Goal: Task Accomplishment & Management: Use online tool/utility

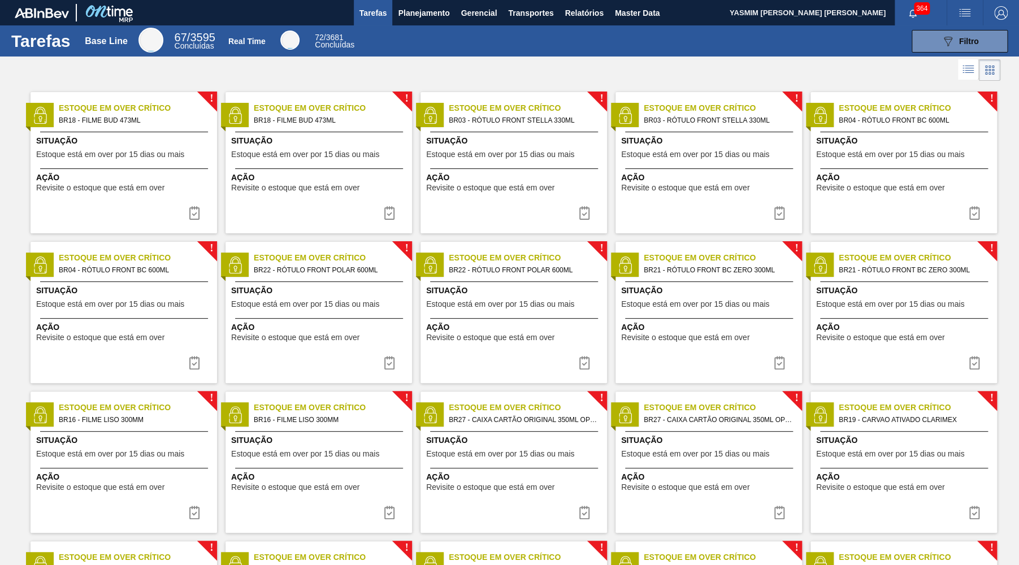
click at [384, 14] on span "Tarefas" at bounding box center [374, 13] width 28 height 14
click at [418, 7] on span "Planejamento" at bounding box center [423, 13] width 51 height 14
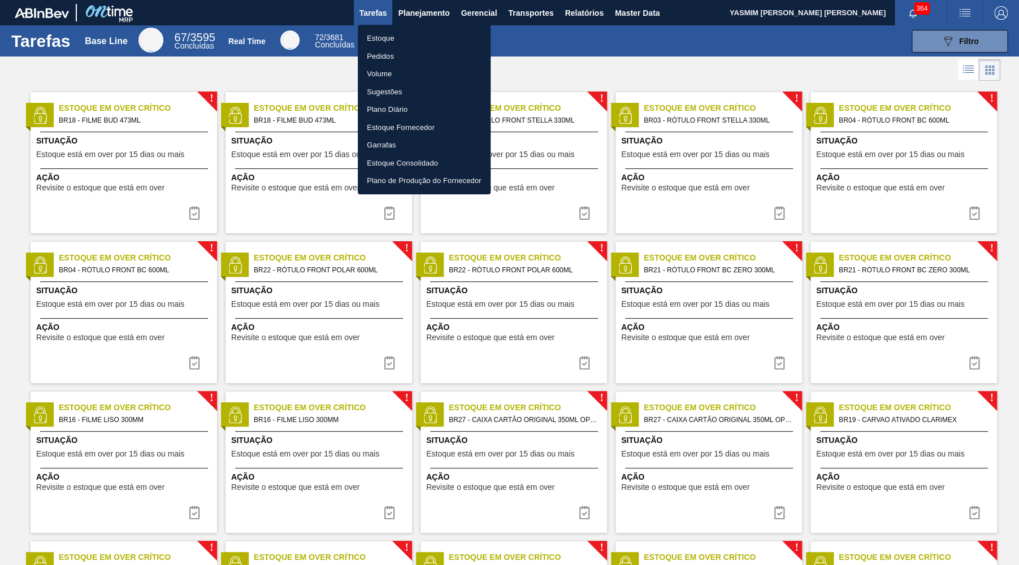
click at [420, 38] on li "Estoque" at bounding box center [424, 38] width 133 height 18
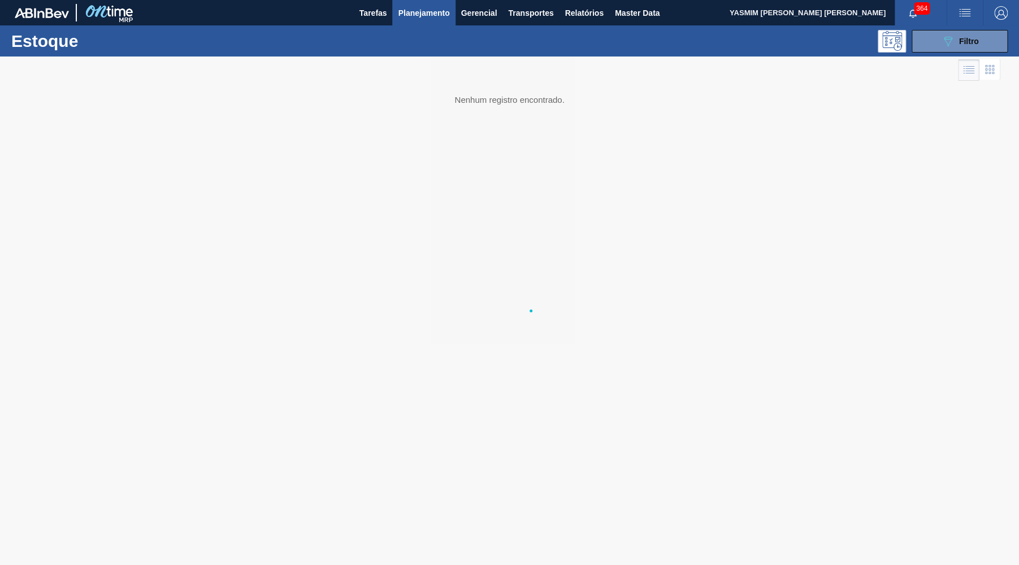
click at [941, 53] on div "Estoque 089F7B8B-B2A5-4AFE-B5C0-19BA573D28AC Filtro" at bounding box center [509, 40] width 1019 height 31
click at [938, 50] on button "089F7B8B-B2A5-4AFE-B5C0-19BA573D28AC Filtro" at bounding box center [960, 41] width 96 height 23
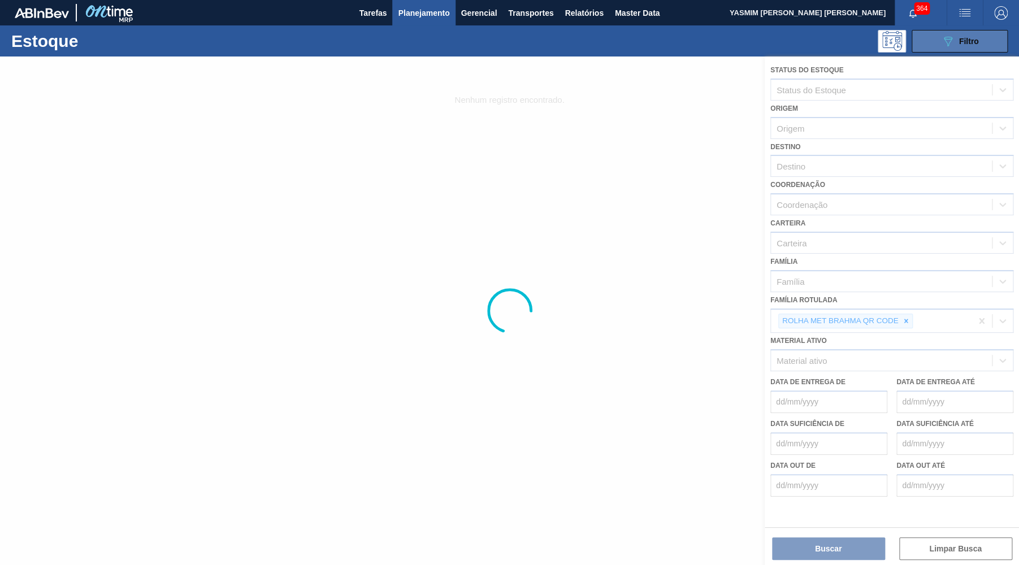
click at [944, 45] on icon "089F7B8B-B2A5-4AFE-B5C0-19BA573D28AC" at bounding box center [948, 41] width 14 height 14
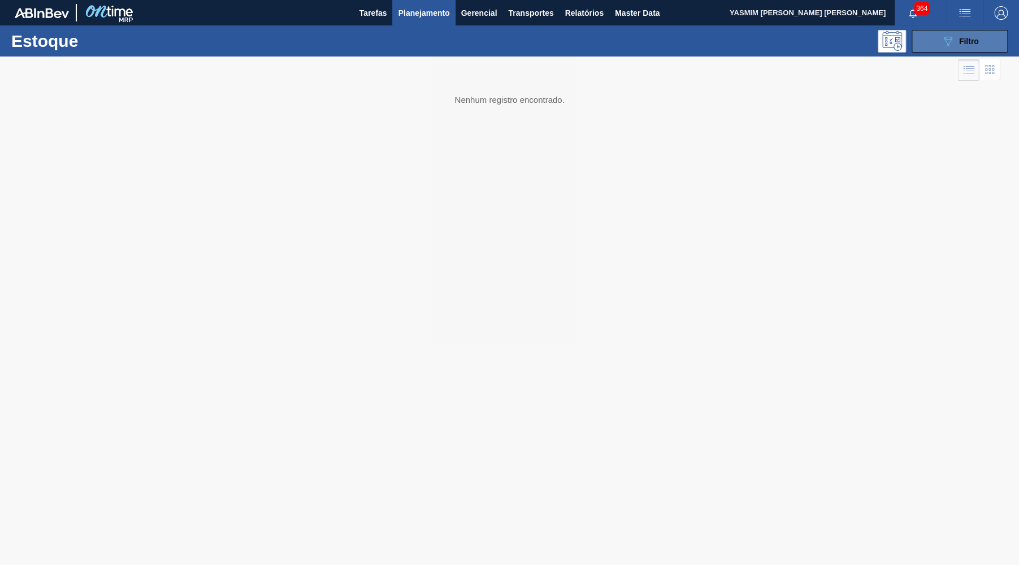
click at [936, 37] on button "089F7B8B-B2A5-4AFE-B5C0-19BA573D28AC Filtro" at bounding box center [960, 41] width 96 height 23
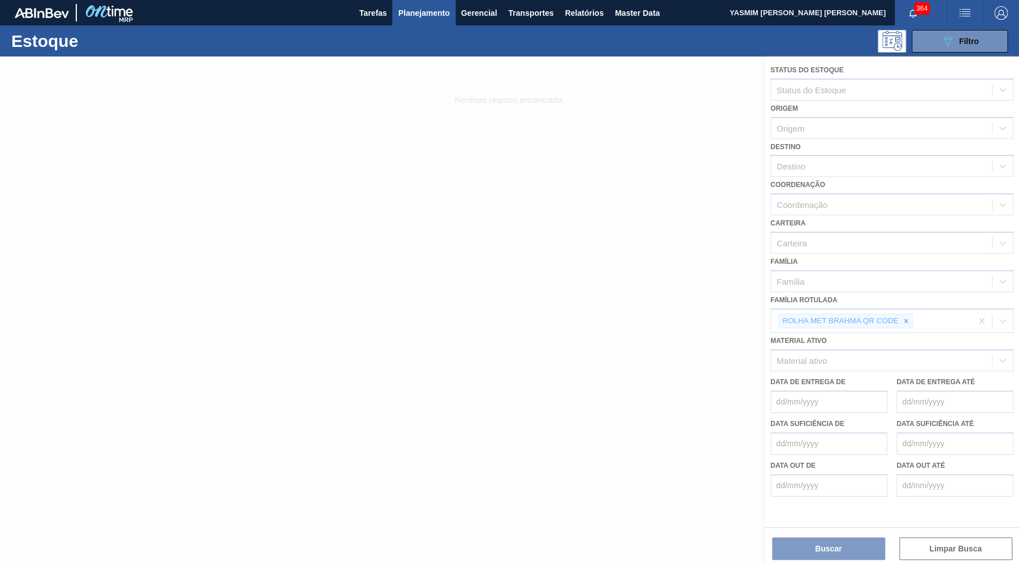
drag, startPoint x: 905, startPoint y: 312, endPoint x: 920, endPoint y: 309, distance: 15.0
click at [905, 310] on div at bounding box center [509, 311] width 1019 height 509
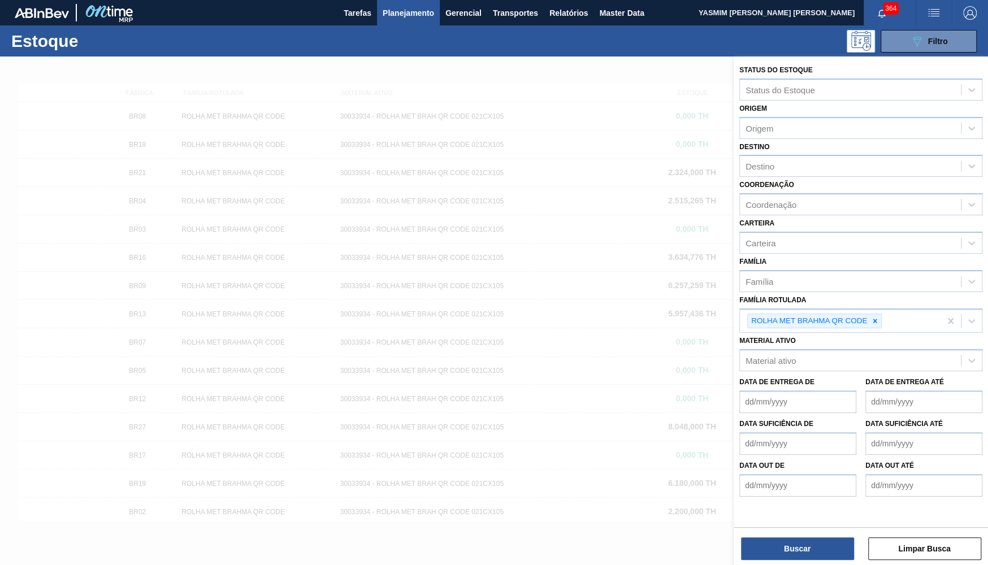
click at [586, 317] on div at bounding box center [494, 339] width 988 height 565
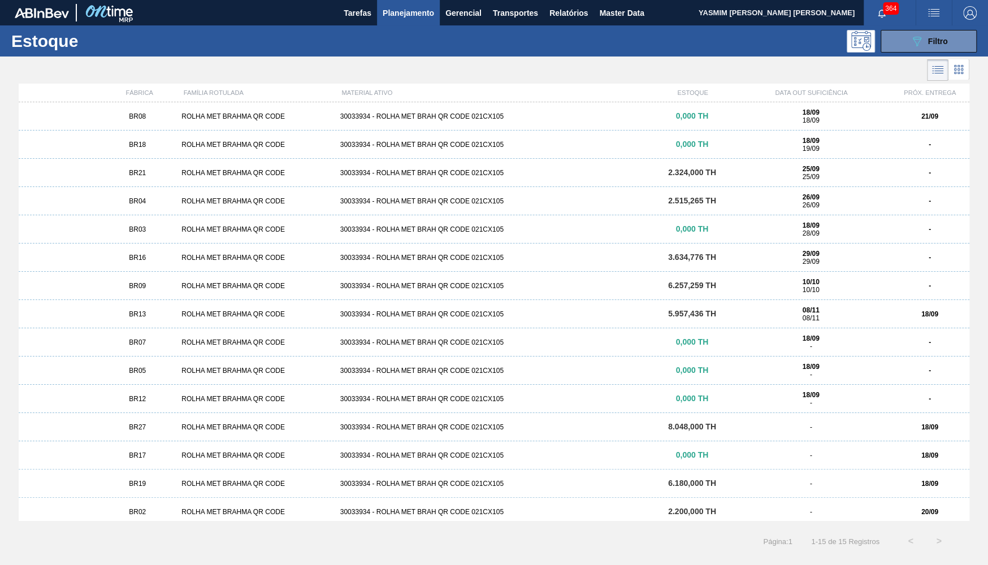
scroll to position [5, 0]
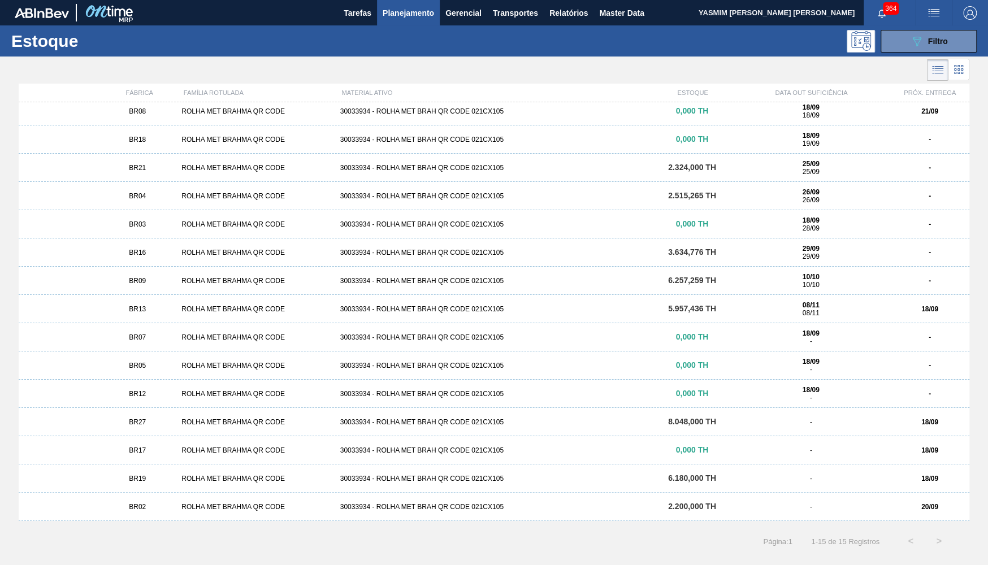
drag, startPoint x: 219, startPoint y: 513, endPoint x: 239, endPoint y: 548, distance: 40.0
click at [220, 513] on div "BR02 ROLHA MET BRAHMA QR CODE 30033934 - ROLHA MET BRAH QR CODE 021CX105 2.200,…" at bounding box center [494, 507] width 951 height 28
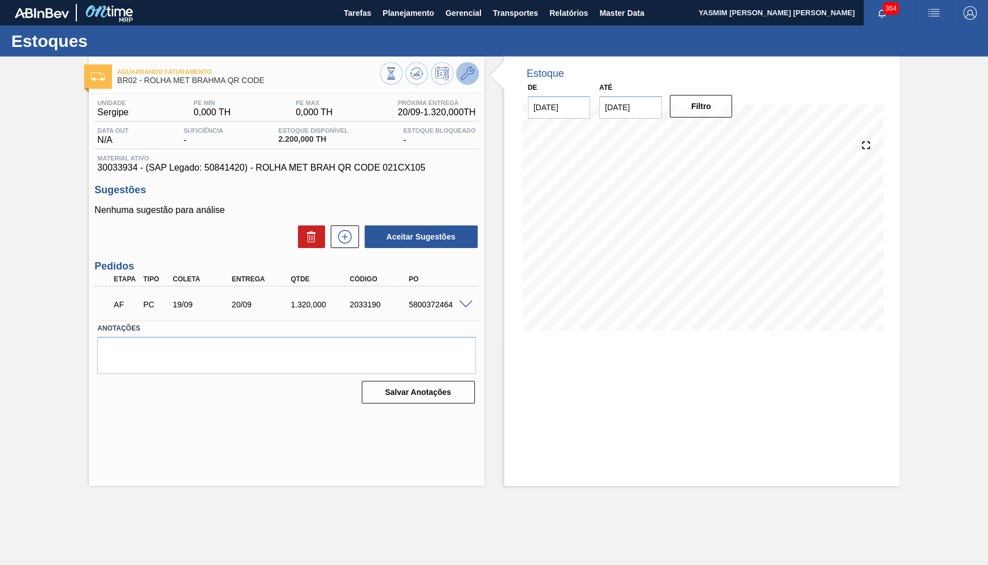
click at [474, 70] on button at bounding box center [467, 73] width 23 height 23
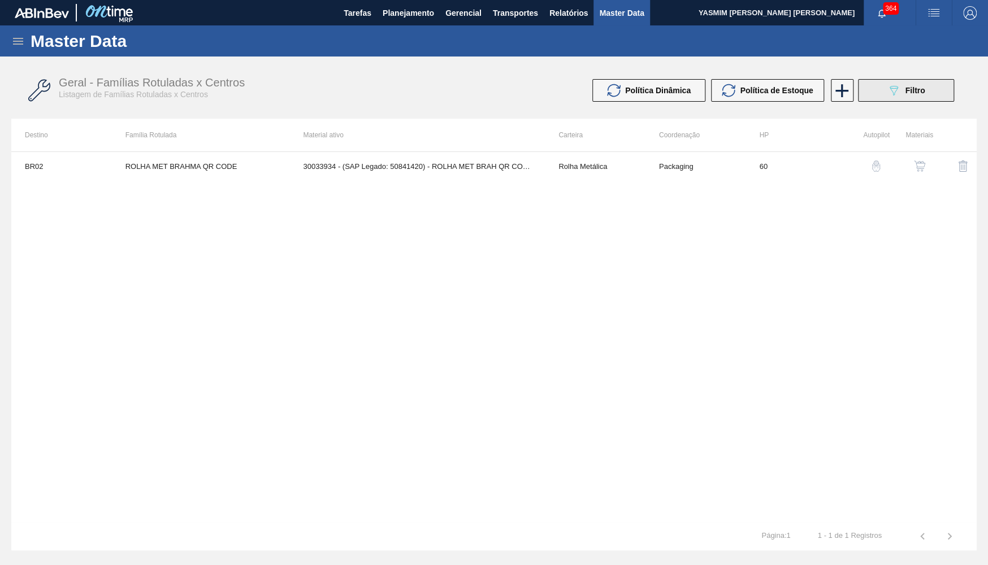
click at [926, 84] on button "089F7B8B-B2A5-4AFE-B5C0-19BA573D28AC Filtro" at bounding box center [906, 90] width 96 height 23
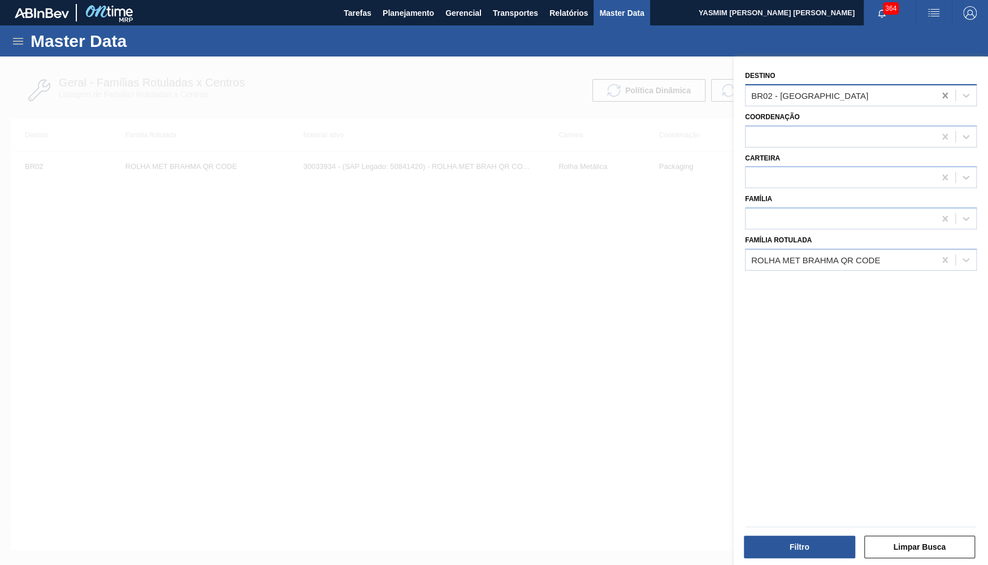
click at [936, 94] on div "BR02 - Sergipe" at bounding box center [861, 95] width 232 height 22
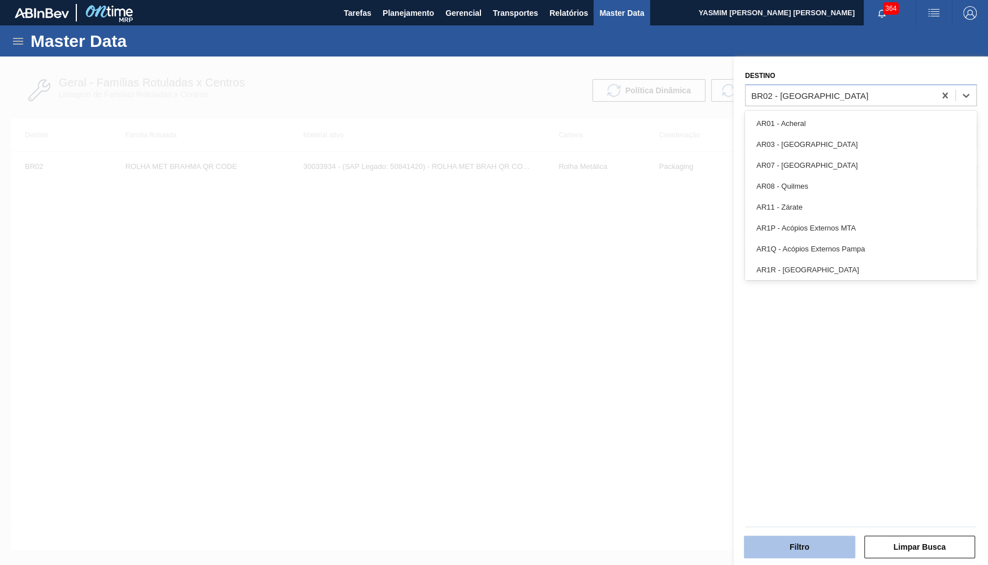
click at [762, 547] on button "Filtro" at bounding box center [799, 547] width 111 height 23
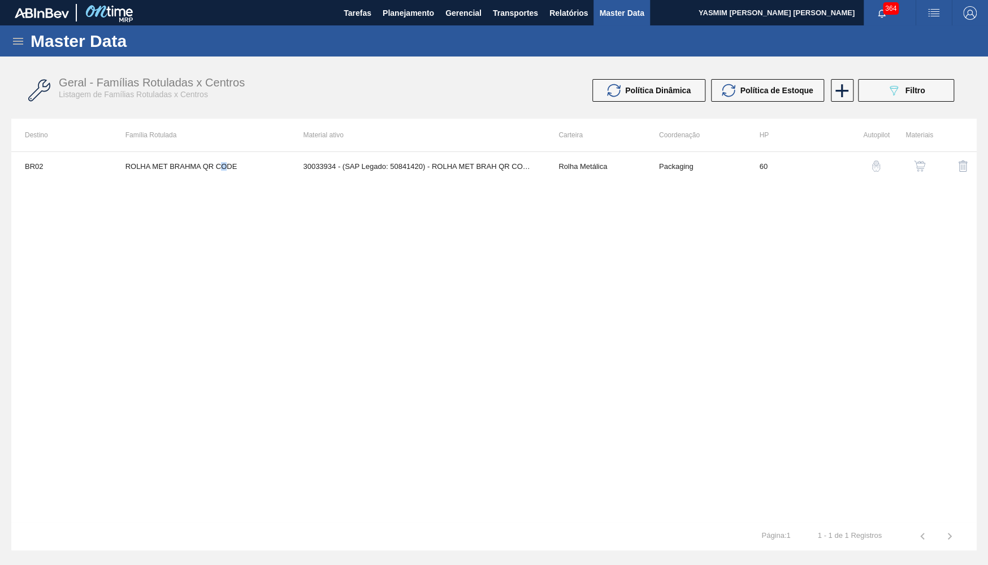
click at [227, 166] on td "ROLHA MET BRAHMA QR CODE" at bounding box center [201, 166] width 178 height 28
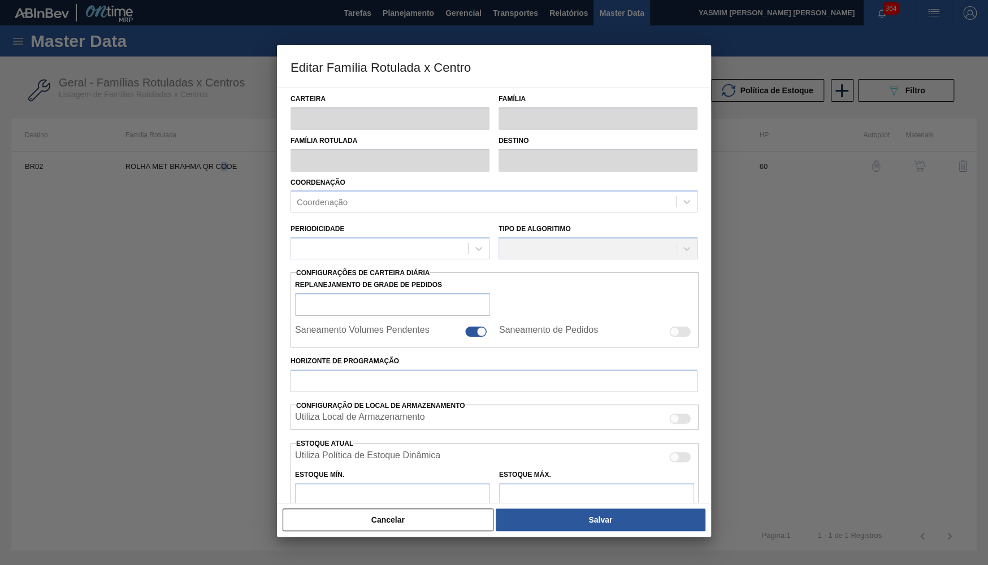
type input "Rolha Metálica"
type input "ROLHA MET BRAHMA QR CODE"
type input "BR02 - Sergipe"
type input "60"
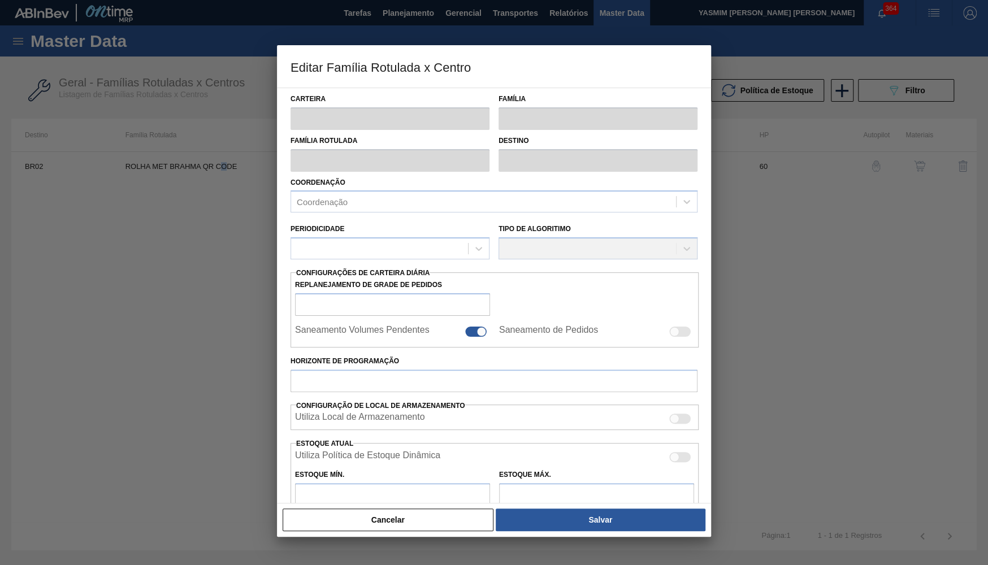
type input "0"
type input "100"
type input "0,000"
checkbox input "true"
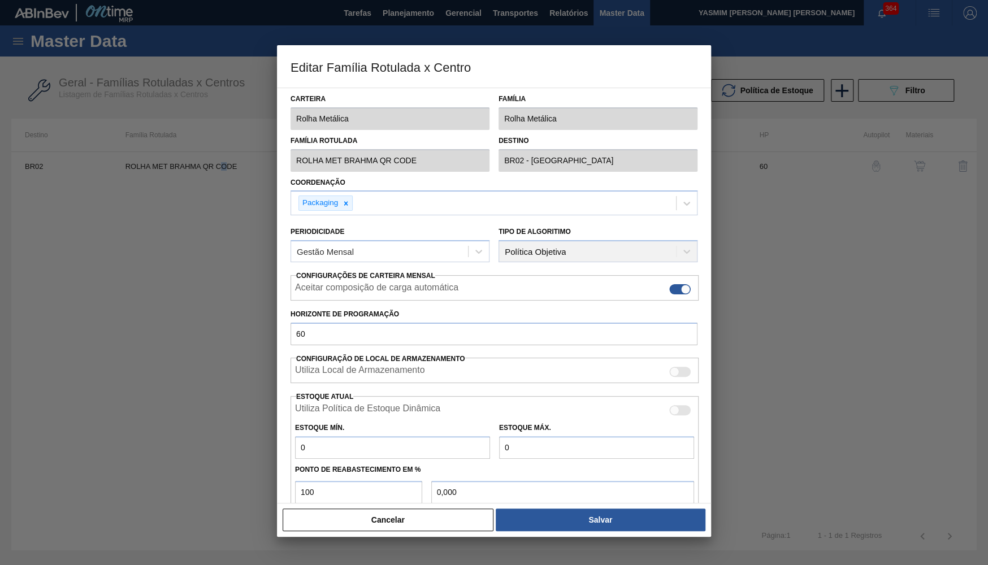
click at [463, 517] on button "Cancelar" at bounding box center [388, 520] width 211 height 23
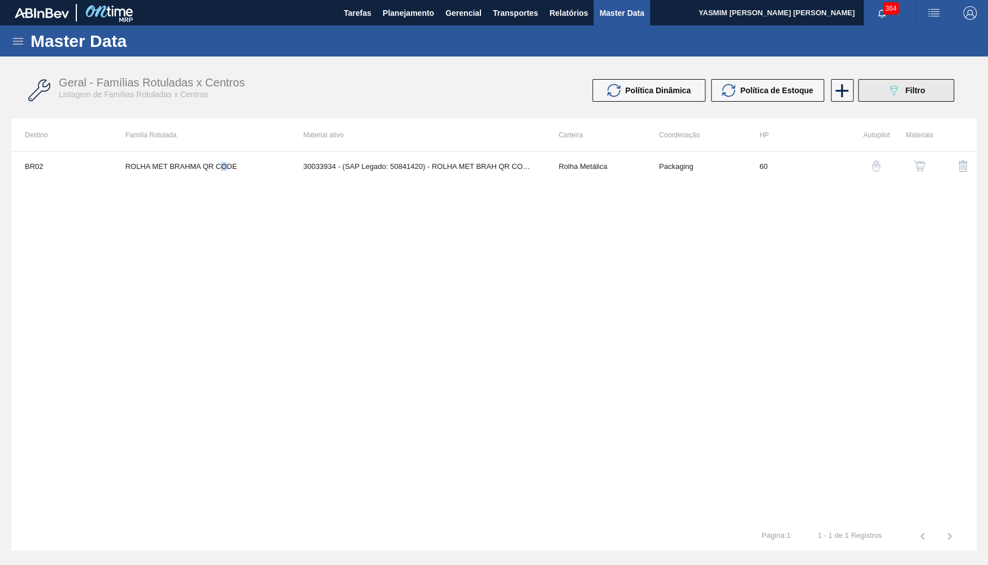
click at [869, 98] on button "089F7B8B-B2A5-4AFE-B5C0-19BA573D28AC Filtro" at bounding box center [906, 90] width 96 height 23
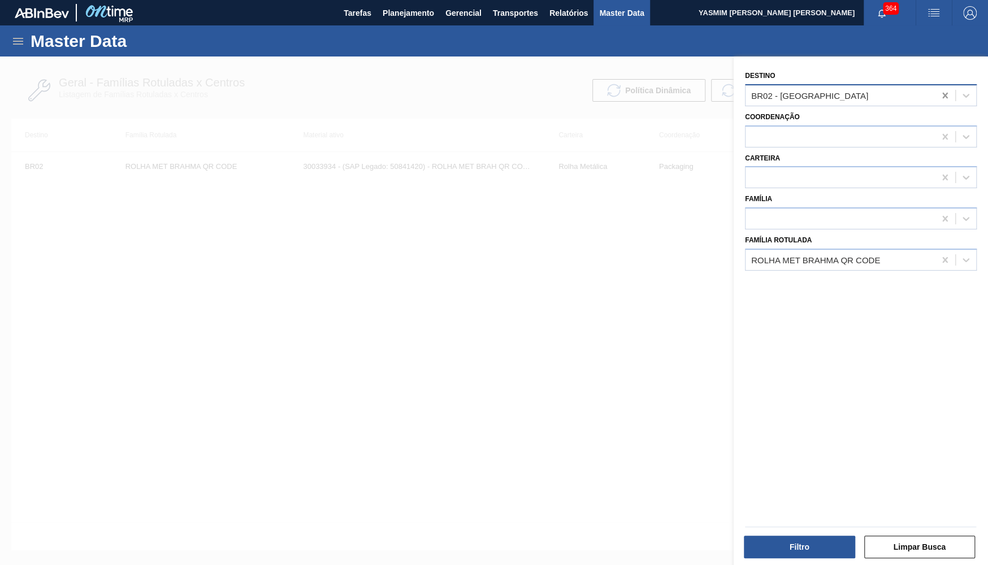
click at [945, 92] on icon at bounding box center [945, 95] width 11 height 11
click at [830, 534] on div "Filtro Limpar Busca" at bounding box center [861, 546] width 240 height 28
click at [827, 542] on button "Filtro" at bounding box center [799, 547] width 111 height 23
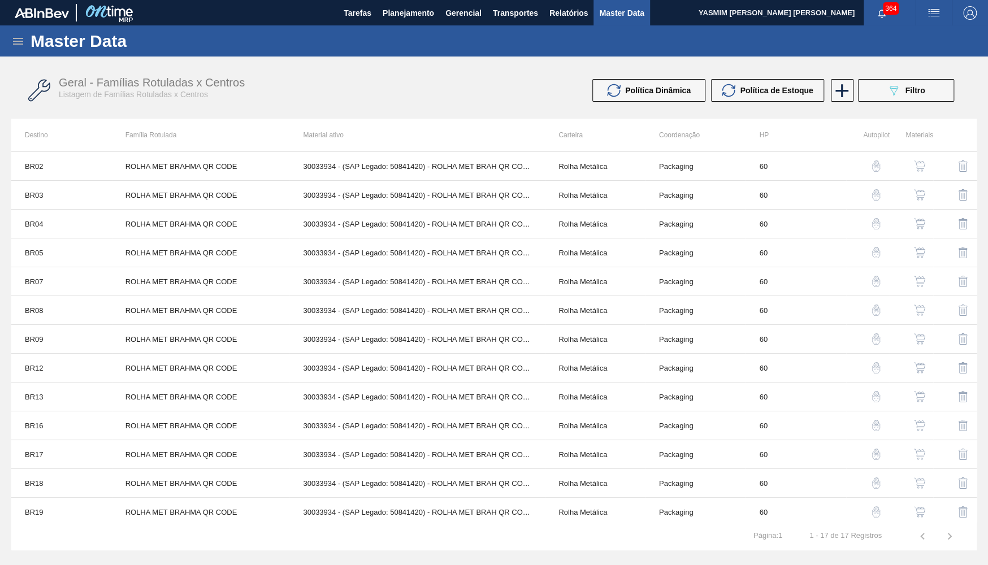
scroll to position [119, 0]
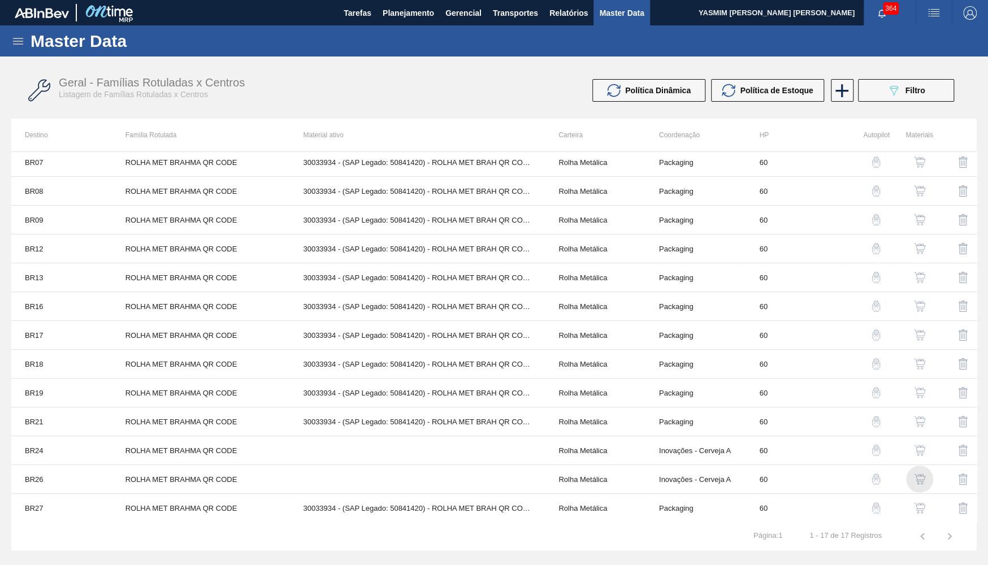
click at [922, 479] on img "button" at bounding box center [919, 479] width 11 height 11
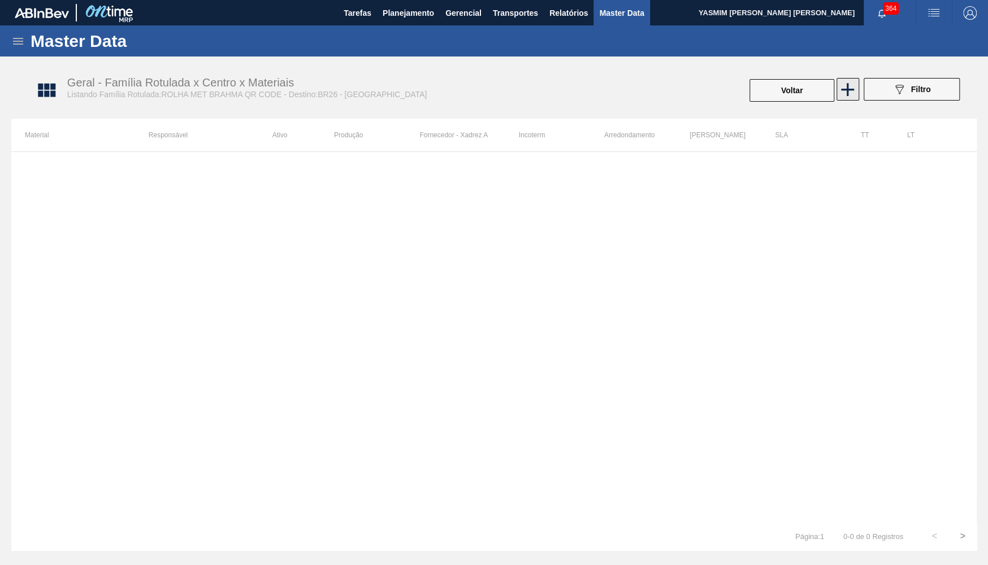
click at [856, 83] on icon at bounding box center [848, 90] width 22 height 22
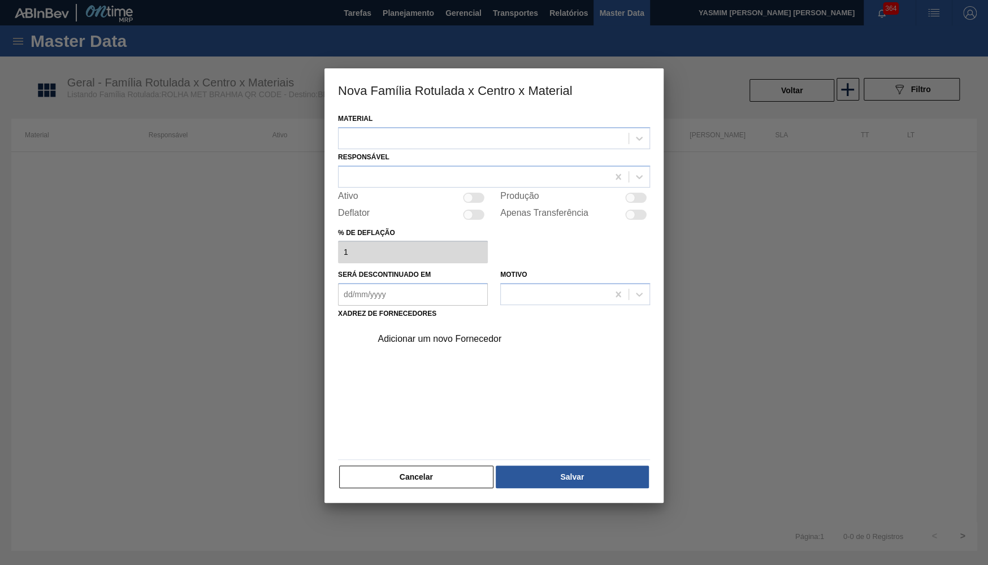
click at [409, 152] on div "Responsável" at bounding box center [494, 168] width 312 height 38
click at [405, 144] on div at bounding box center [484, 138] width 290 height 16
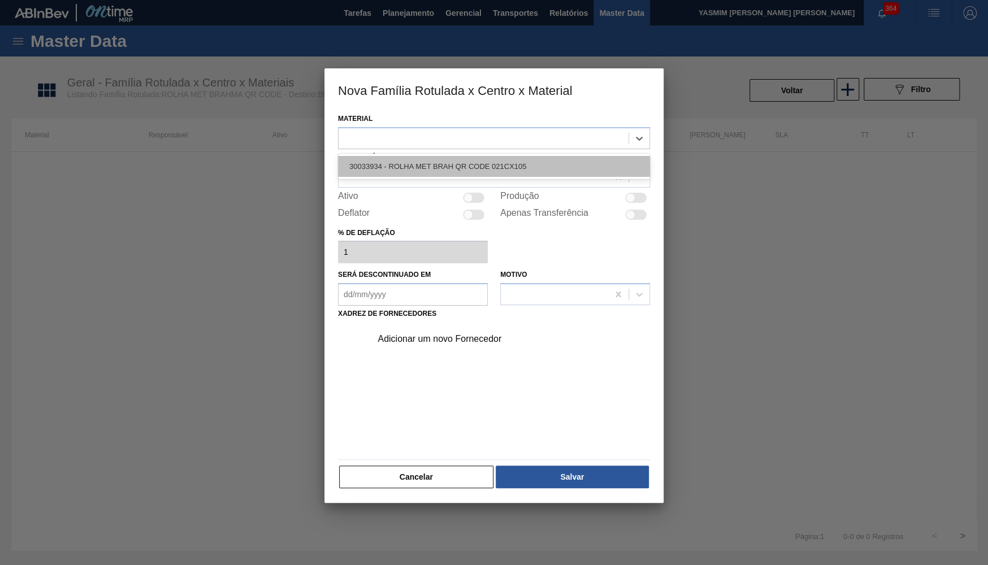
click at [426, 162] on div "30033934 - ROLHA MET BRAH QR CODE 021CX105" at bounding box center [494, 166] width 312 height 21
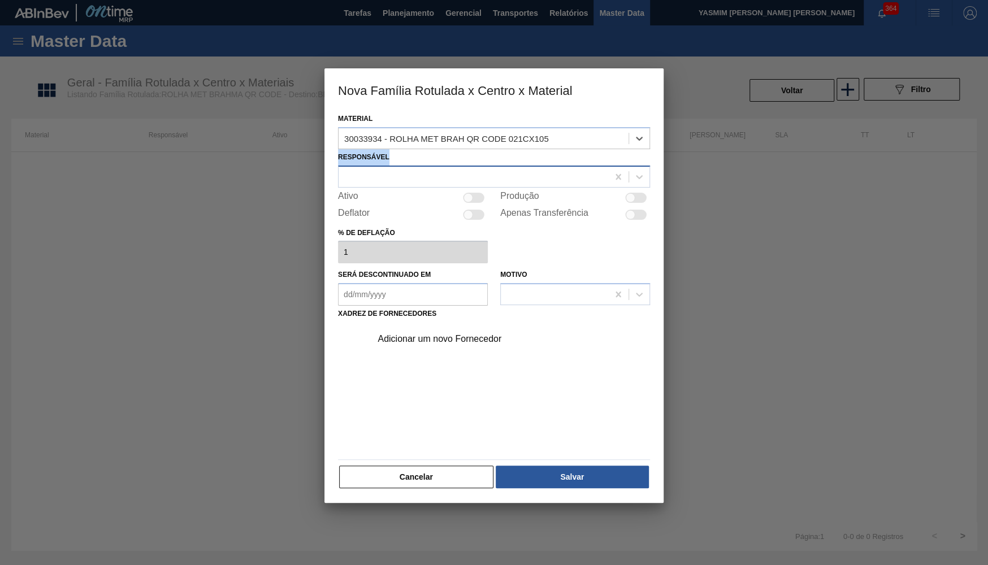
click at [423, 163] on div "Responsável" at bounding box center [494, 168] width 312 height 38
click at [422, 169] on div at bounding box center [474, 177] width 270 height 16
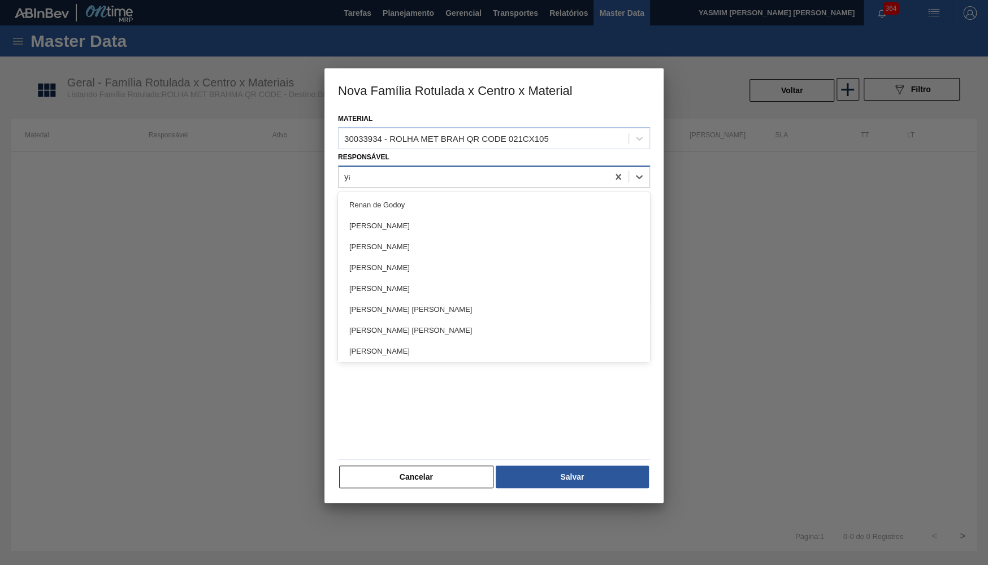
type input "yas"
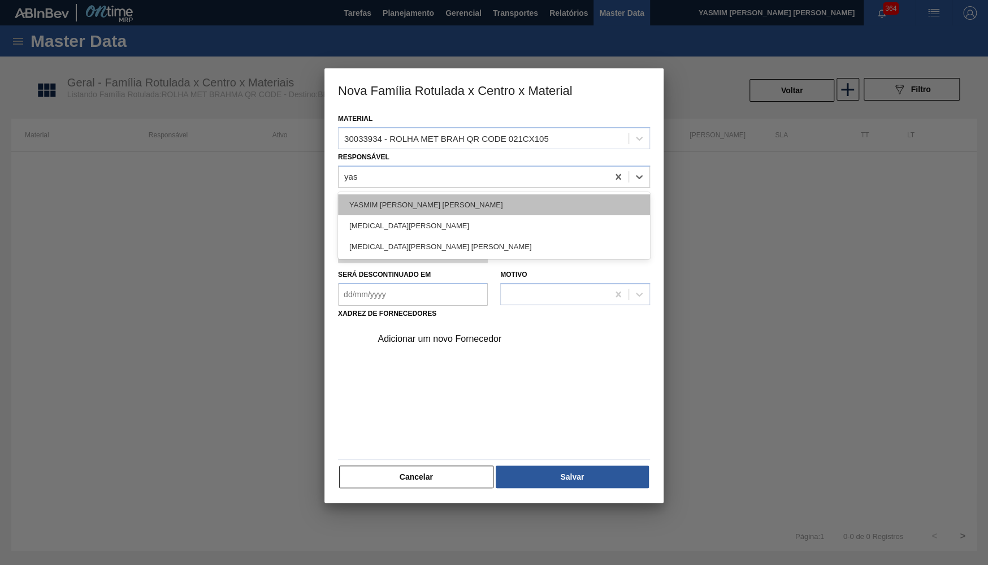
click at [433, 198] on div "[PERSON_NAME]" at bounding box center [494, 205] width 312 height 21
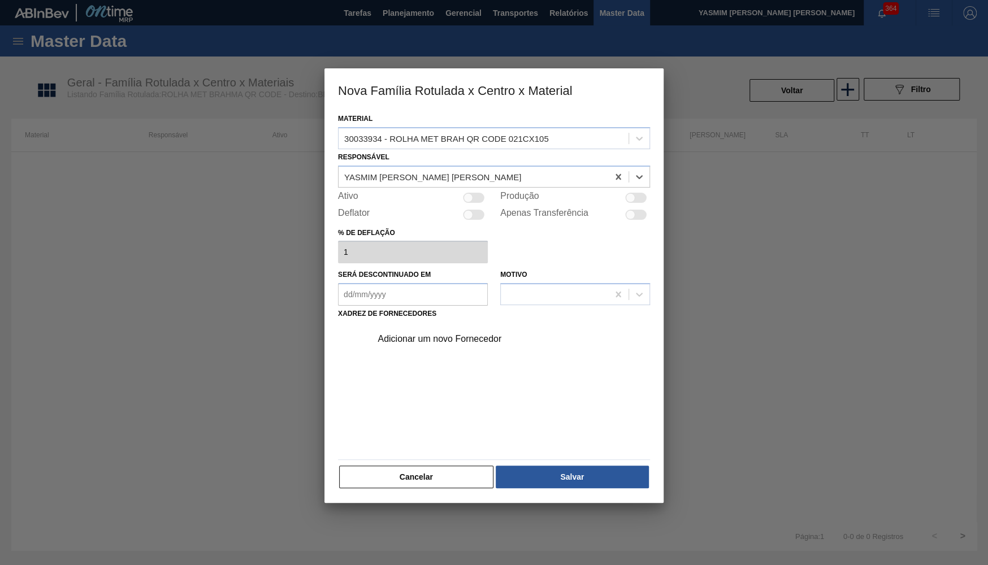
drag, startPoint x: 474, startPoint y: 195, endPoint x: 473, endPoint y: 265, distance: 70.7
click at [473, 199] on div at bounding box center [473, 198] width 21 height 10
checkbox input "true"
click at [442, 335] on div "Adicionar um novo Fornecedor" at bounding box center [489, 339] width 222 height 10
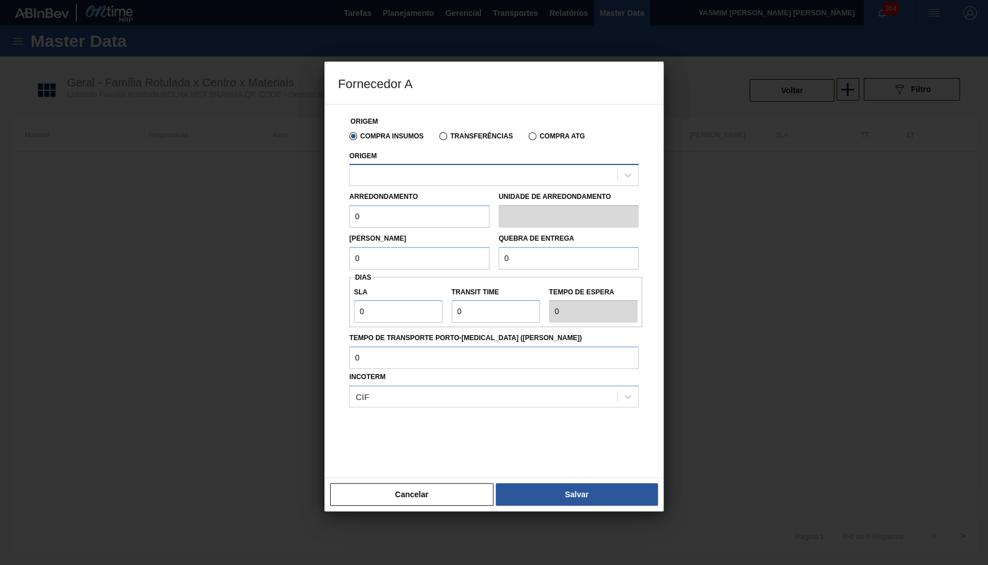
drag, startPoint x: 414, startPoint y: 195, endPoint x: 403, endPoint y: 167, distance: 29.4
click at [408, 186] on div "Arredondamento 0 Unidade de arredondamento" at bounding box center [494, 207] width 299 height 42
click at [403, 167] on div at bounding box center [483, 175] width 267 height 16
click at [452, 128] on div "Compra Insumos Transferências Compra ATG" at bounding box center [494, 135] width 299 height 19
click at [449, 137] on label "Transferências" at bounding box center [476, 136] width 74 height 8
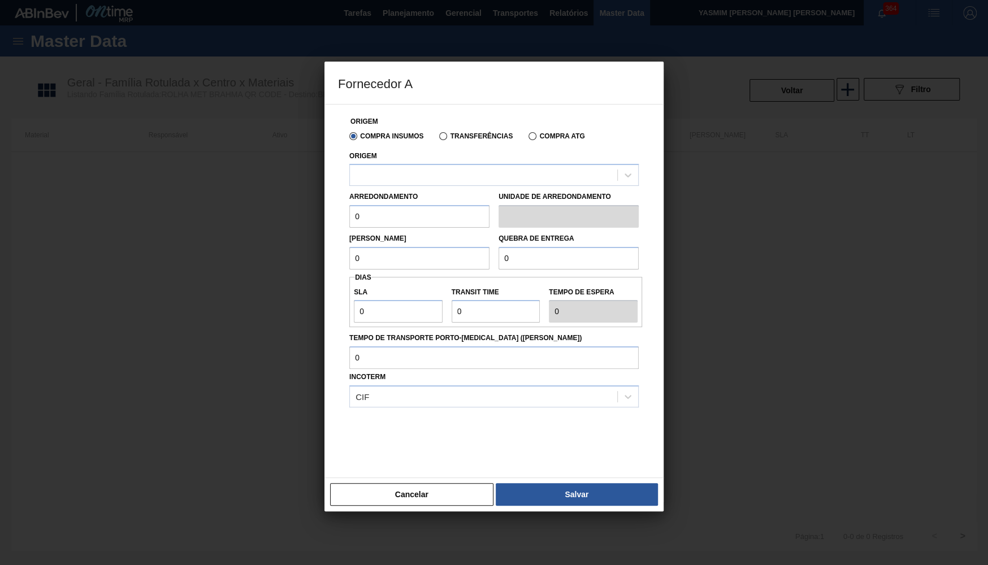
click at [438, 139] on input "Transferências" at bounding box center [438, 139] width 0 height 0
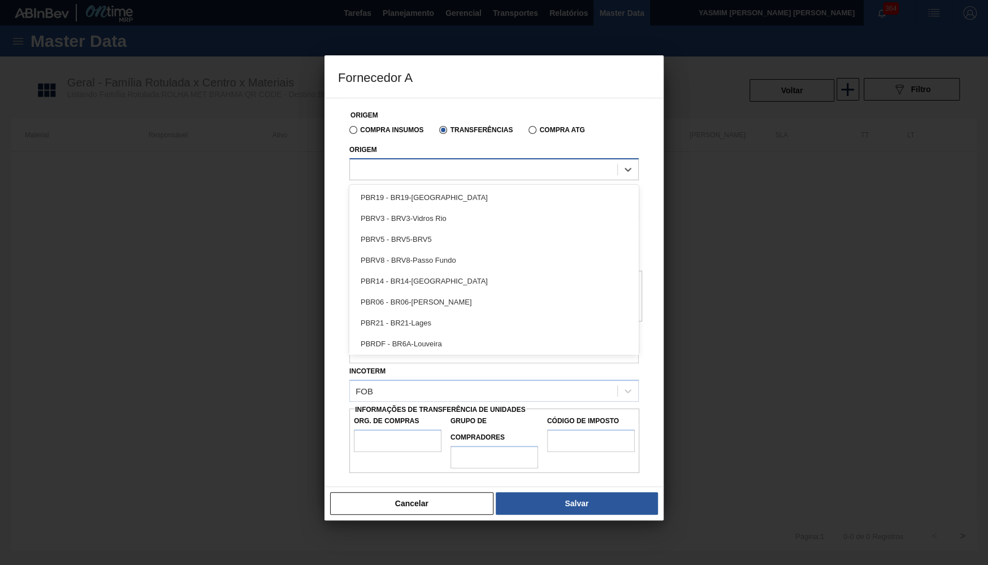
click at [412, 163] on div at bounding box center [483, 169] width 267 height 16
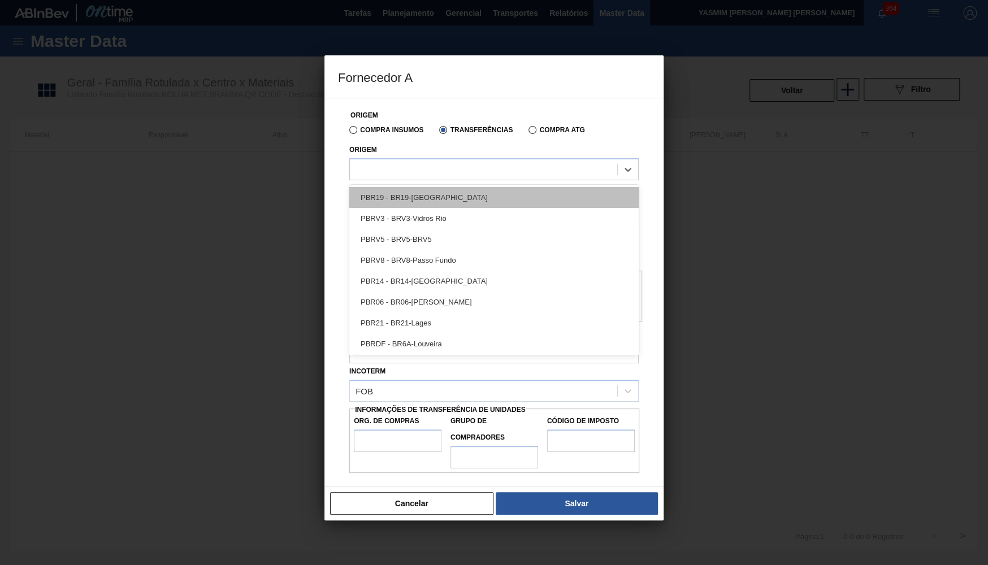
click at [404, 187] on div "PBR19 - BR19-Nova Rio" at bounding box center [494, 197] width 290 height 21
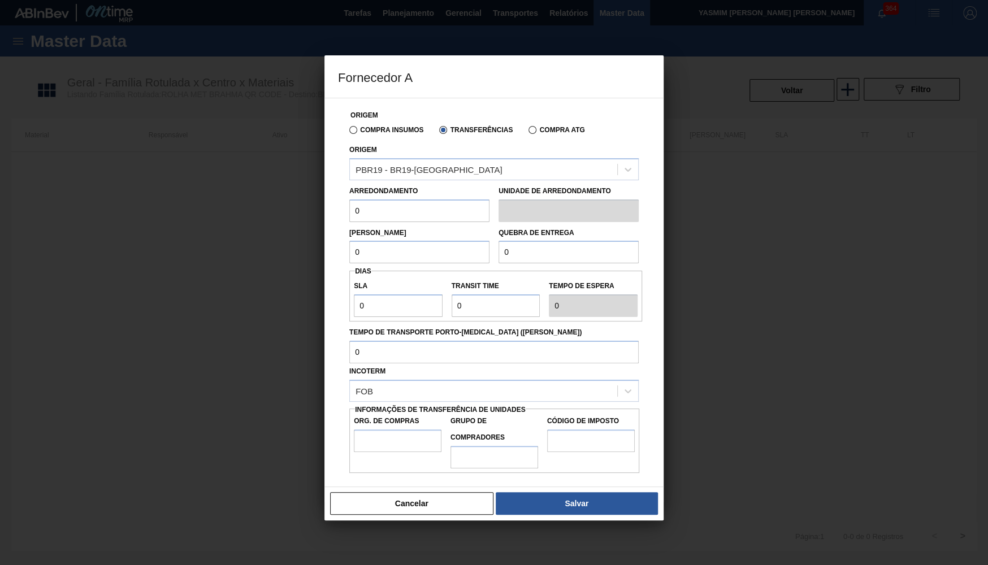
click at [413, 206] on input "0" at bounding box center [419, 211] width 140 height 23
click at [410, 206] on input "0" at bounding box center [419, 211] width 140 height 23
type input "440"
drag, startPoint x: 414, startPoint y: 217, endPoint x: 249, endPoint y: 193, distance: 166.9
click at [349, 200] on input "440" at bounding box center [419, 211] width 140 height 23
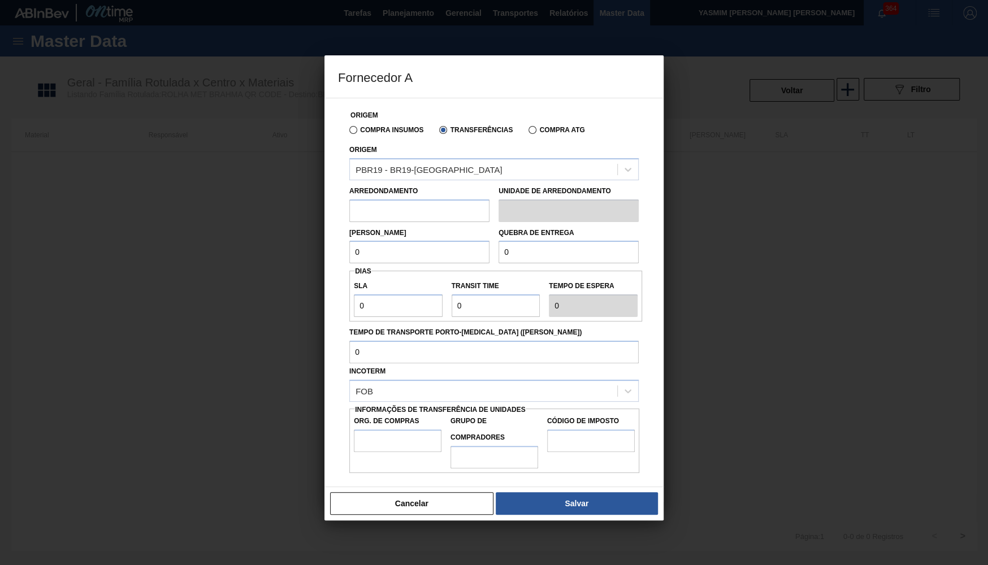
drag, startPoint x: 310, startPoint y: 241, endPoint x: 259, endPoint y: 240, distance: 50.9
click at [349, 241] on input "0" at bounding box center [419, 252] width 140 height 23
paste input "text"
click at [409, 215] on input "text" at bounding box center [419, 211] width 140 height 23
drag, startPoint x: 400, startPoint y: 213, endPoint x: 248, endPoint y: 204, distance: 152.4
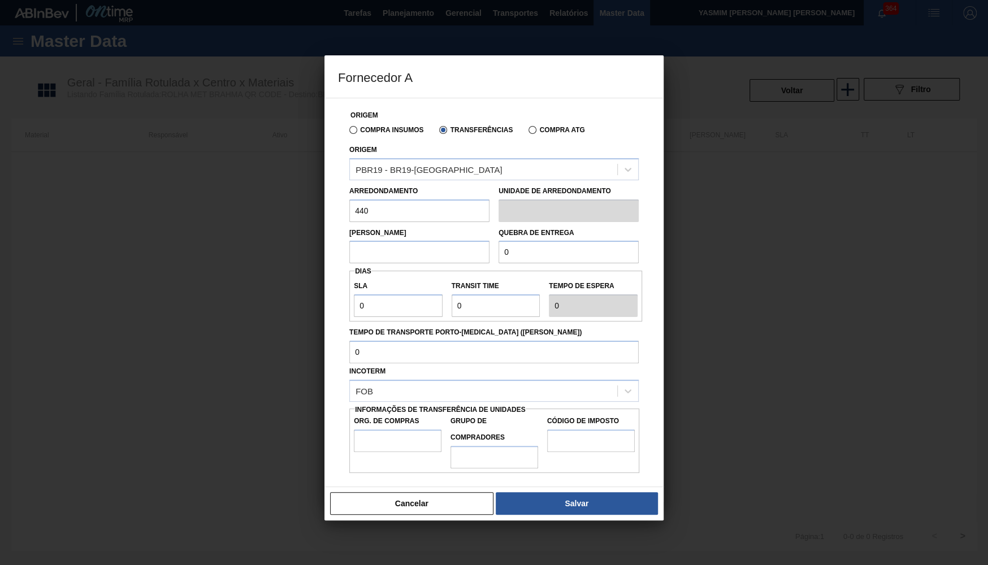
click at [349, 204] on input "440" at bounding box center [419, 211] width 140 height 23
type input "440"
click at [393, 253] on input "text" at bounding box center [419, 252] width 140 height 23
paste input "440"
type input "440"
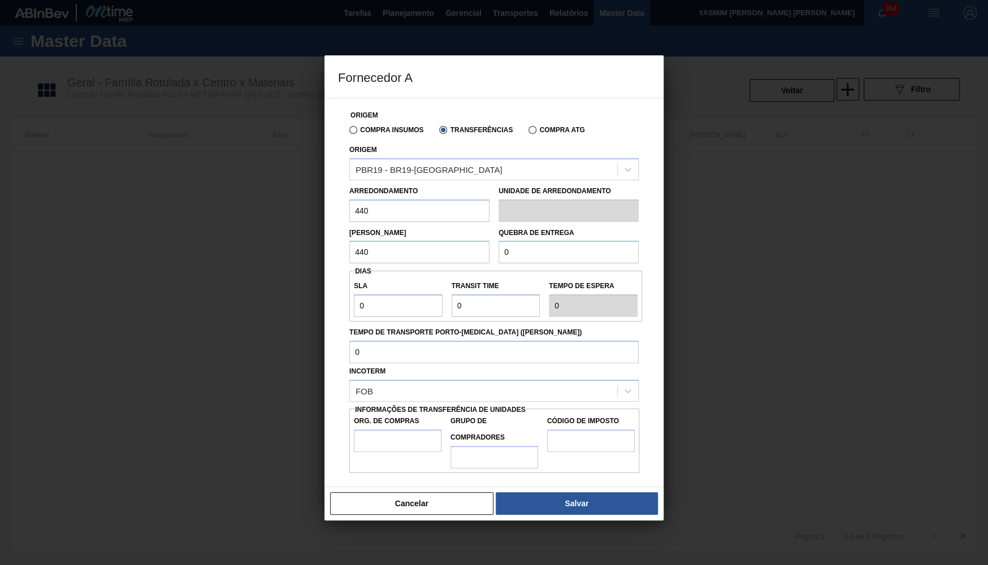
drag, startPoint x: 547, startPoint y: 250, endPoint x: 294, endPoint y: 244, distance: 252.8
click at [499, 244] on input "0" at bounding box center [569, 252] width 140 height 23
paste input "44"
type input "4"
type input "2"
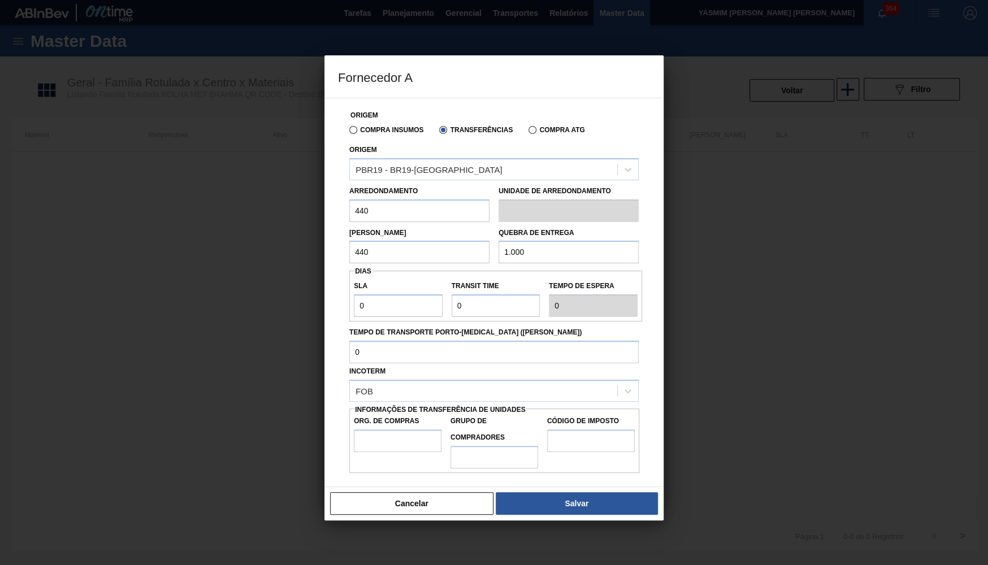
type input "1.000"
click at [354, 295] on input "0" at bounding box center [398, 306] width 89 height 23
type input "3"
type input "30"
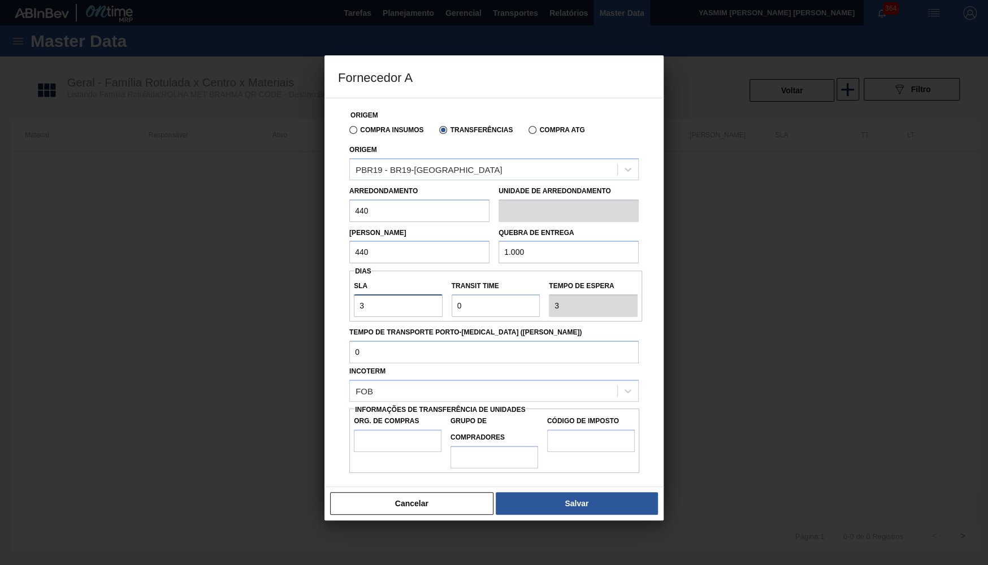
type input "30"
click at [552, 256] on input "1.000" at bounding box center [569, 252] width 140 height 23
type input "10.000"
click at [521, 280] on label "Transit Time" at bounding box center [496, 286] width 89 height 16
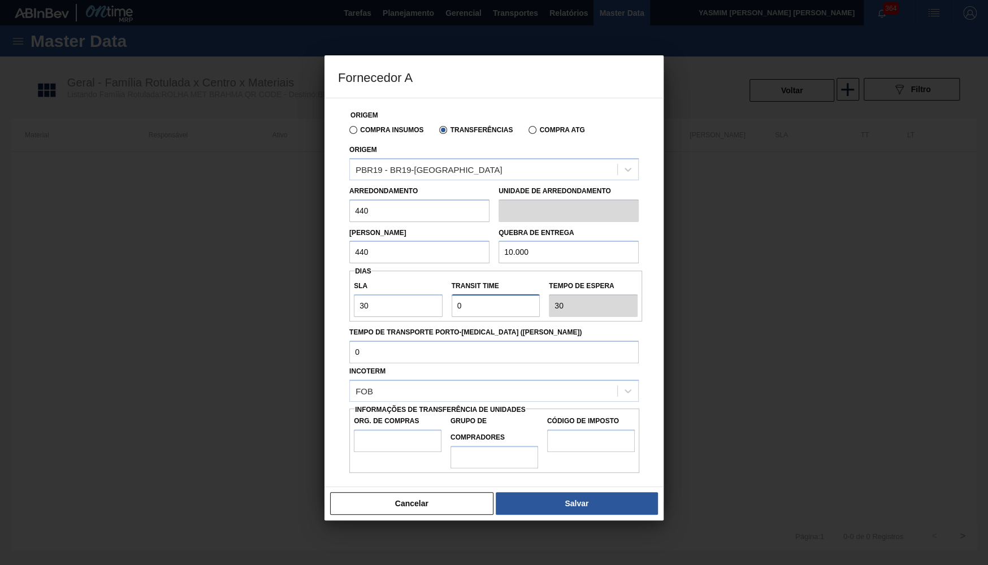
click at [521, 295] on input "Transit Time" at bounding box center [496, 306] width 89 height 23
click at [516, 289] on label "Transit Time" at bounding box center [496, 286] width 89 height 16
click at [516, 295] on input "Transit Time" at bounding box center [496, 306] width 89 height 23
click at [516, 289] on div "Transit Time" at bounding box center [496, 297] width 89 height 39
click at [489, 325] on label "Tempo de Transporte Porto-Doca (dias)" at bounding box center [494, 333] width 290 height 16
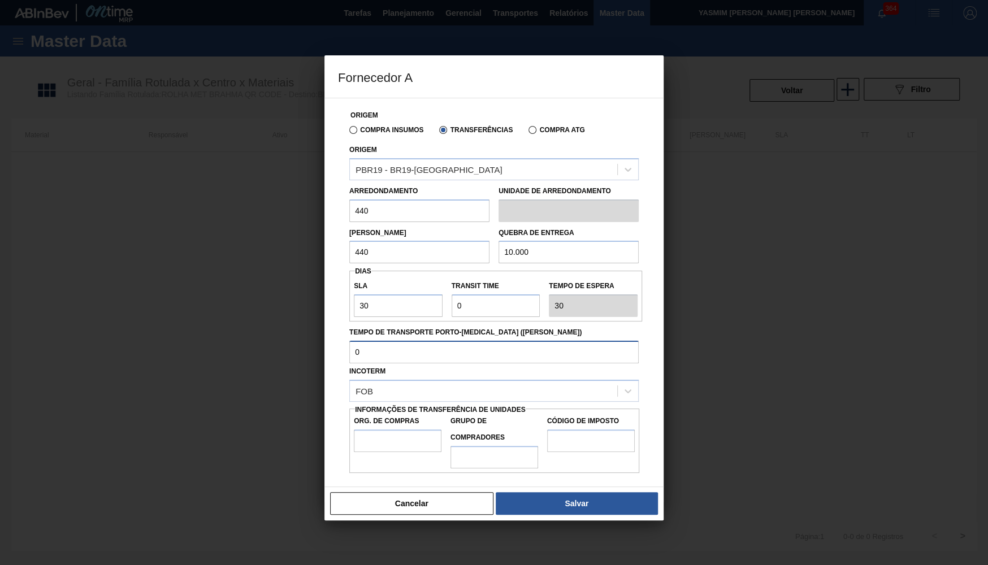
click at [489, 341] on input "Tempo de Transporte Porto-Doca (dias)" at bounding box center [494, 352] width 290 height 23
click at [476, 304] on input "Transit Time" at bounding box center [496, 306] width 89 height 23
type input "2"
type input "32"
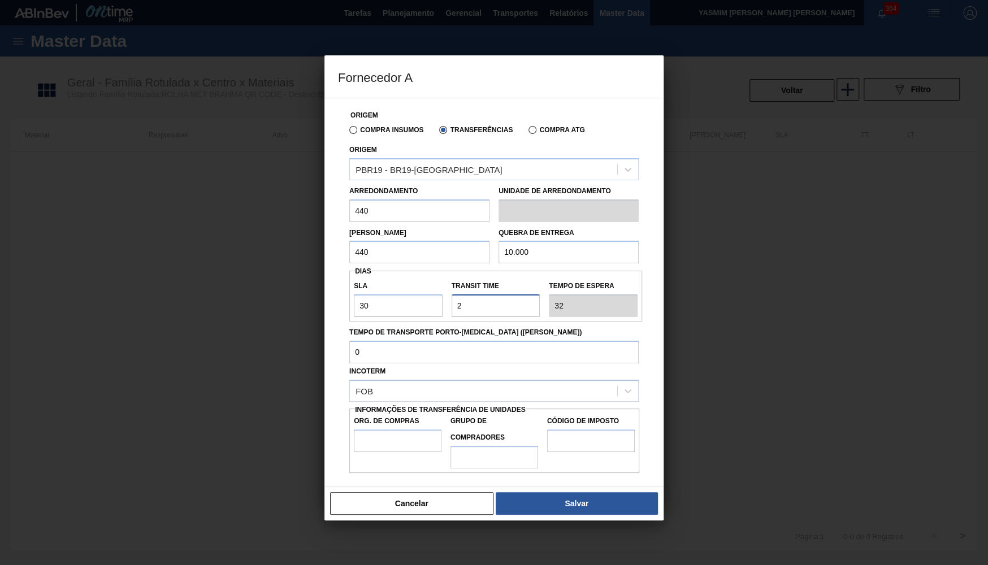
type input "2"
click at [435, 414] on label "Org. de Compras" at bounding box center [398, 421] width 88 height 16
click at [435, 430] on input "Org. de Compras" at bounding box center [398, 441] width 88 height 23
type input "BR02"
type input "B02"
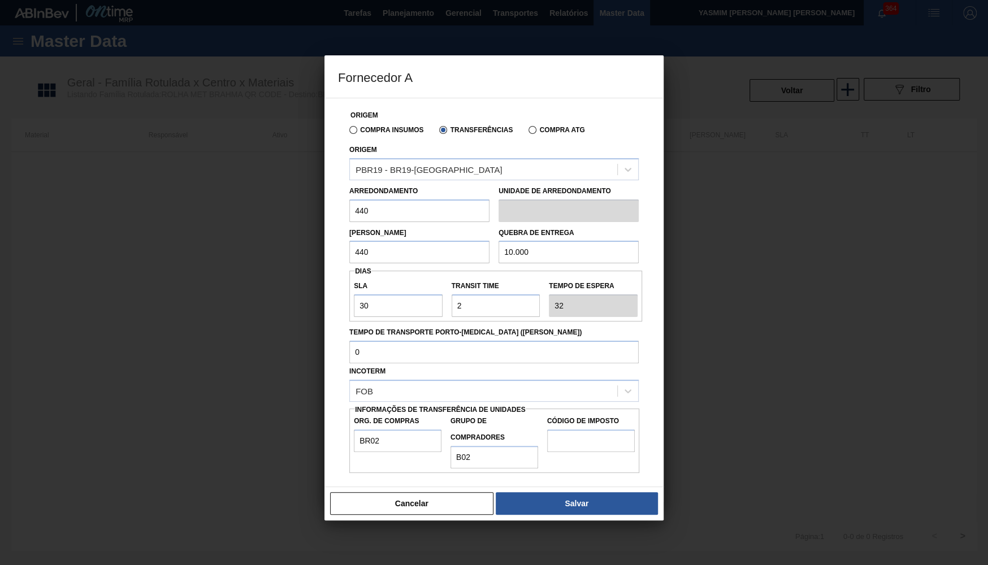
click at [386, 448] on div "Org. de Compras BR02" at bounding box center [397, 440] width 97 height 55
click at [390, 437] on input "BR02" at bounding box center [398, 441] width 88 height 23
type input "BR00"
click at [580, 430] on input "Código de Imposto" at bounding box center [591, 441] width 88 height 23
type input "IZ"
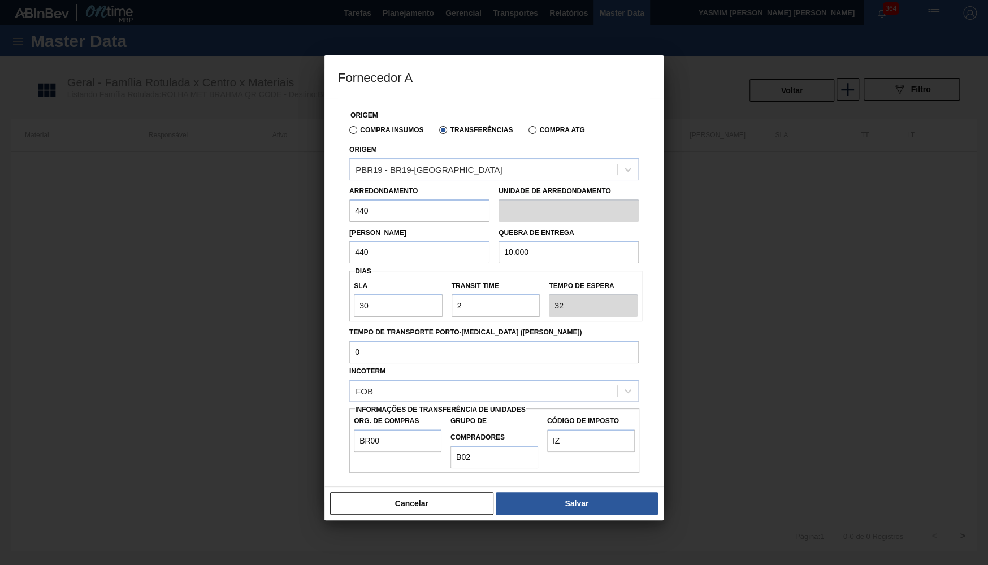
click at [612, 506] on div "Cancelar Salvar" at bounding box center [494, 504] width 339 height 34
click at [603, 499] on button "Salvar" at bounding box center [577, 504] width 162 height 23
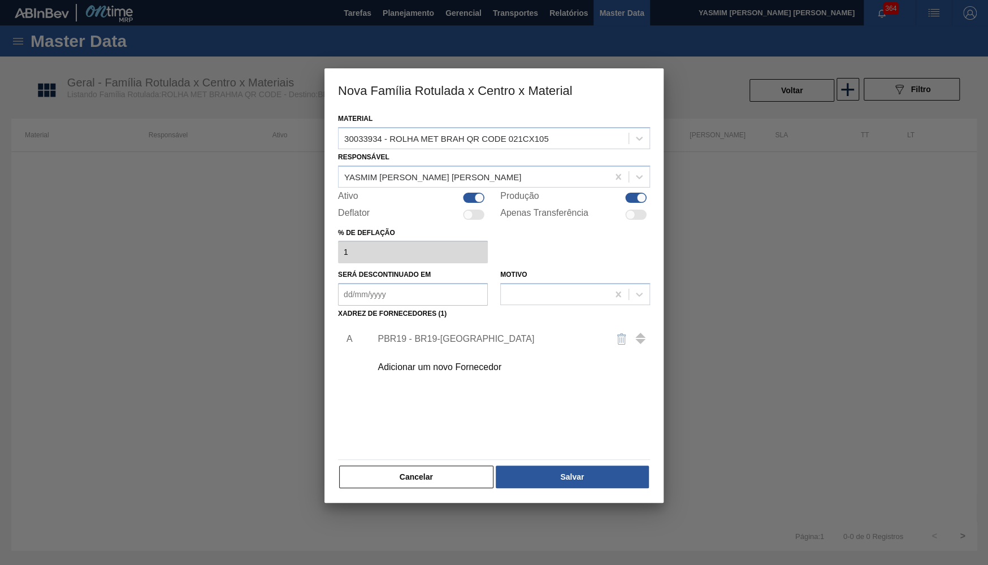
click at [589, 490] on div "Material 30033934 - ROLHA MET BRAH QR CODE 021CX105 Responsável YASMIM FERREIRA…" at bounding box center [494, 307] width 339 height 392
click at [578, 476] on button "Salvar" at bounding box center [572, 477] width 153 height 23
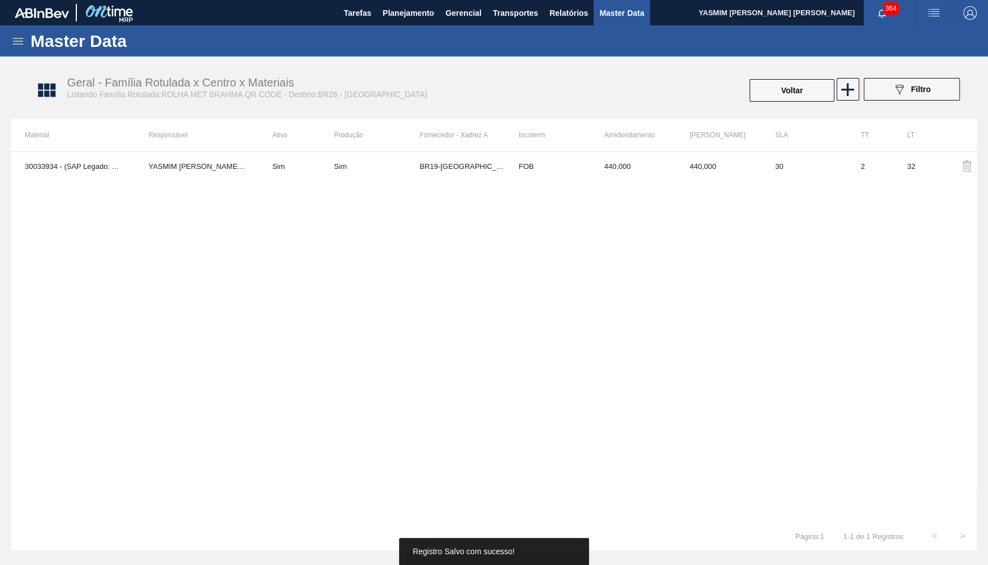
click at [769, 89] on button "Voltar" at bounding box center [792, 90] width 85 height 23
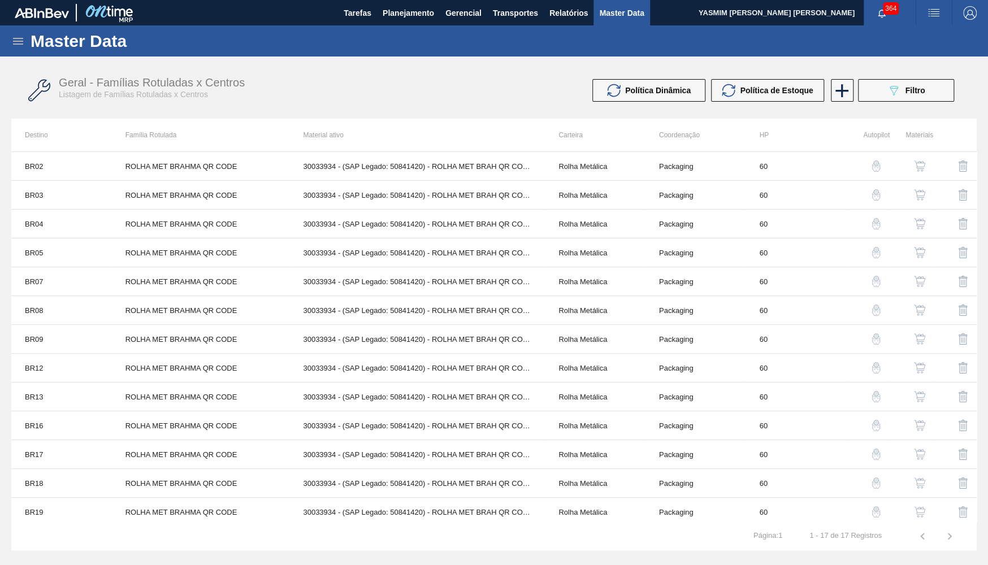
scroll to position [119, 0]
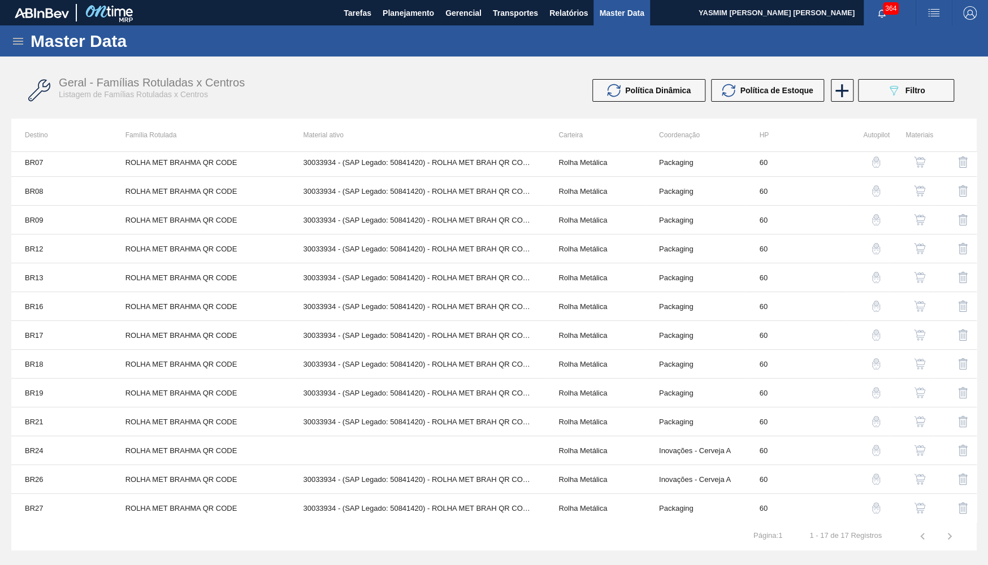
click at [918, 460] on button "button" at bounding box center [919, 450] width 27 height 27
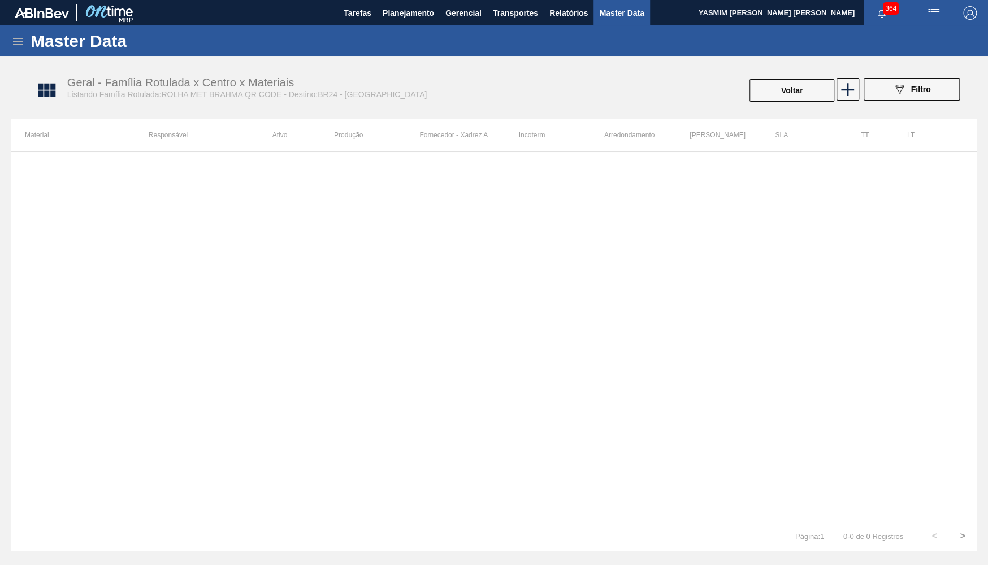
click at [504, 172] on div at bounding box center [494, 337] width 966 height 371
click at [851, 101] on div at bounding box center [847, 90] width 23 height 25
click at [847, 92] on icon at bounding box center [848, 90] width 22 height 22
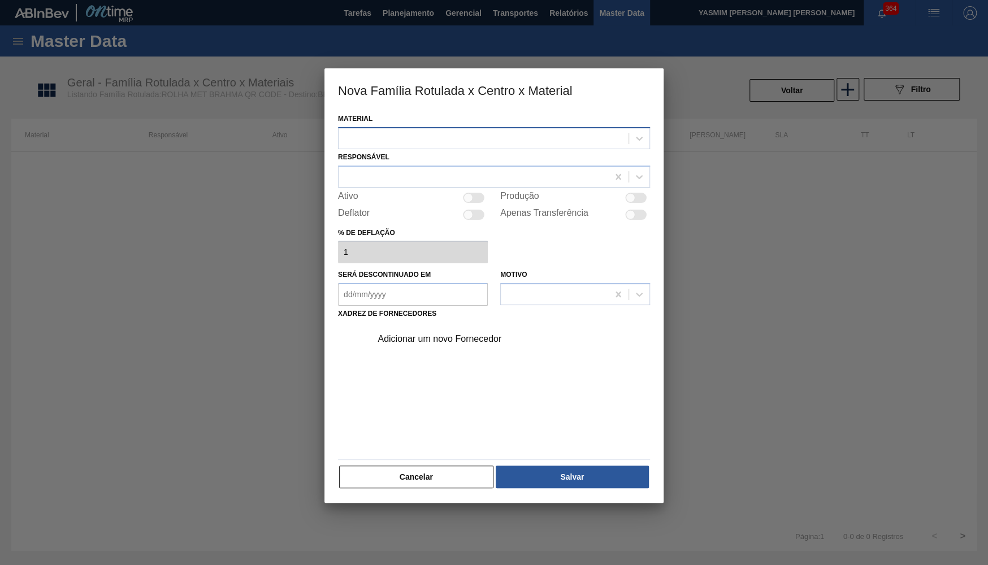
click at [437, 141] on div at bounding box center [484, 138] width 290 height 16
click at [405, 123] on div "Material Use Up and Down to choose options, press Enter to select the currently…" at bounding box center [494, 130] width 312 height 38
click at [407, 137] on div at bounding box center [484, 138] width 290 height 16
click at [394, 383] on div "Adicionar um novo Fornecedor" at bounding box center [494, 388] width 312 height 133
click at [382, 176] on div at bounding box center [474, 177] width 270 height 16
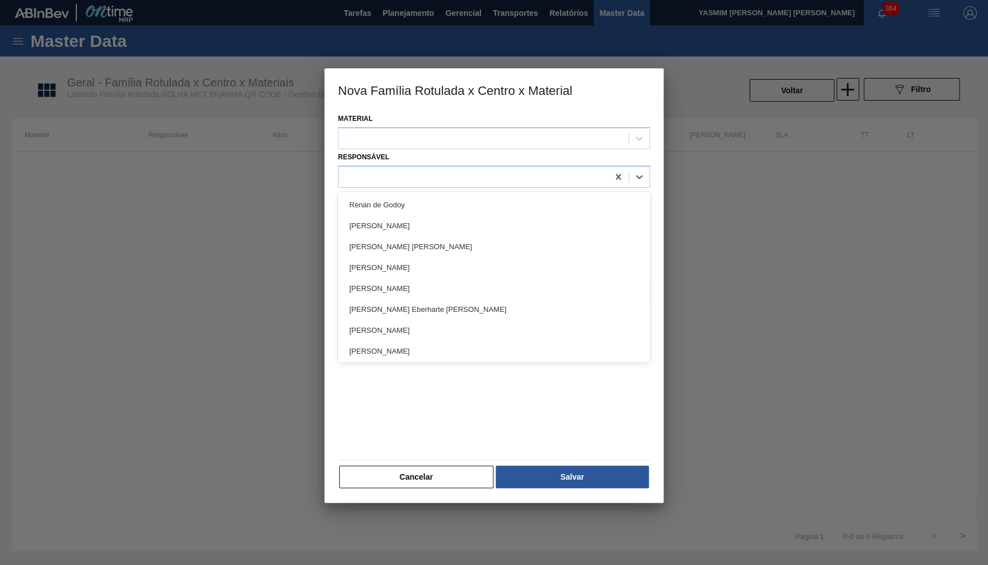
click at [373, 116] on div "Material" at bounding box center [494, 130] width 312 height 38
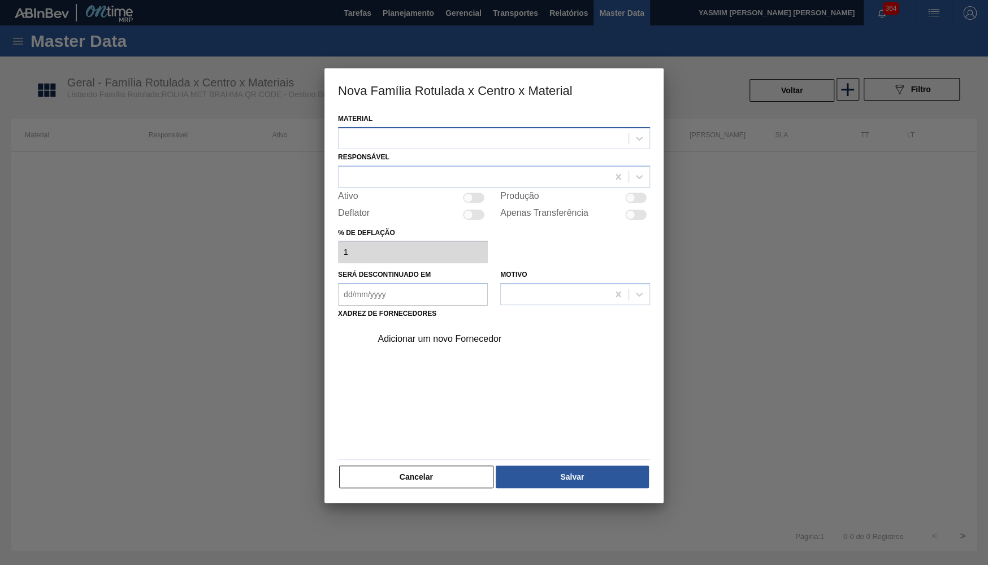
click at [375, 137] on div at bounding box center [484, 138] width 290 height 16
drag, startPoint x: 423, startPoint y: 430, endPoint x: 427, endPoint y: 456, distance: 25.8
click at [425, 443] on div "Adicionar um novo Fornecedor" at bounding box center [494, 388] width 312 height 133
click at [427, 466] on button "Cancelar" at bounding box center [416, 477] width 154 height 23
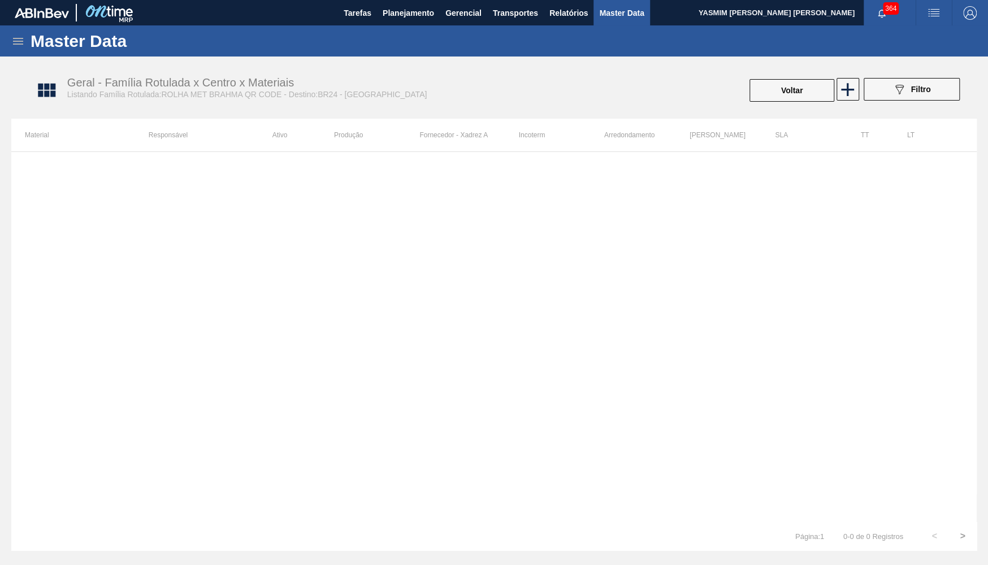
click at [429, 481] on div at bounding box center [494, 337] width 966 height 371
click at [970, 12] on img "button" at bounding box center [971, 13] width 14 height 14
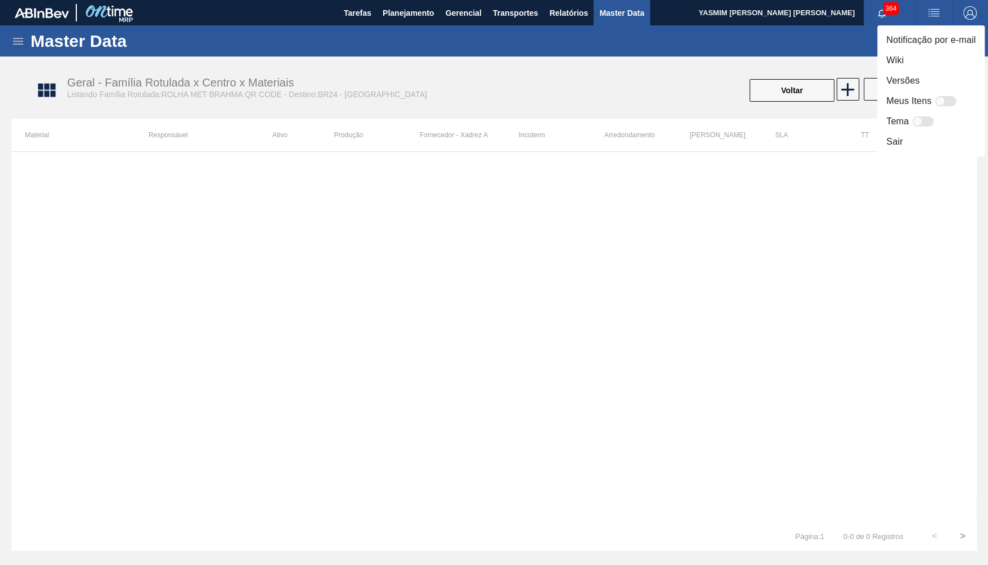
click at [11, 40] on div at bounding box center [494, 282] width 988 height 565
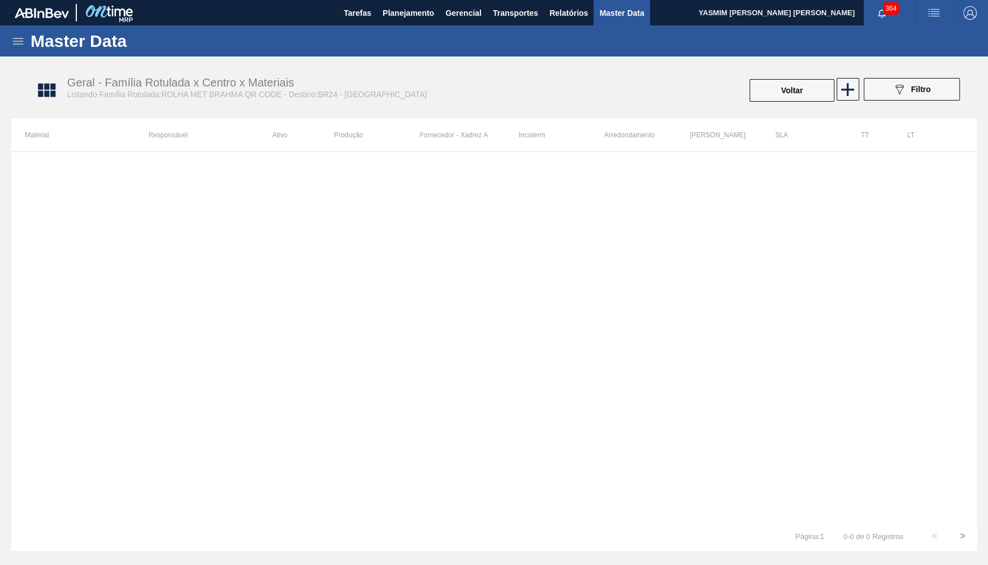
click at [10, 0] on body "Tarefas Planejamento Gerencial Transportes Relatórios Master Data YASMIM FERREI…" at bounding box center [494, 0] width 988 height 0
click at [19, 37] on icon at bounding box center [18, 41] width 14 height 14
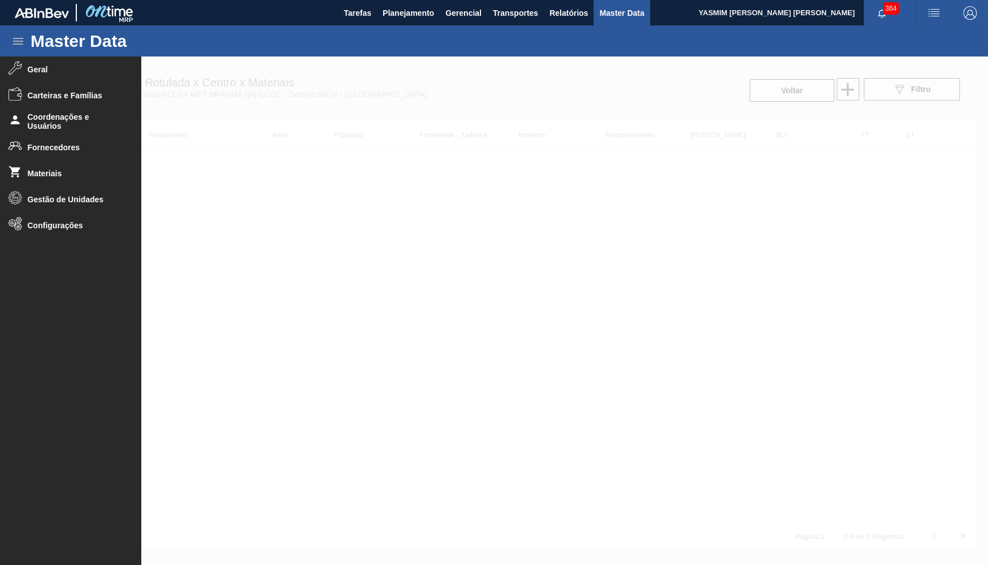
click at [980, 16] on span "button" at bounding box center [970, 13] width 27 height 14
click at [939, 19] on div at bounding box center [494, 282] width 988 height 565
click at [934, 0] on body "Tarefas Planejamento Gerencial Transportes Relatórios Master Data YASMIM FERREI…" at bounding box center [494, 0] width 988 height 0
click at [934, 6] on button "button" at bounding box center [934, 12] width 36 height 25
click at [79, 153] on div at bounding box center [494, 282] width 988 height 565
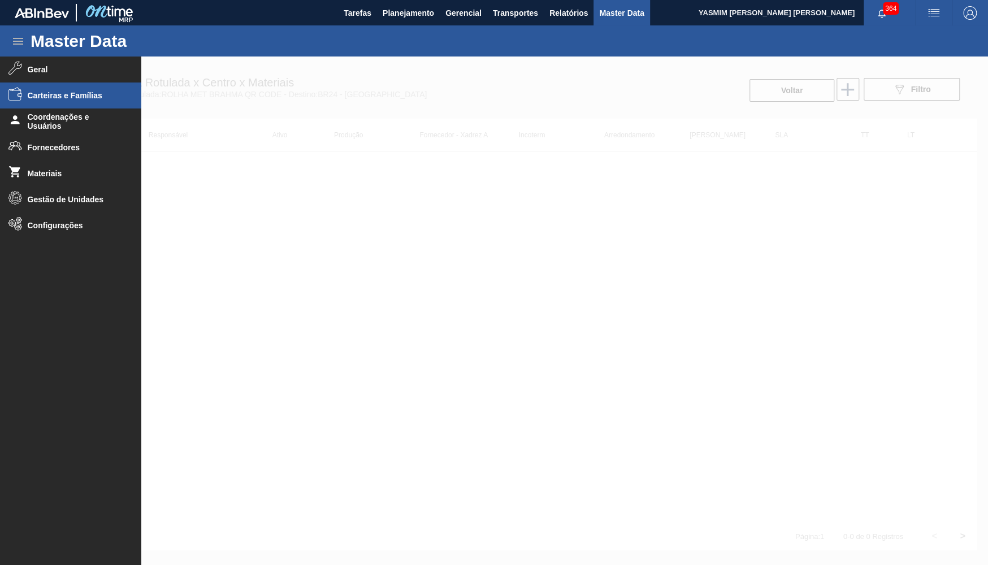
click at [63, 95] on span "Carteiras e Famílias" at bounding box center [74, 95] width 93 height 9
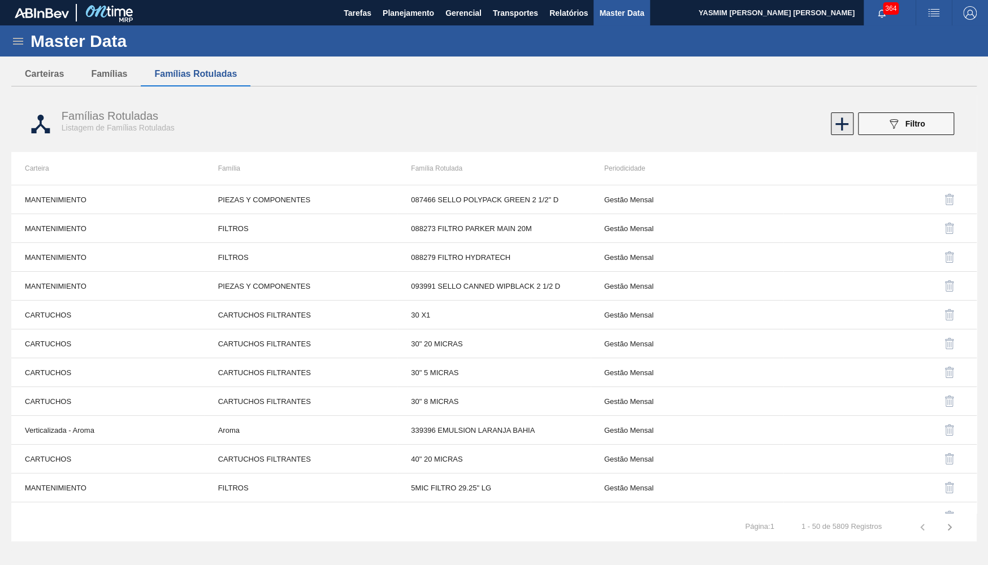
click at [842, 135] on div "Famílias Rotuladas Listagem de Famílias Rotuladas 089F7B8B-B2A5-4AFE-B5C0-19BA5…" at bounding box center [494, 124] width 966 height 42
click at [841, 132] on icon at bounding box center [842, 124] width 22 height 22
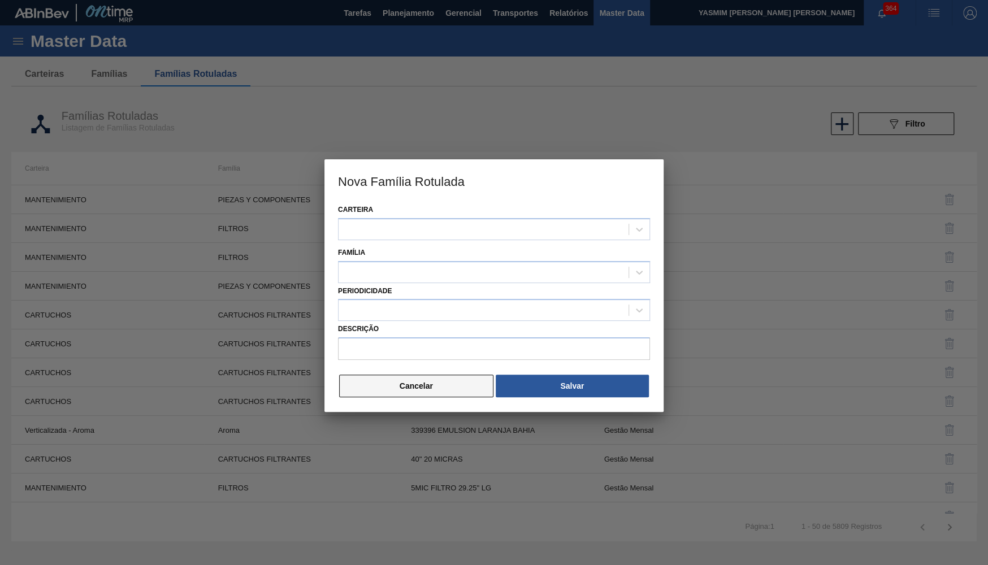
click at [363, 385] on button "Cancelar" at bounding box center [416, 386] width 154 height 23
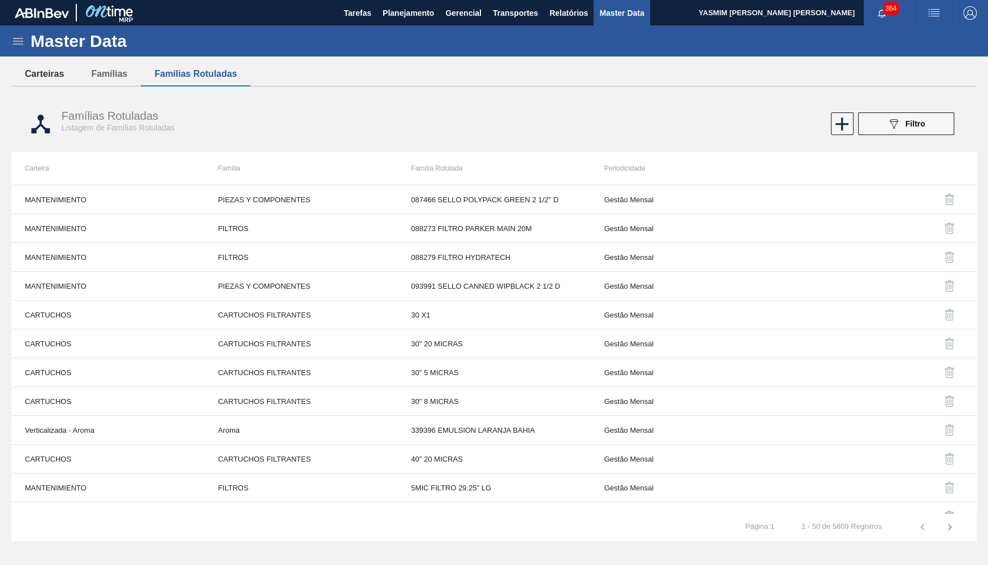
click at [50, 83] on button "Carteiras" at bounding box center [44, 74] width 66 height 24
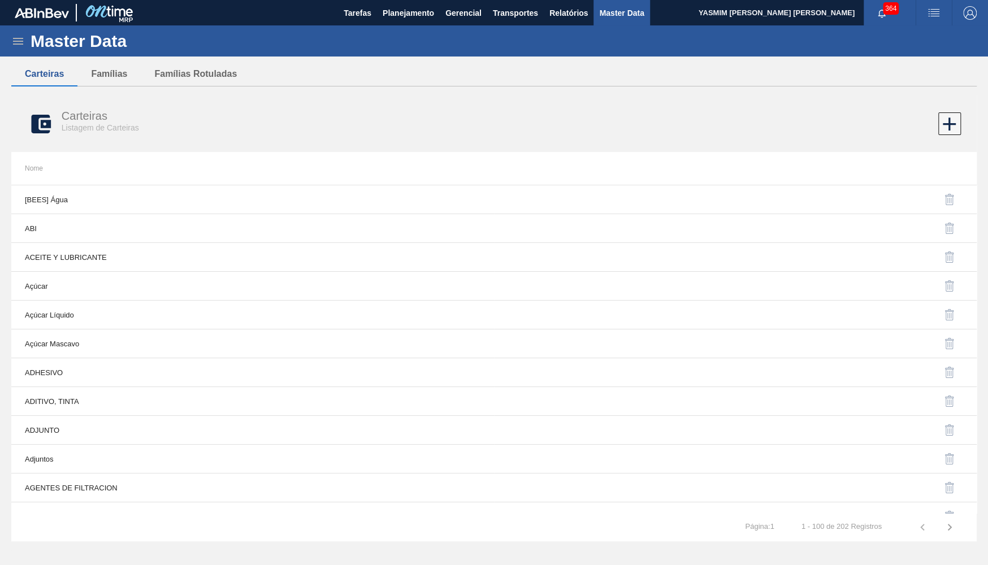
click at [21, 32] on div "Master Data" at bounding box center [494, 40] width 988 height 31
click at [24, 40] on icon at bounding box center [18, 41] width 14 height 14
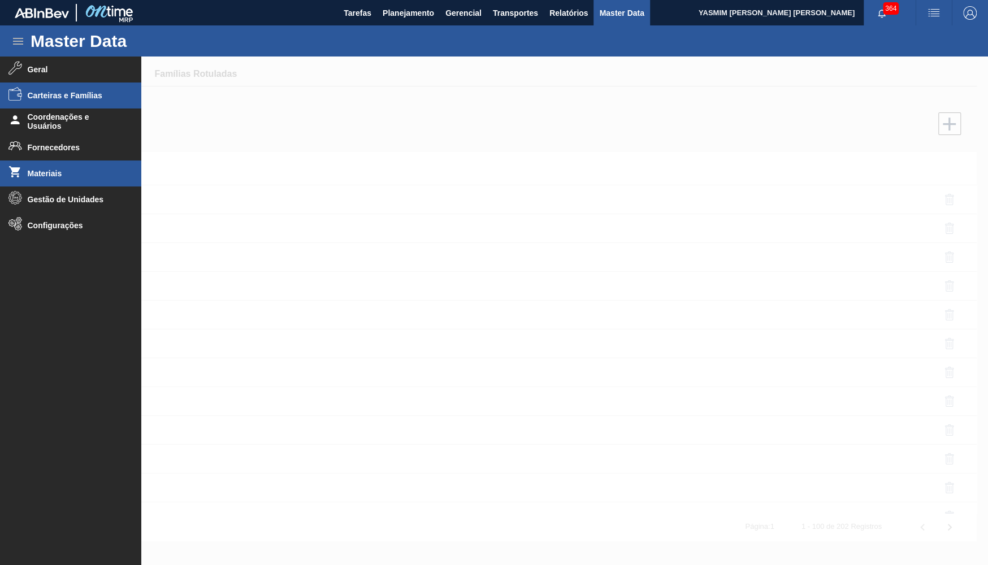
click at [48, 178] on span "Materiais" at bounding box center [74, 173] width 93 height 9
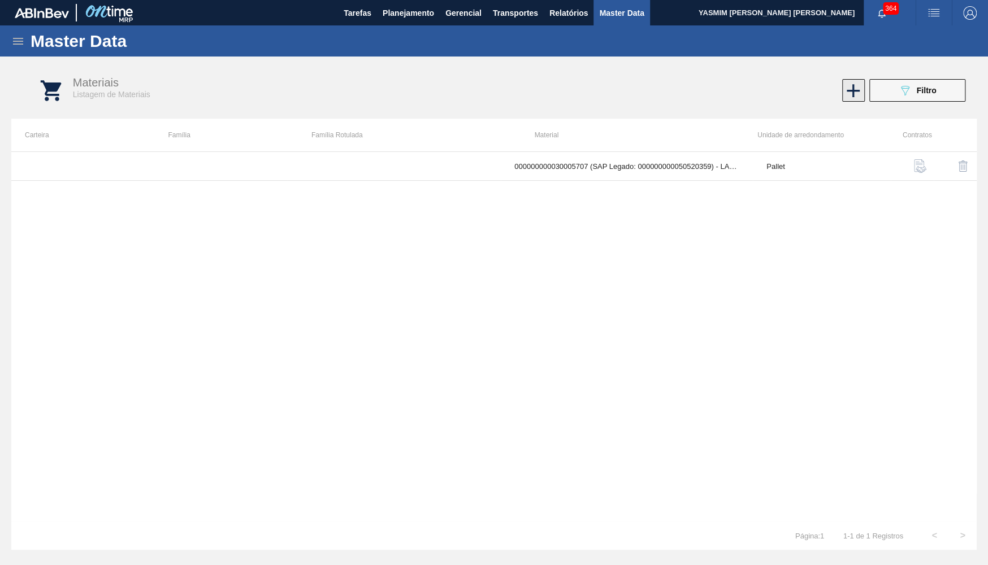
click at [852, 94] on icon at bounding box center [854, 91] width 22 height 22
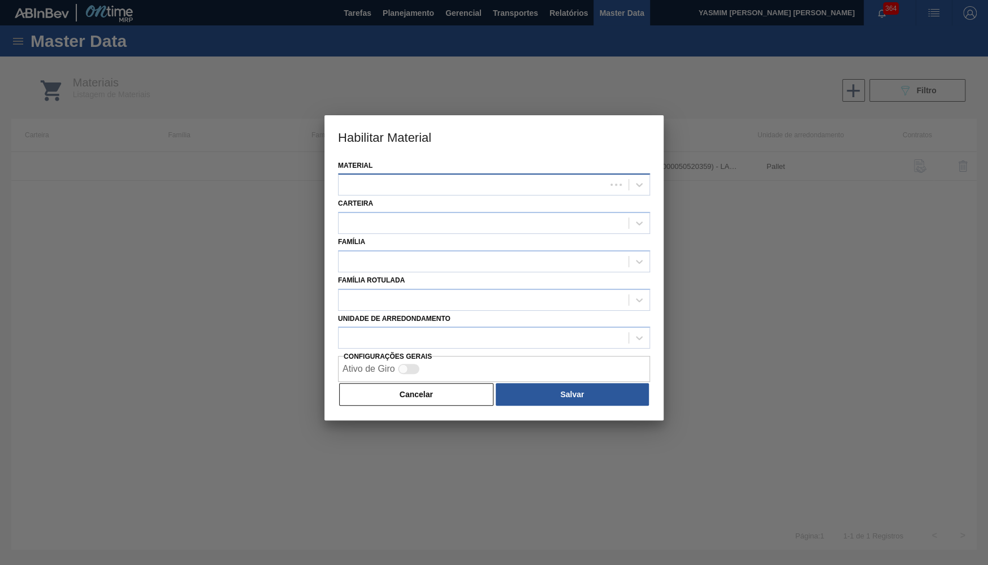
click at [528, 178] on div at bounding box center [472, 185] width 267 height 16
click at [454, 393] on button "Cancelar" at bounding box center [416, 394] width 154 height 23
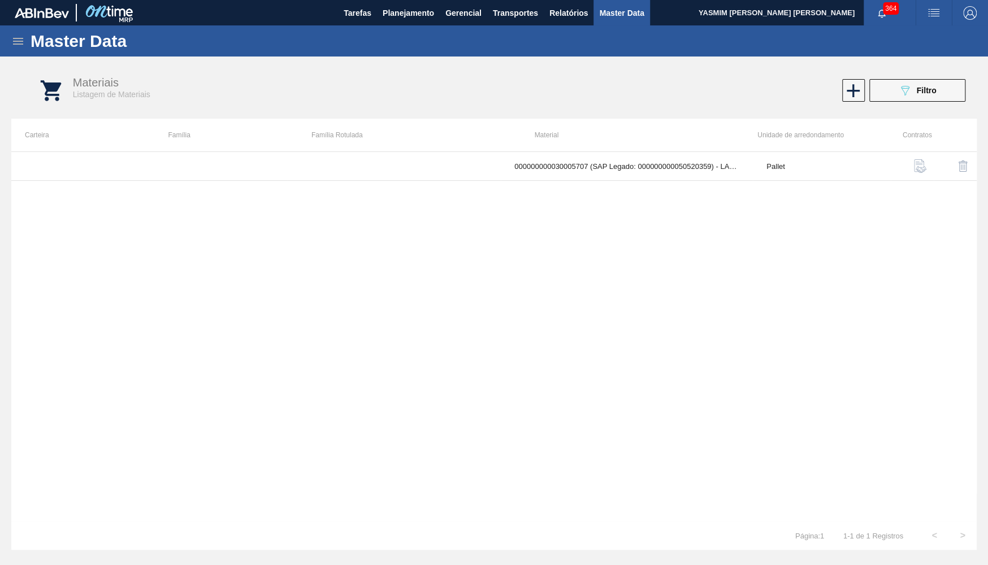
click at [976, 11] on img "button" at bounding box center [971, 13] width 14 height 14
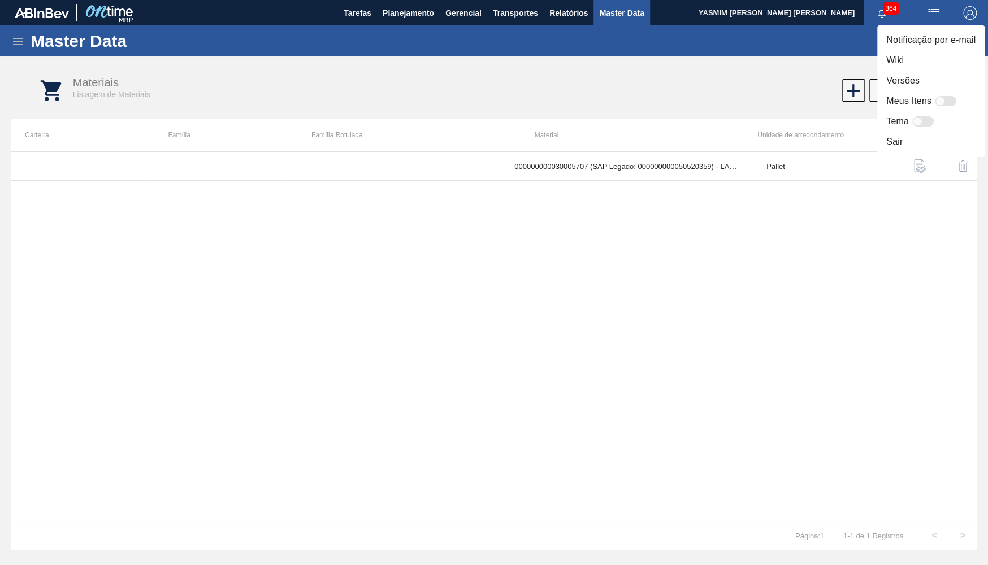
click at [930, 16] on div at bounding box center [494, 282] width 988 height 565
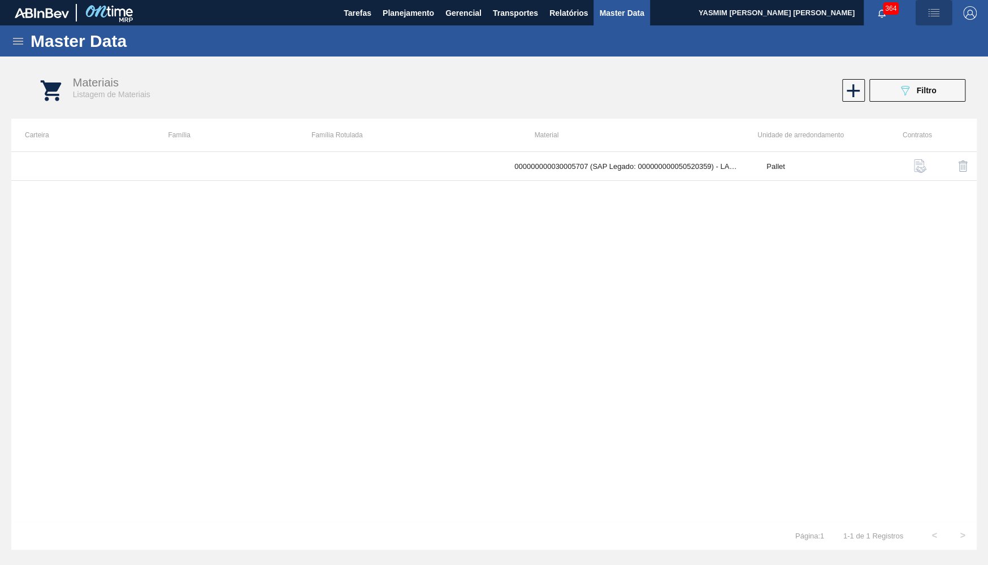
click at [934, 5] on button "button" at bounding box center [934, 12] width 36 height 25
click at [769, 65] on div at bounding box center [494, 282] width 988 height 565
click at [971, 7] on img "button" at bounding box center [971, 13] width 14 height 14
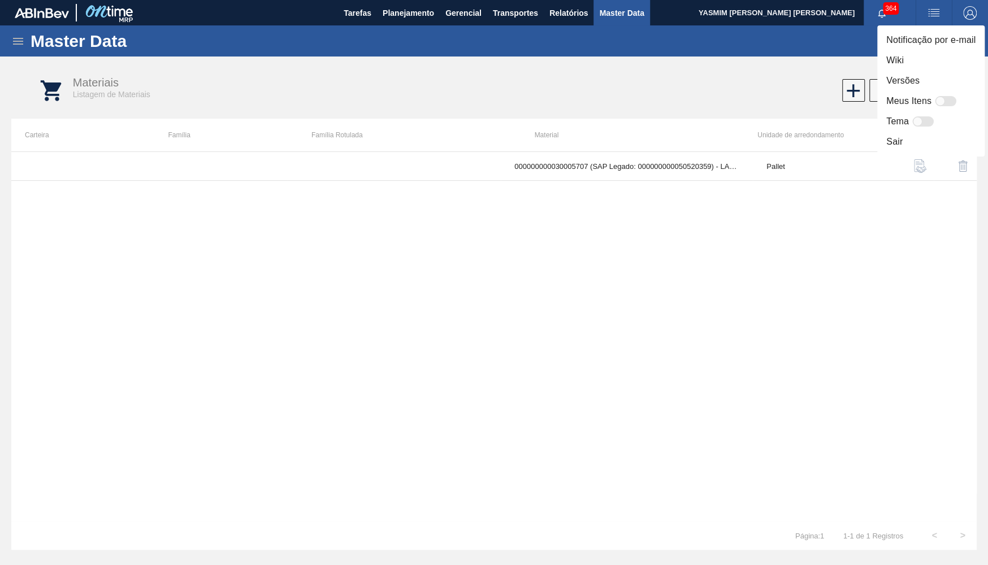
click at [18, 40] on div at bounding box center [494, 282] width 988 height 565
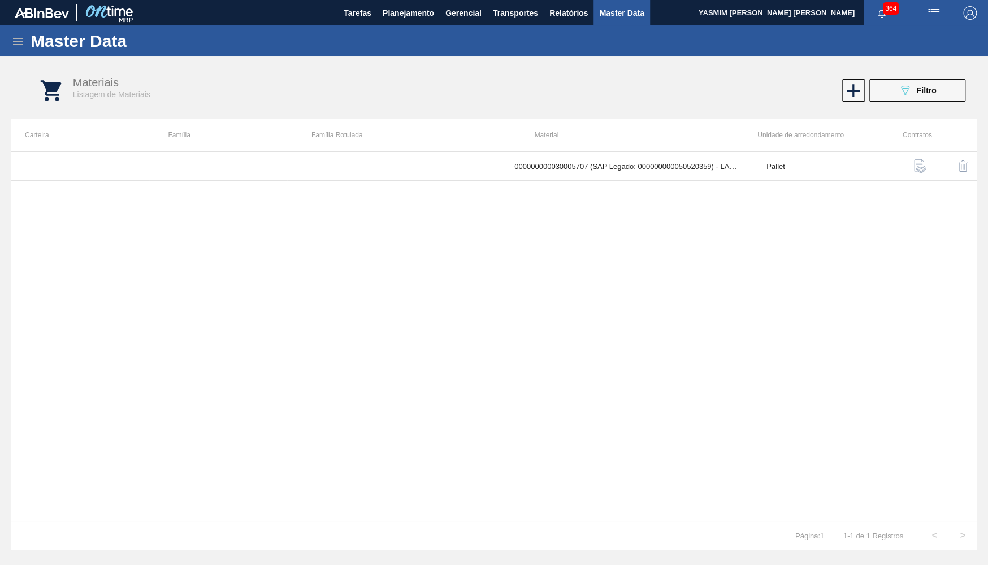
click at [19, 44] on icon at bounding box center [18, 41] width 10 height 7
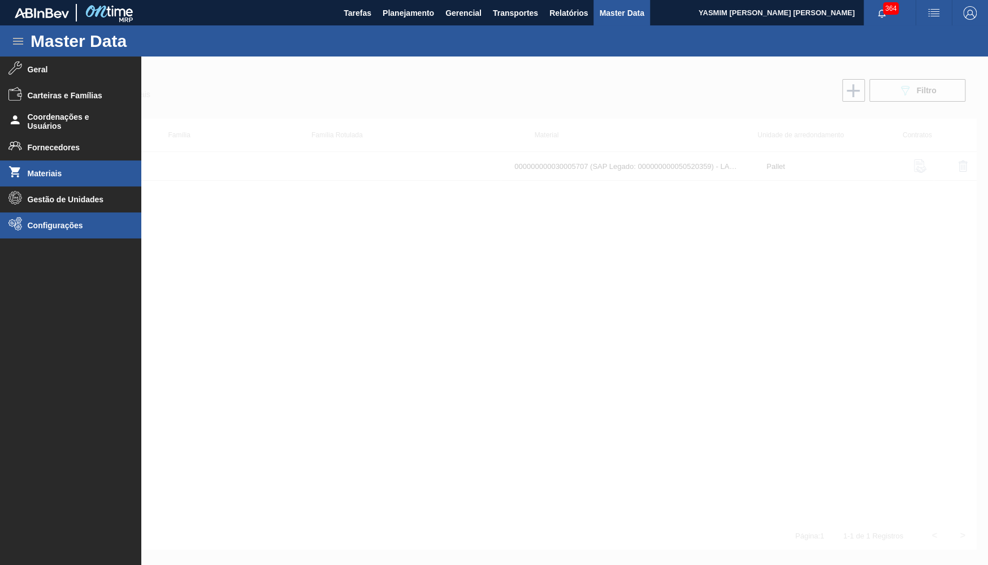
click at [57, 217] on li "Configurações" at bounding box center [70, 226] width 141 height 26
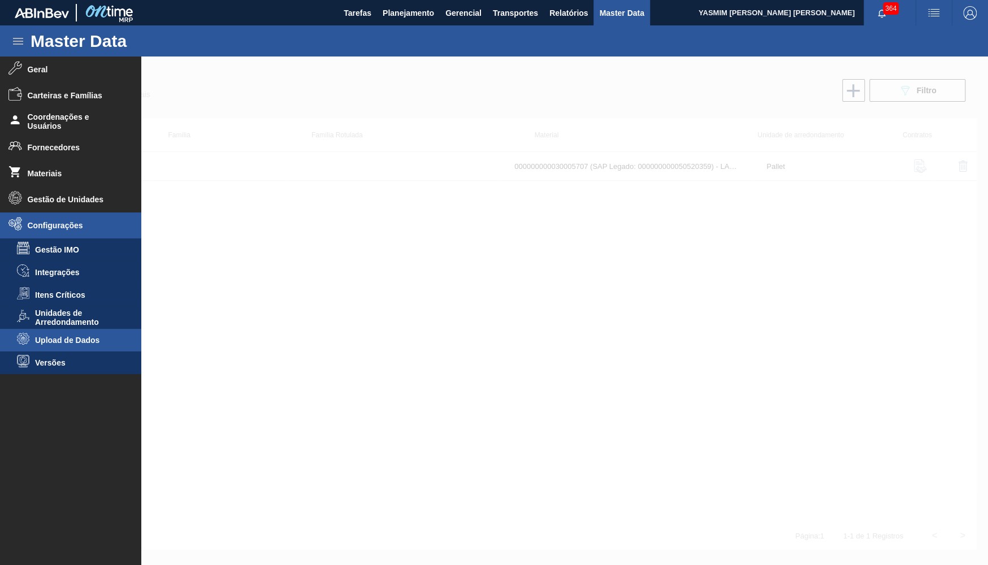
click at [93, 344] on span "Upload de Dados" at bounding box center [78, 340] width 87 height 9
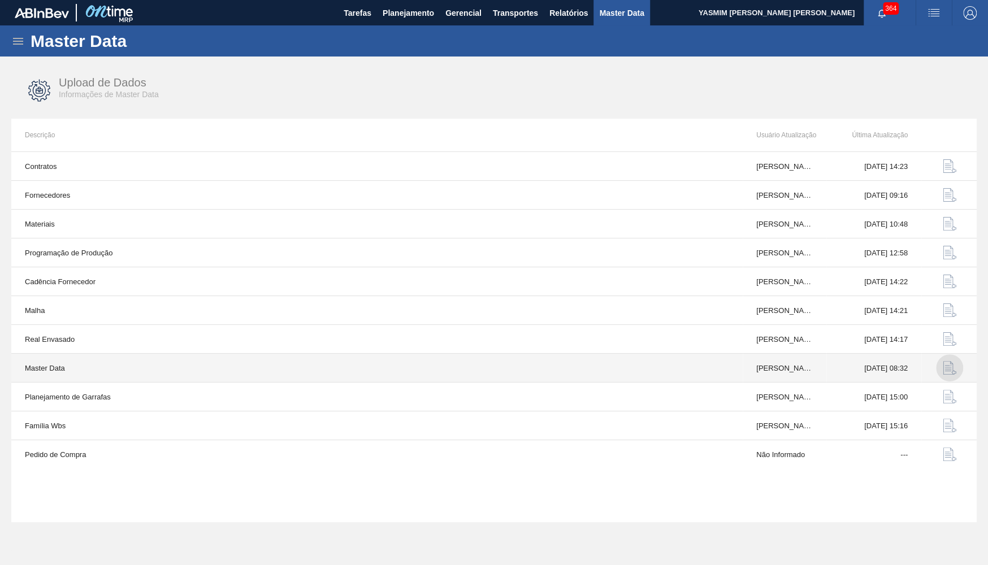
click at [951, 367] on img "button" at bounding box center [950, 368] width 14 height 14
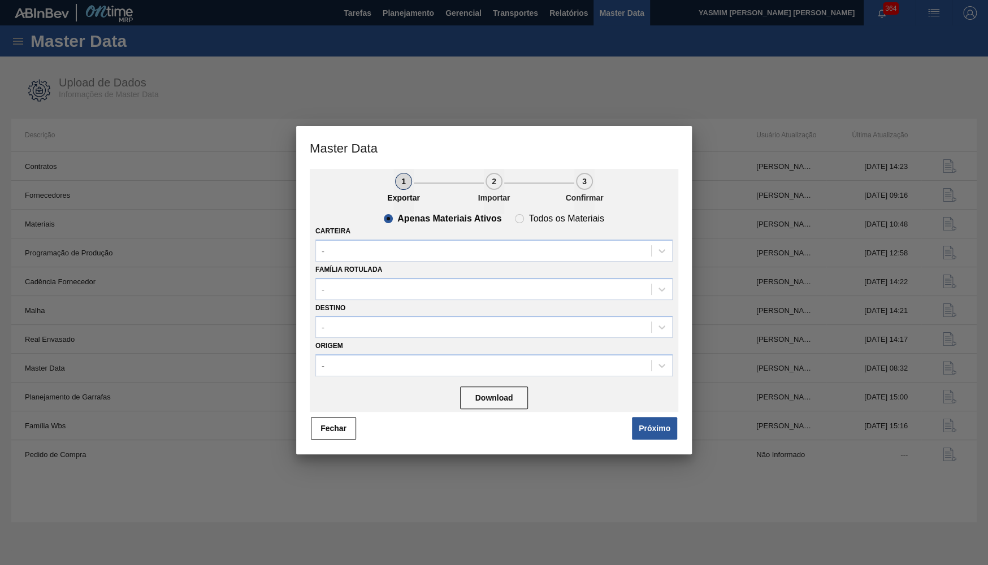
click at [488, 262] on div "Família Rotulada -" at bounding box center [494, 281] width 357 height 38
click at [481, 247] on div "-" at bounding box center [483, 251] width 335 height 16
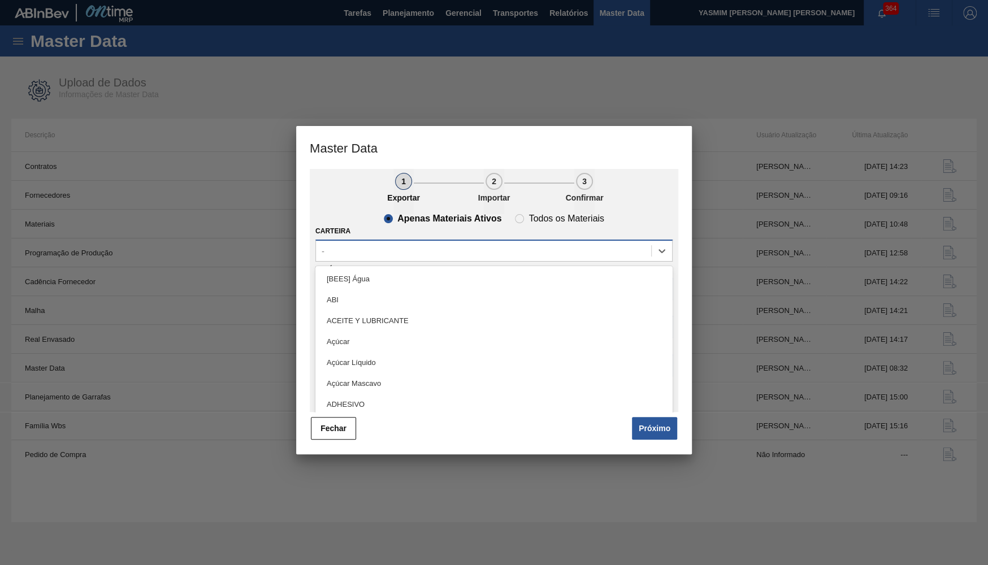
click at [481, 247] on div "-" at bounding box center [483, 251] width 335 height 16
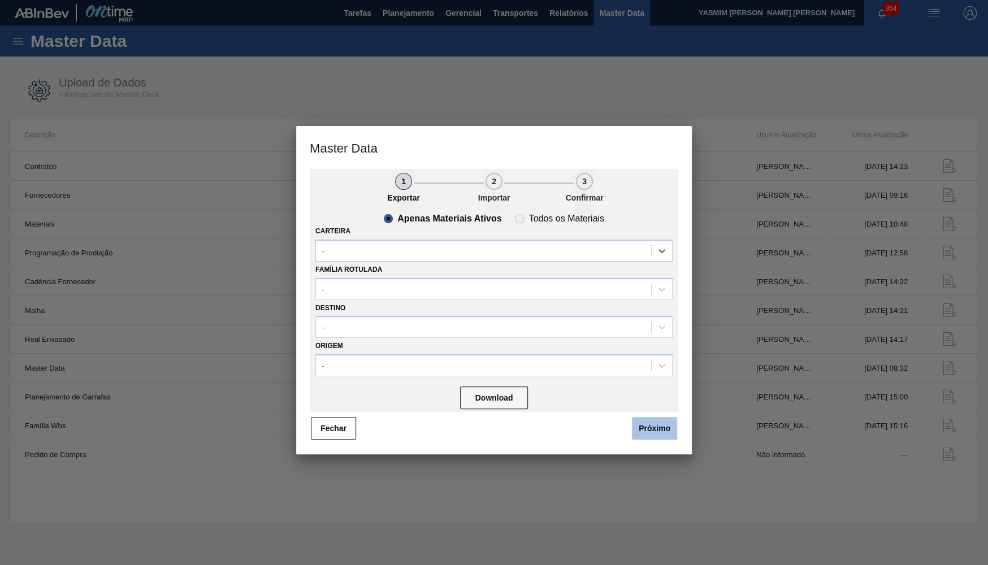
click at [653, 420] on button "Próximo" at bounding box center [654, 428] width 45 height 23
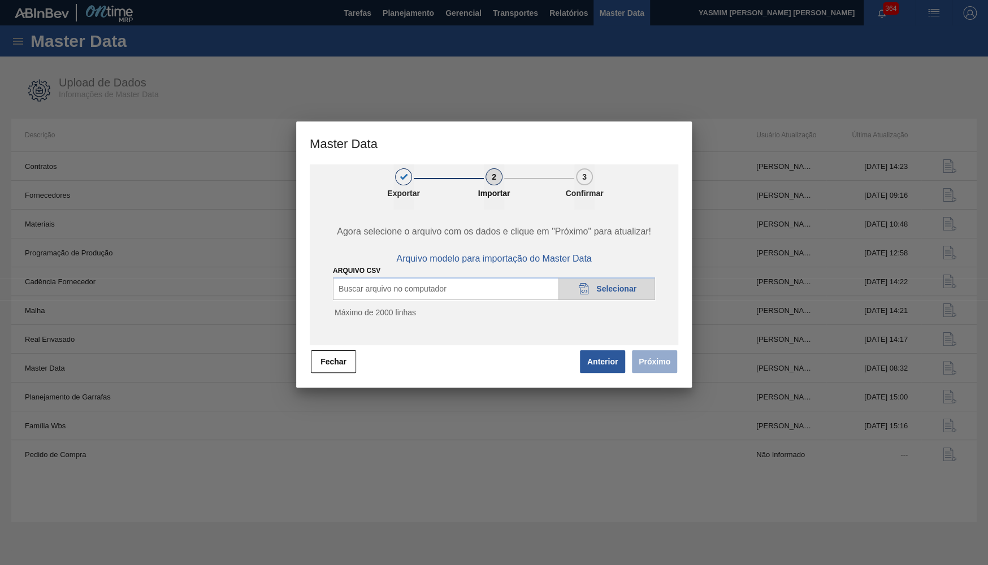
click at [572, 296] on div "20DAD902-3625-4257-8FDA-0C0CB19E2A3D Selecionar" at bounding box center [607, 289] width 97 height 23
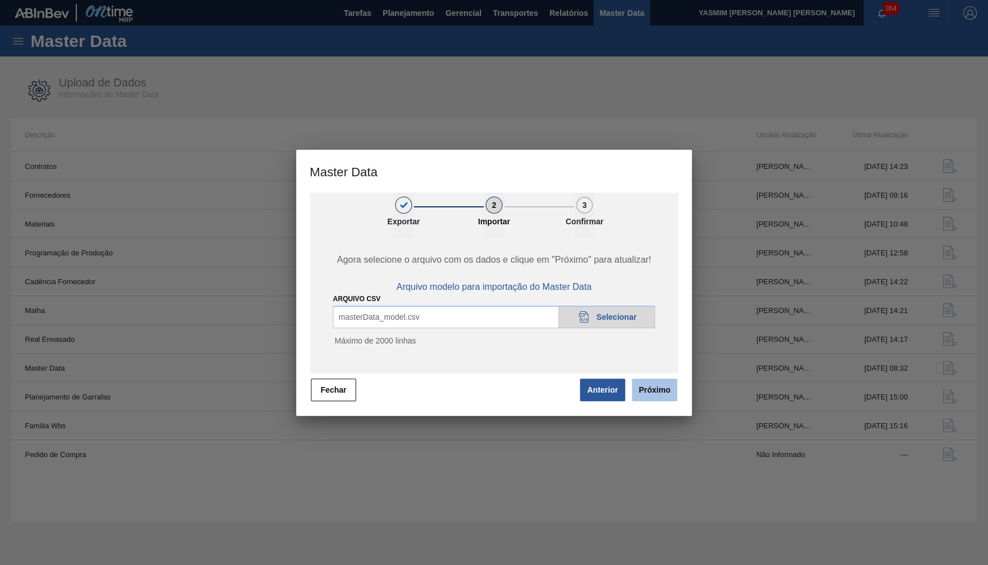
click at [661, 393] on button "Próximo" at bounding box center [654, 390] width 45 height 23
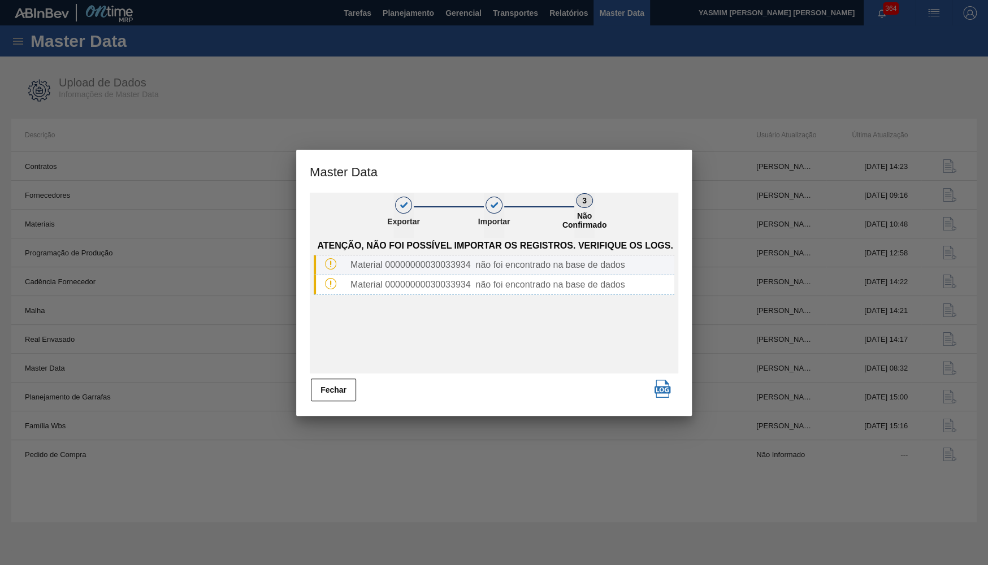
click at [457, 271] on div "Material 00000000030033934 não foi encontrado na base de dados" at bounding box center [494, 266] width 361 height 20
click at [447, 280] on div "Material 00000000030033934 não foi encontrado na base de dados" at bounding box center [510, 285] width 329 height 10
click at [625, 394] on div "Fechar" at bounding box center [494, 390] width 369 height 25
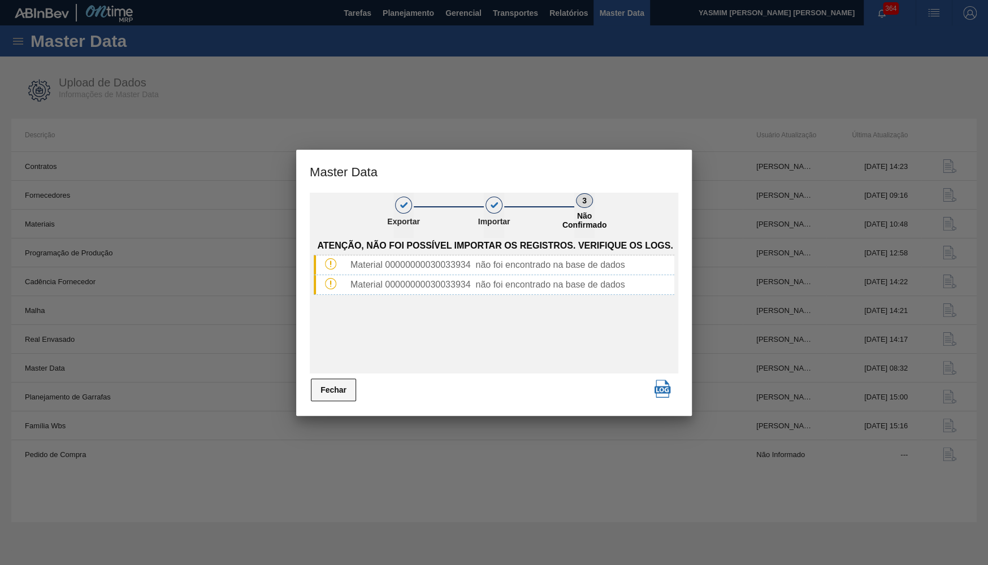
click at [330, 387] on button "Fechar" at bounding box center [333, 390] width 45 height 23
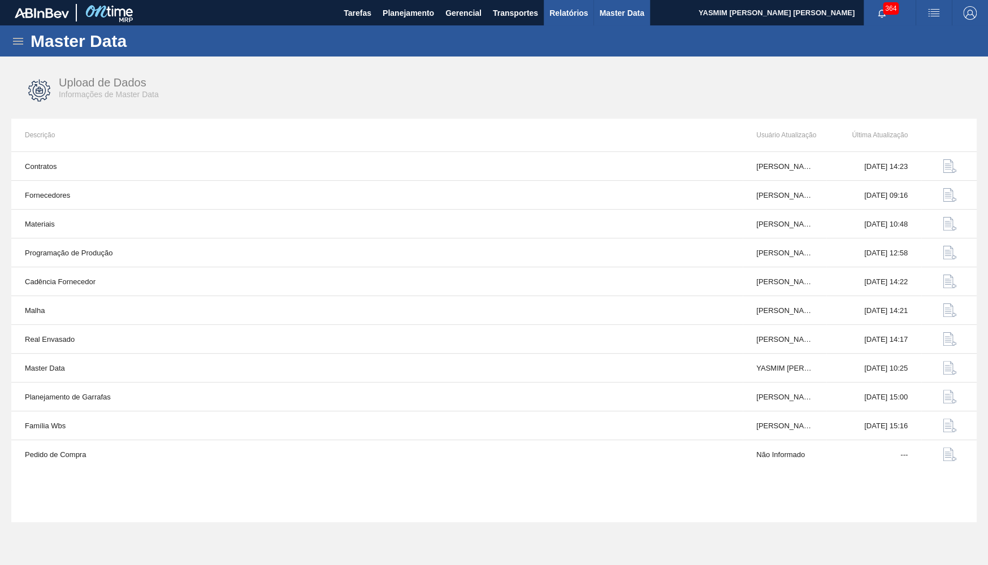
click at [574, 1] on button "Relatórios" at bounding box center [569, 12] width 50 height 25
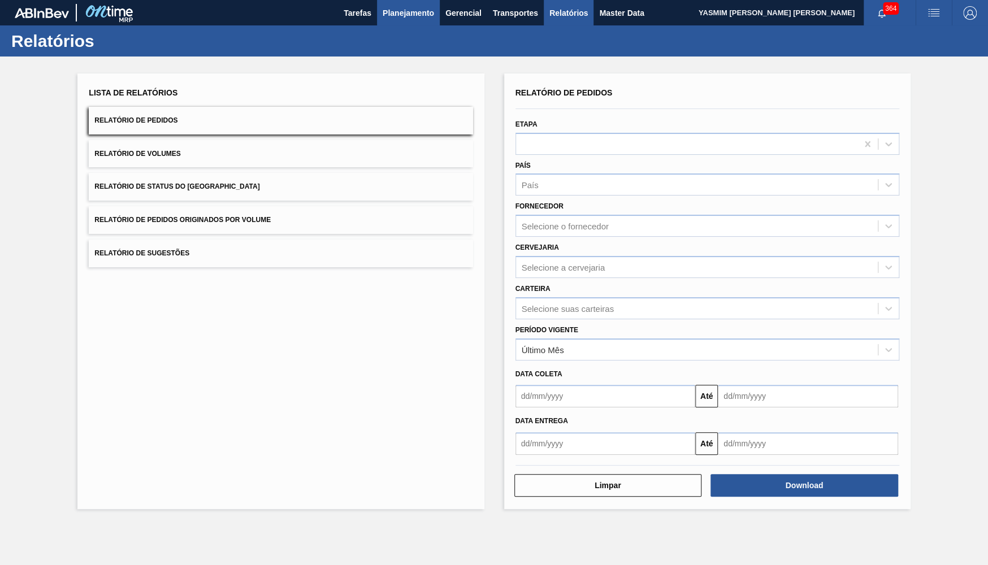
click at [402, 15] on span "Planejamento" at bounding box center [408, 13] width 51 height 14
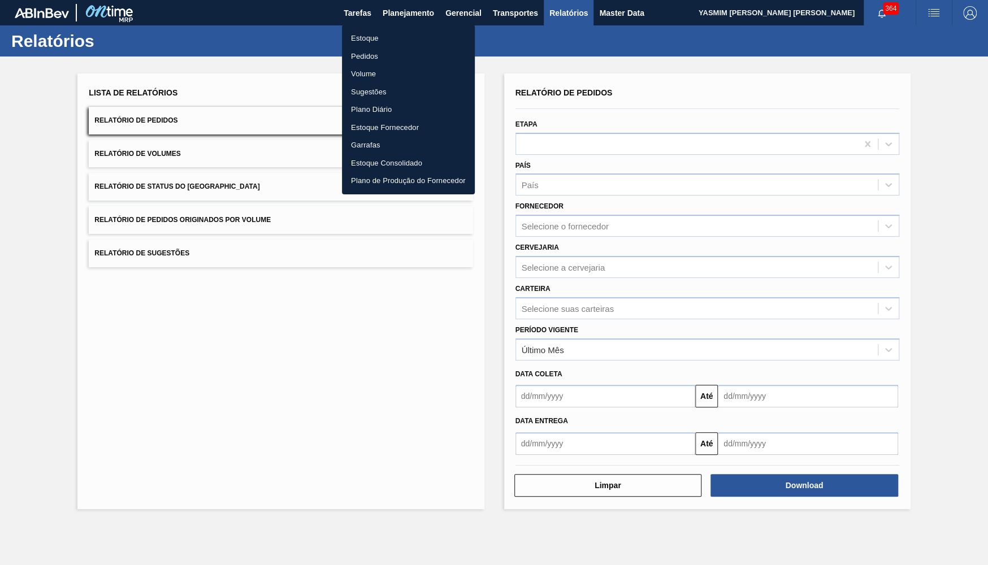
click at [625, 46] on div at bounding box center [494, 282] width 988 height 565
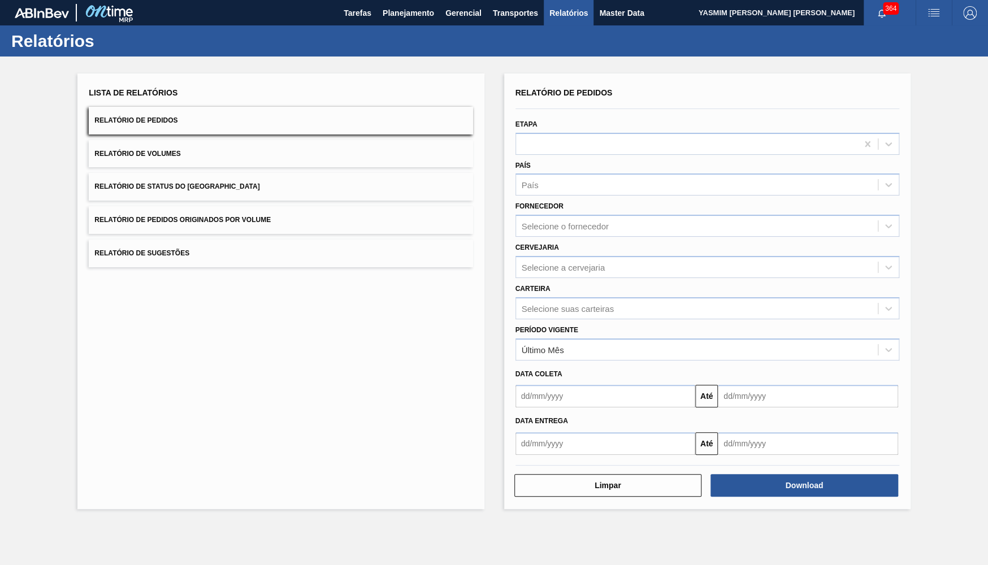
click at [624, 25] on div "Estoque Pedidos Volume Sugestões Plano Diário Estoque Fornecedor Garrafas Estoq…" at bounding box center [494, 282] width 988 height 565
click at [621, 13] on span "Master Data" at bounding box center [621, 13] width 45 height 14
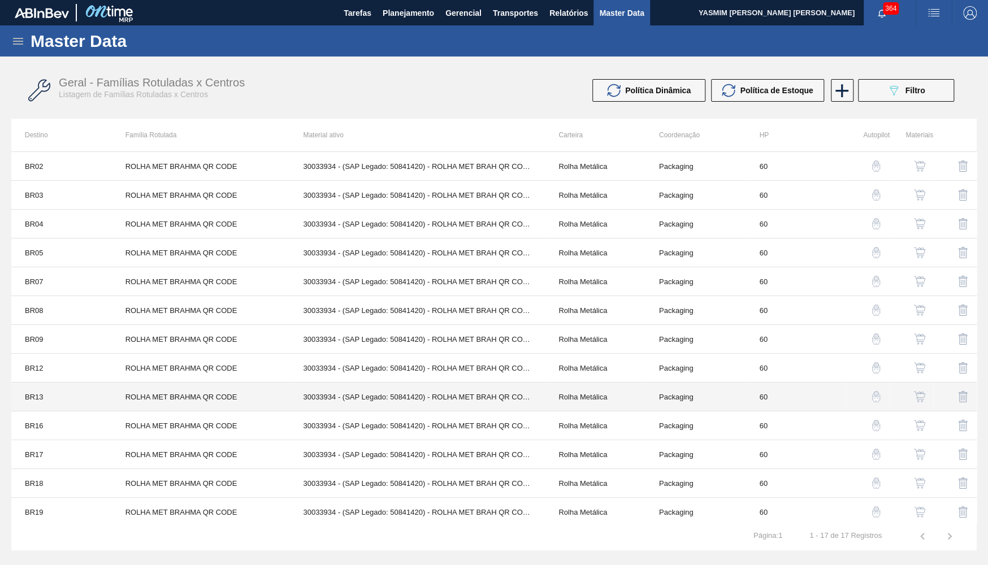
scroll to position [119, 0]
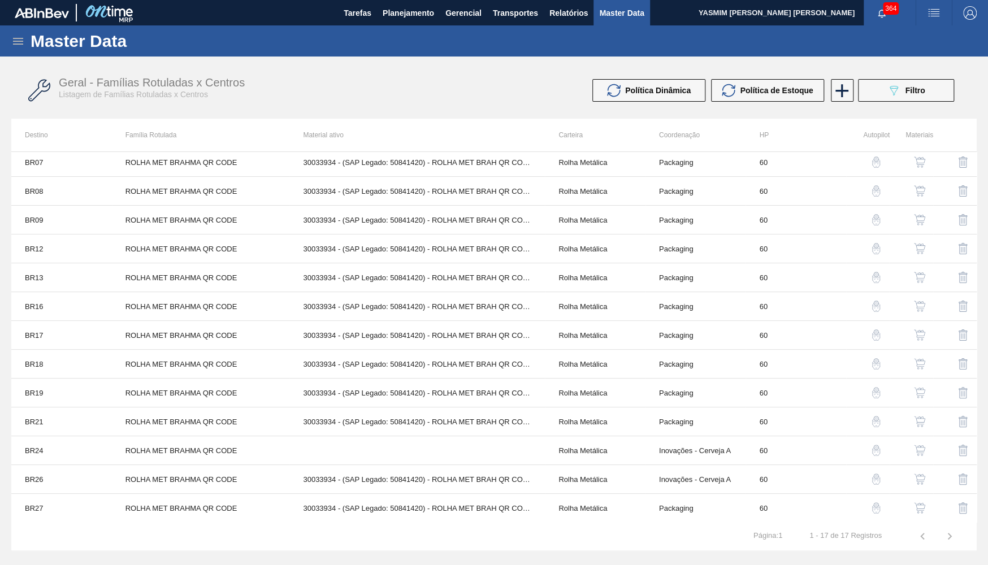
click at [921, 455] on img "button" at bounding box center [919, 450] width 11 height 11
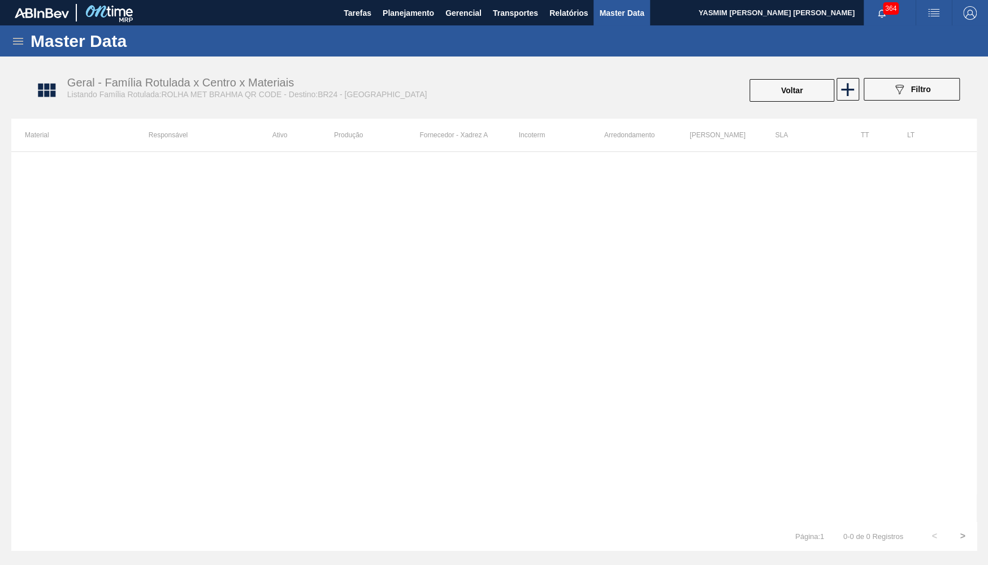
click at [297, 163] on div at bounding box center [494, 337] width 966 height 371
click at [842, 90] on icon at bounding box center [848, 89] width 13 height 13
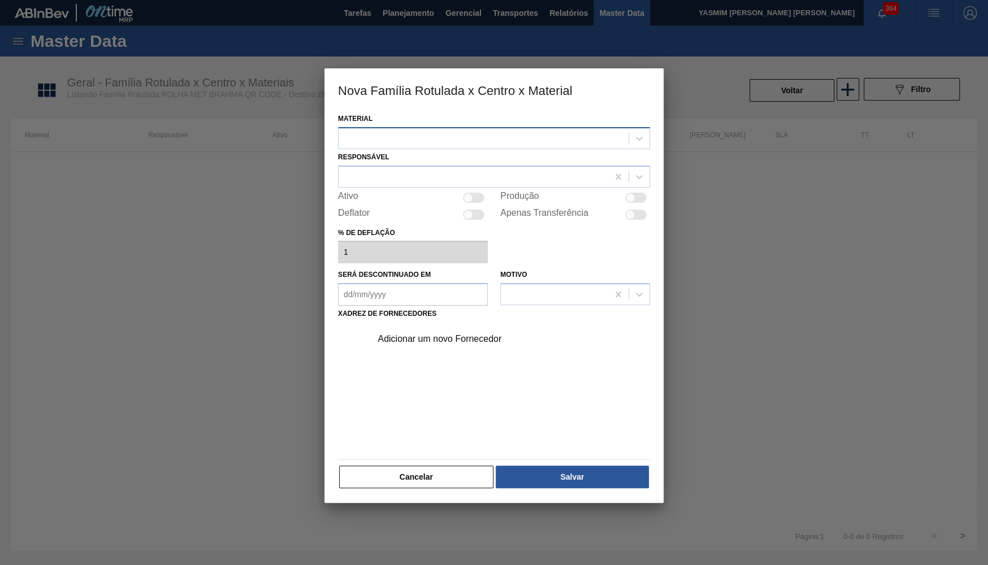
click at [489, 136] on div at bounding box center [484, 138] width 290 height 16
click at [414, 476] on button "Cancelar" at bounding box center [416, 477] width 154 height 23
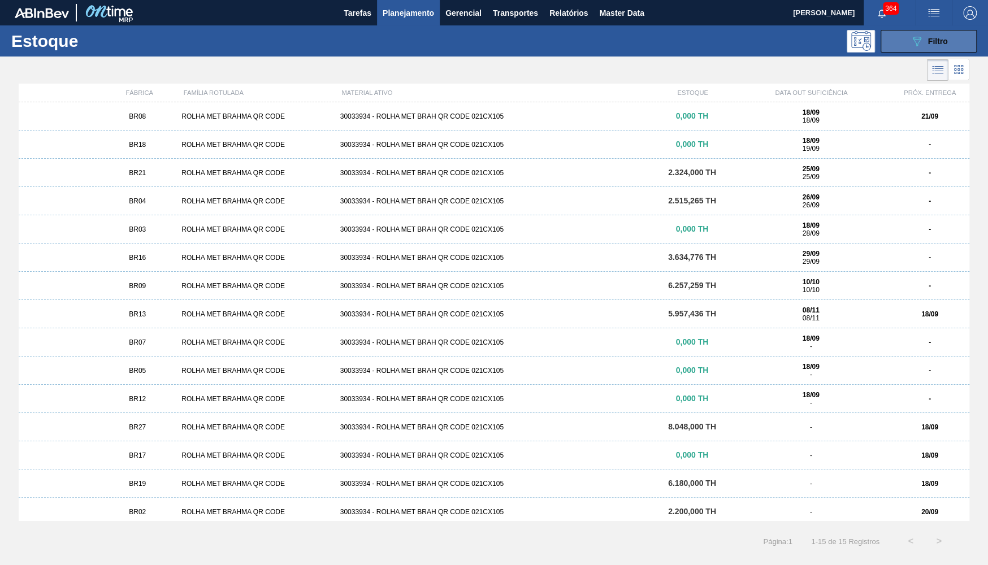
click at [951, 37] on button "089F7B8B-B2A5-4AFE-B5C0-19BA573D28AC Filtro" at bounding box center [929, 41] width 96 height 23
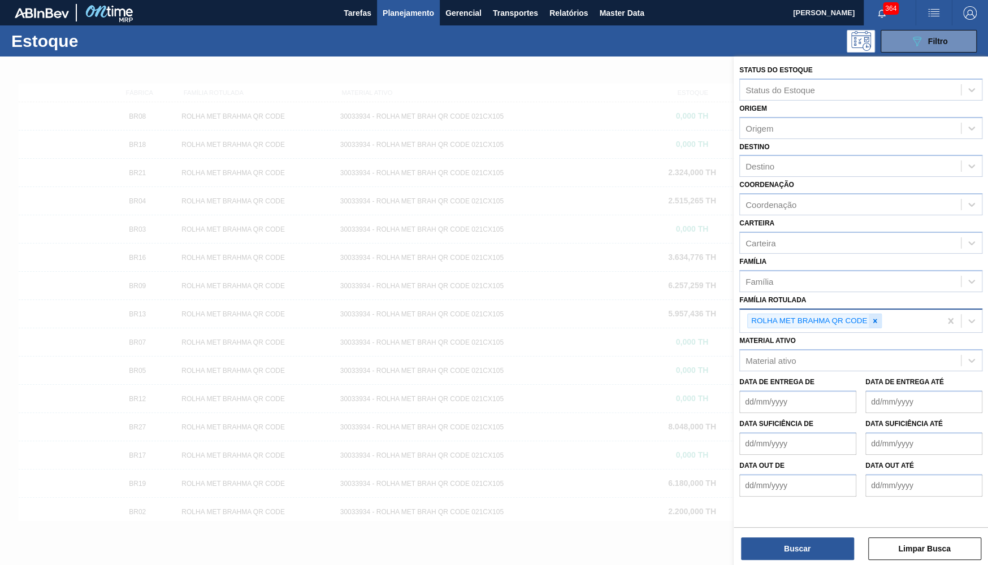
click at [878, 317] on icon at bounding box center [875, 321] width 8 height 8
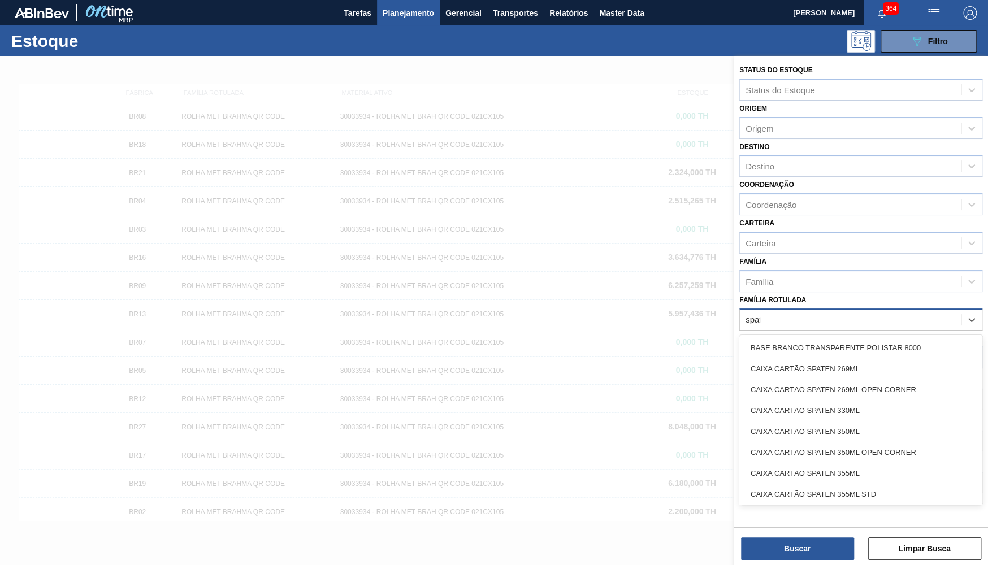
type Rotulada "spaten"
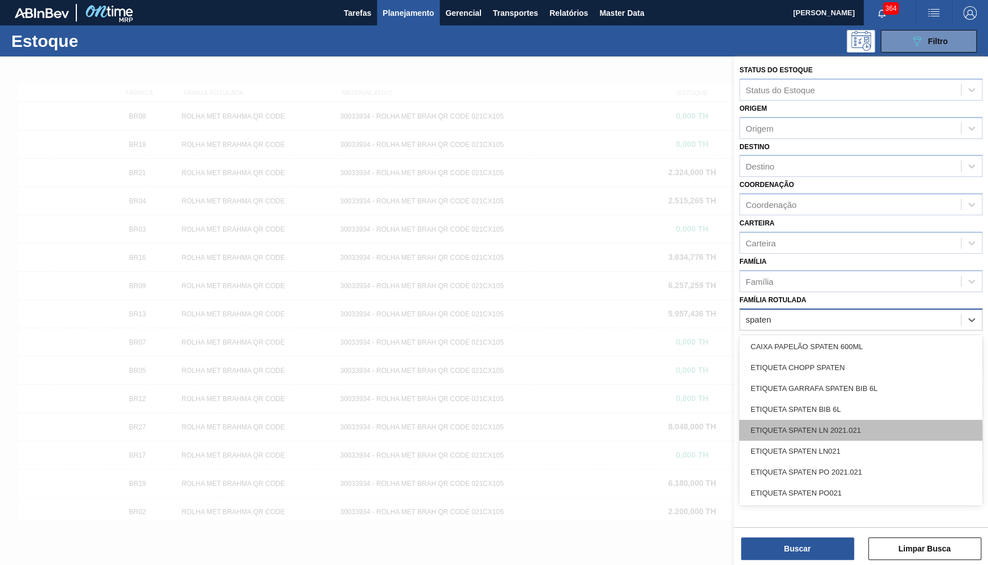
scroll to position [276, 0]
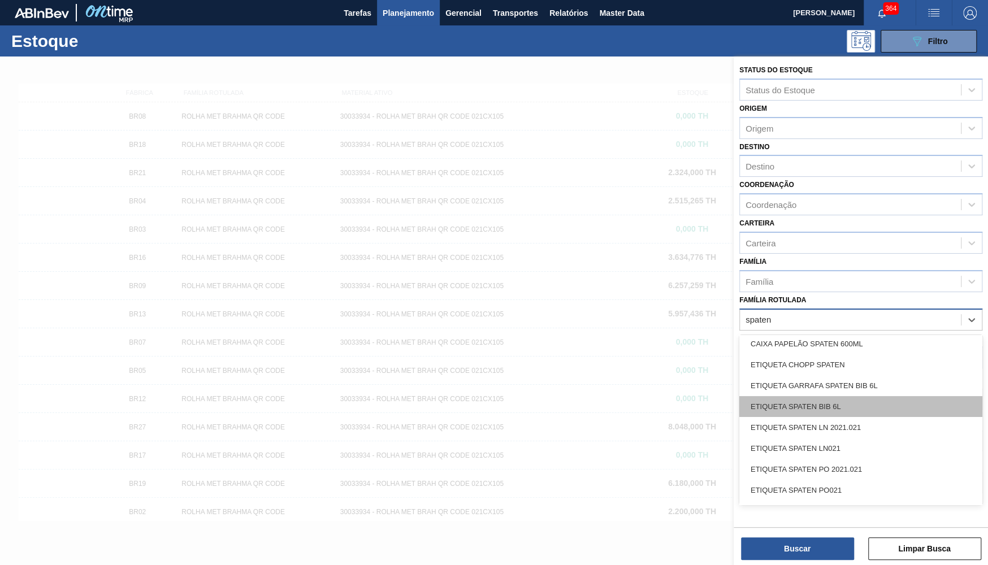
click at [846, 396] on div "ETIQUETA SPATEN BIB 6L" at bounding box center [861, 406] width 243 height 21
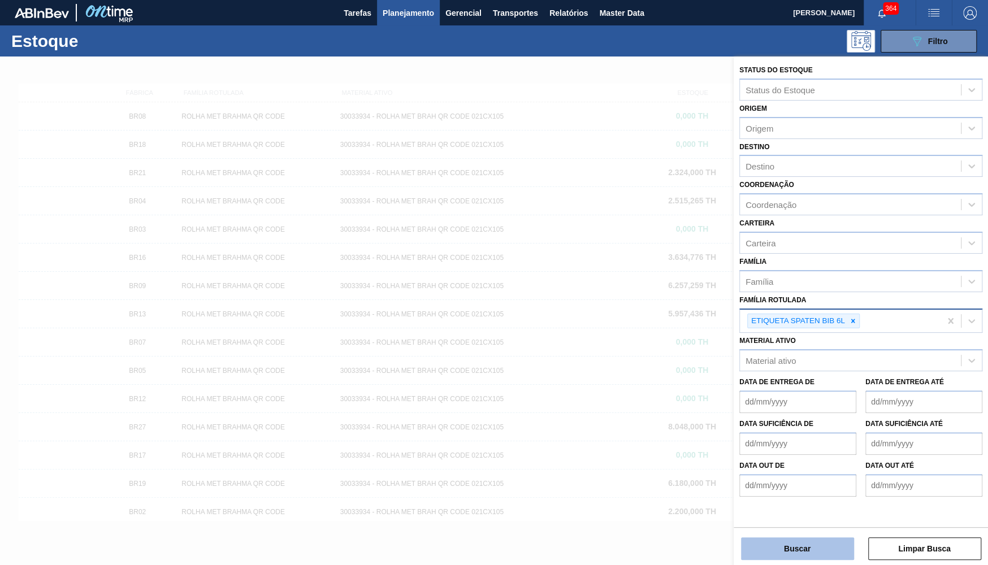
click at [783, 553] on button "Buscar" at bounding box center [797, 549] width 113 height 23
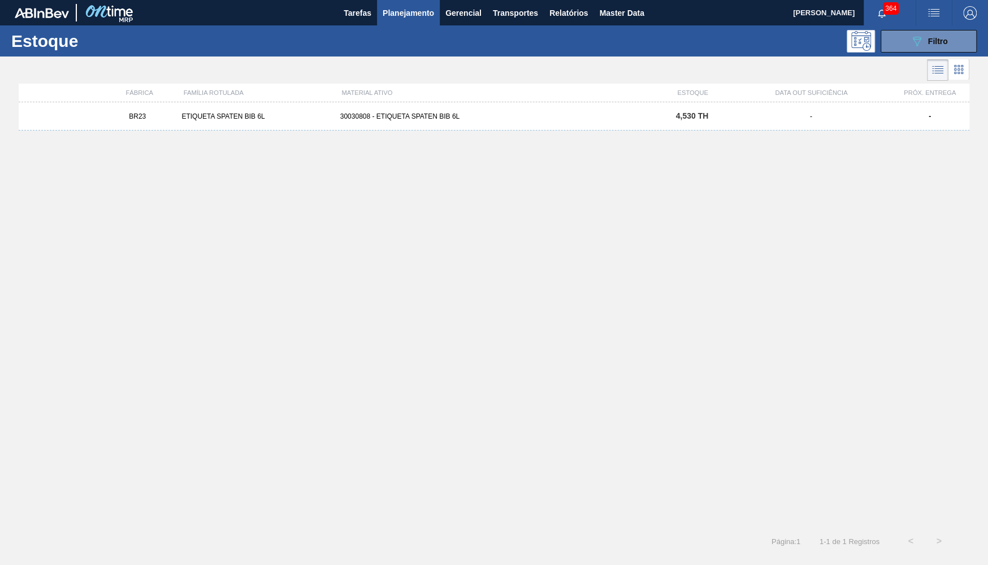
click at [673, 102] on div "FÁBRICA FAMÍLIA ROTULADA MATERIAL ATIVO ESTOQUE DATA OUT SUFICIÊNCIA PRÓX. ENTR…" at bounding box center [494, 93] width 951 height 19
click at [738, 124] on div "BR23 ETIQUETA SPATEN BIB 6L 30030808 - ETIQUETA SPATEN BIB 6L 4,530 TH - -" at bounding box center [494, 116] width 951 height 28
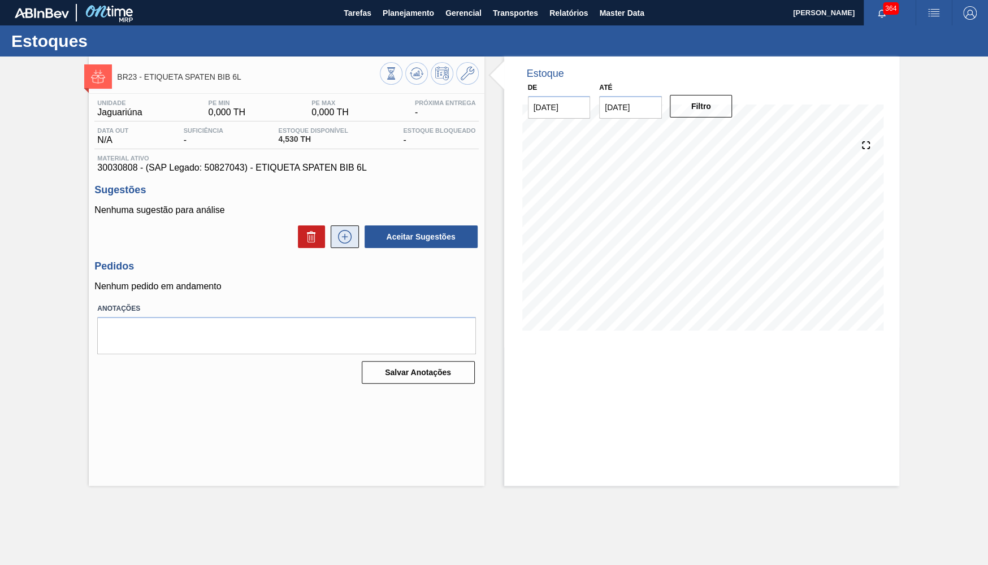
click at [348, 244] on button at bounding box center [345, 237] width 28 height 23
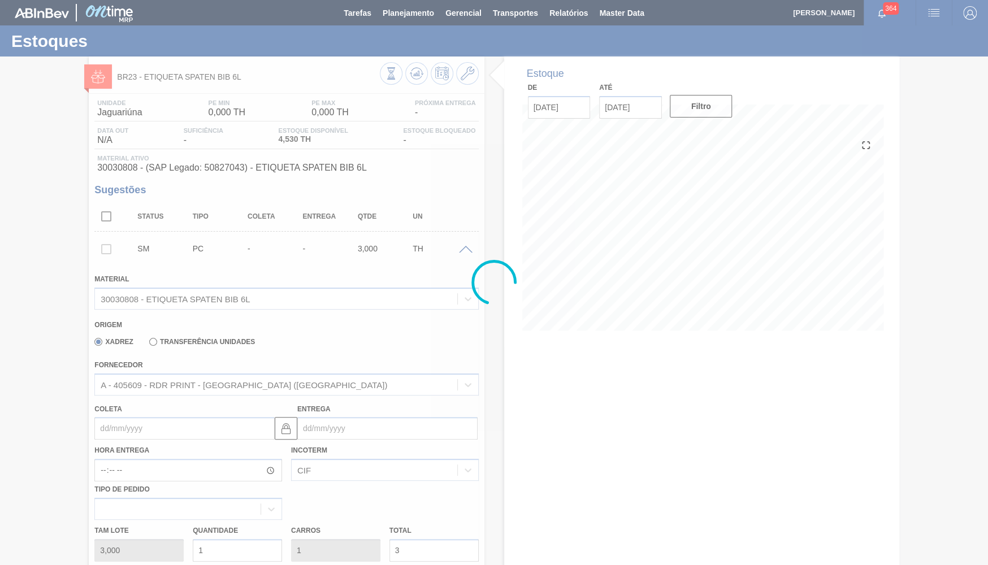
click at [358, 429] on div at bounding box center [494, 282] width 988 height 565
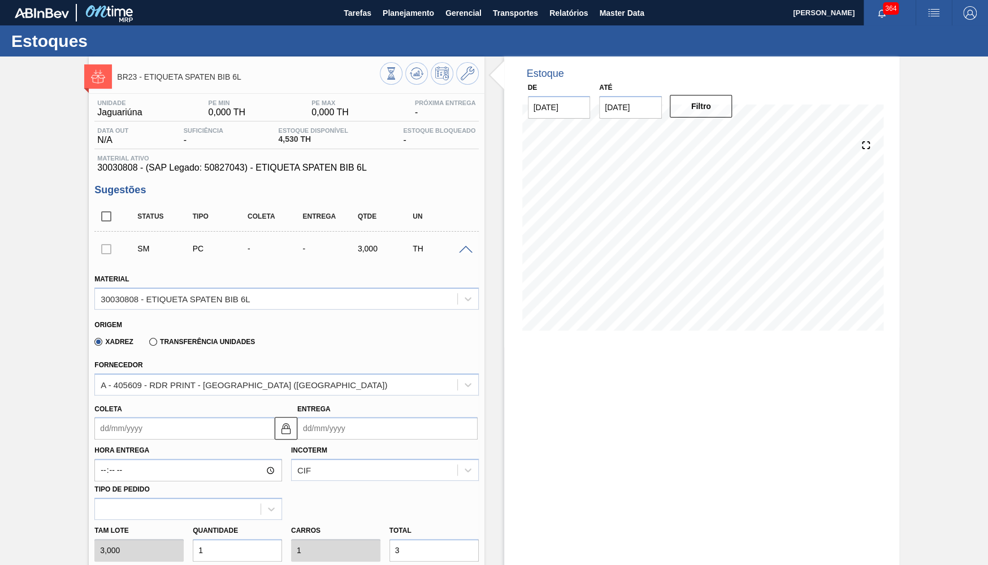
click at [358, 429] on input "Entrega" at bounding box center [387, 428] width 180 height 23
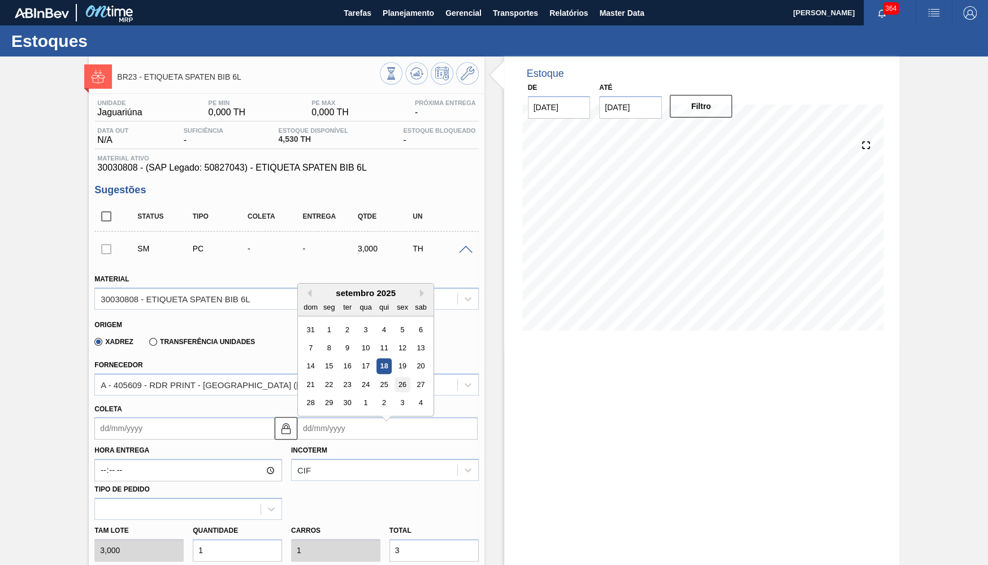
click at [398, 377] on div "26" at bounding box center [402, 384] width 15 height 15
type input "[DATE]"
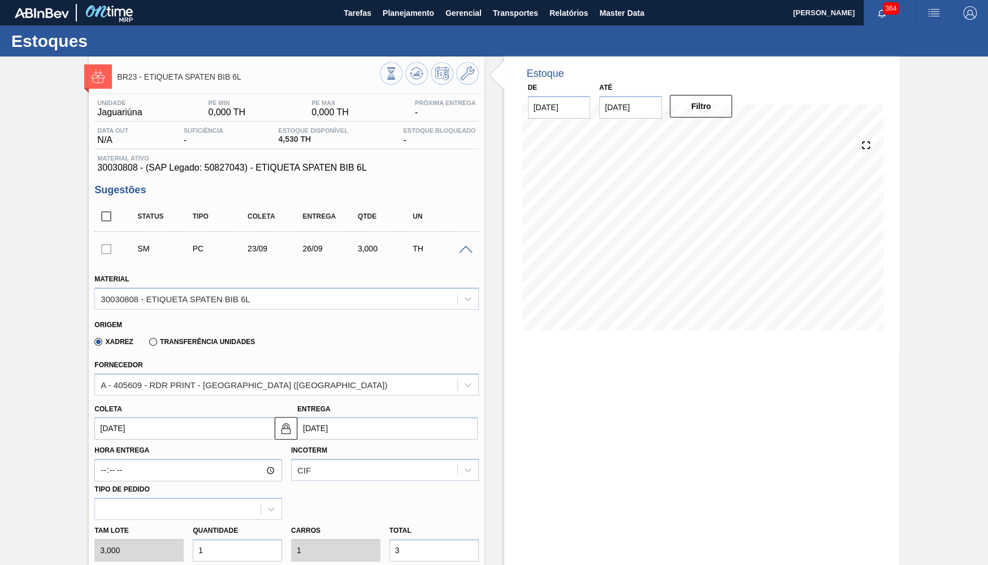
scroll to position [165, 0]
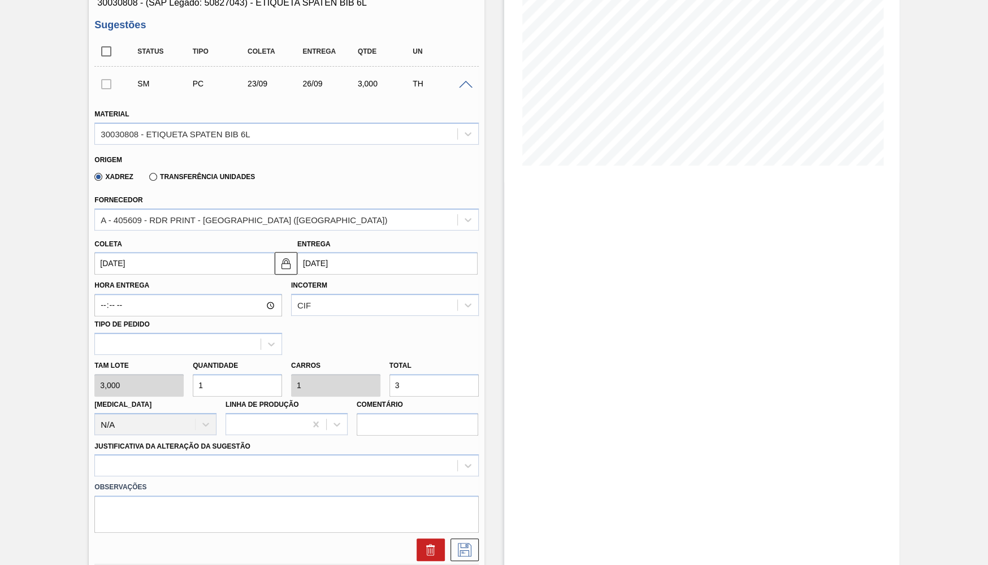
drag, startPoint x: 331, startPoint y: 391, endPoint x: 325, endPoint y: 390, distance: 6.3
click at [390, 390] on input "3" at bounding box center [434, 385] width 89 height 23
type input "1,333"
type input "4"
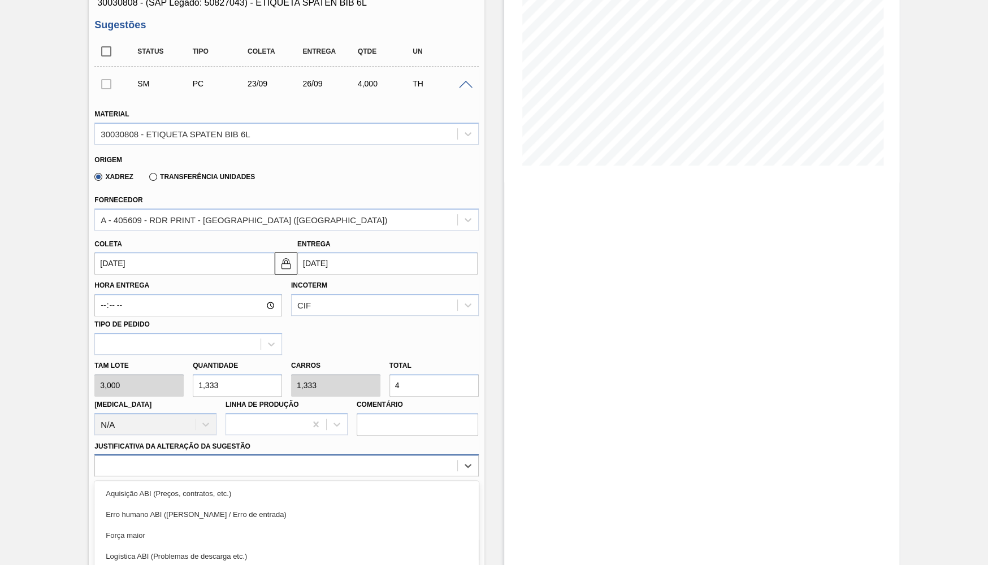
click at [335, 459] on div "option Aquisição ABI (Preços, contratos, etc.) focused, 1 of 18. 18 results ava…" at bounding box center [286, 466] width 384 height 22
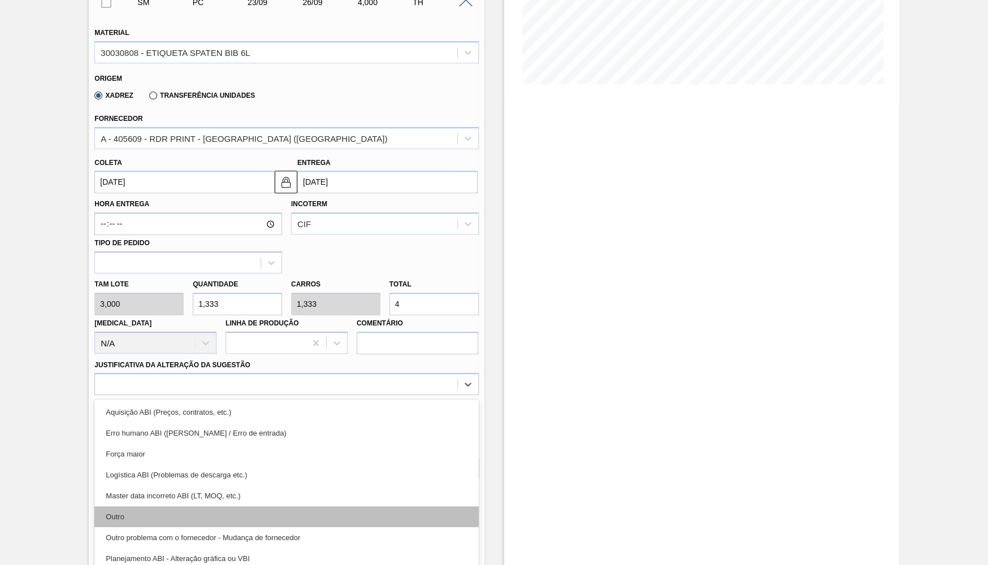
click at [274, 511] on div "Outro" at bounding box center [286, 517] width 384 height 21
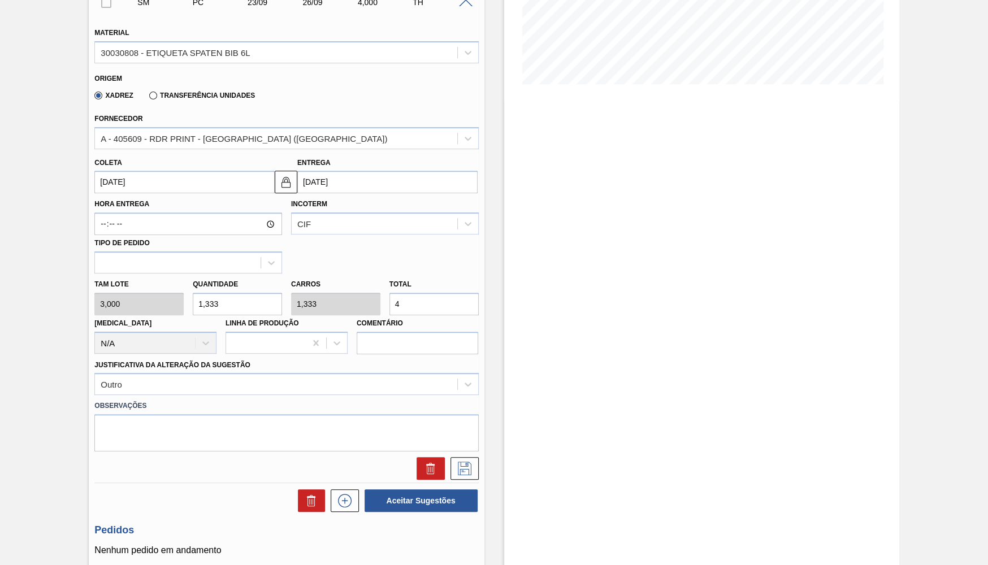
drag, startPoint x: 421, startPoint y: 297, endPoint x: 292, endPoint y: 295, distance: 128.9
click at [390, 295] on input "4" at bounding box center [434, 304] width 89 height 23
type input "0,667"
type input "2"
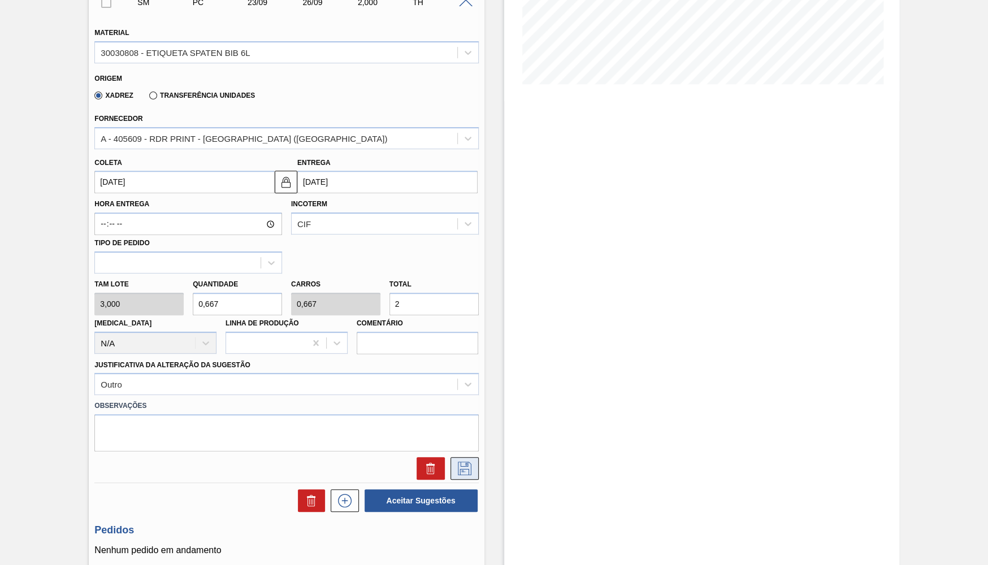
drag, startPoint x: 464, startPoint y: 460, endPoint x: 468, endPoint y: 453, distance: 7.7
click at [466, 462] on icon at bounding box center [465, 469] width 18 height 14
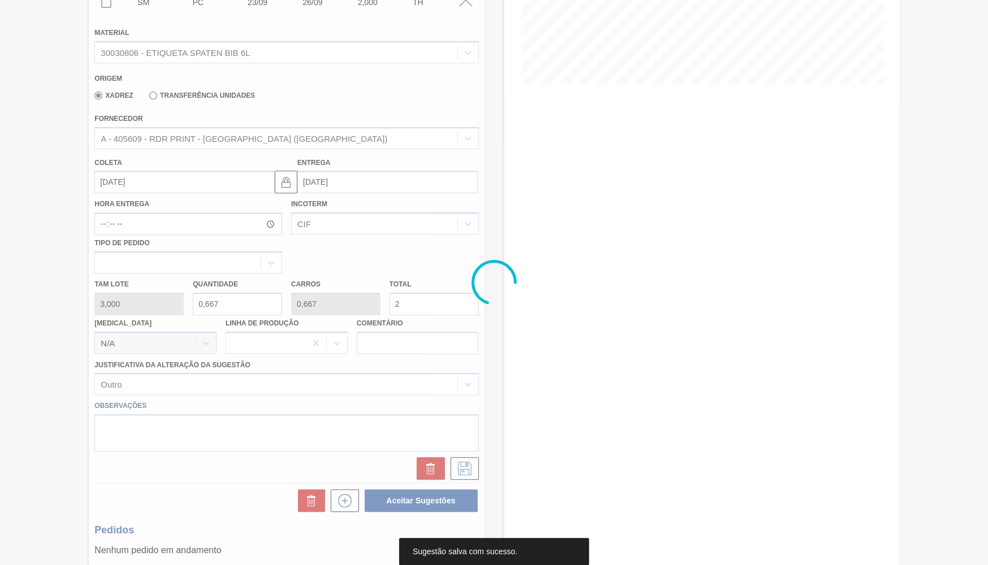
scroll to position [0, 0]
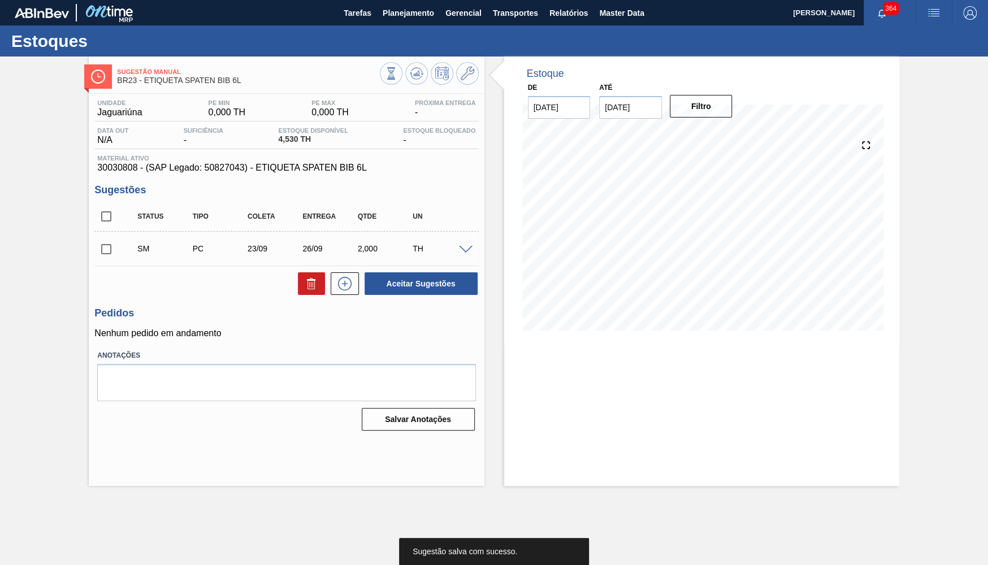
click at [108, 248] on input "checkbox" at bounding box center [106, 249] width 24 height 24
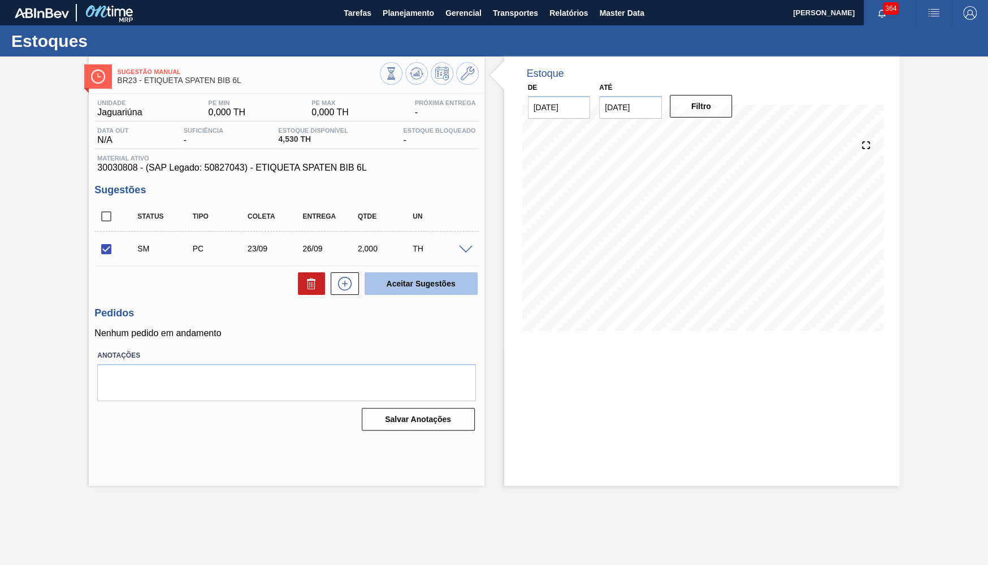
click at [408, 289] on button "Aceitar Sugestões" at bounding box center [421, 284] width 113 height 23
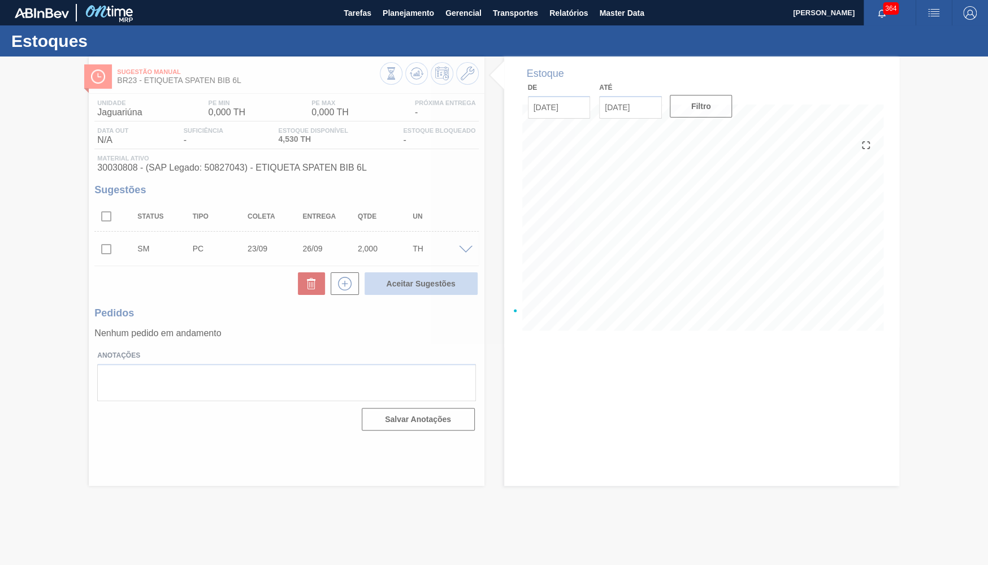
checkbox input "false"
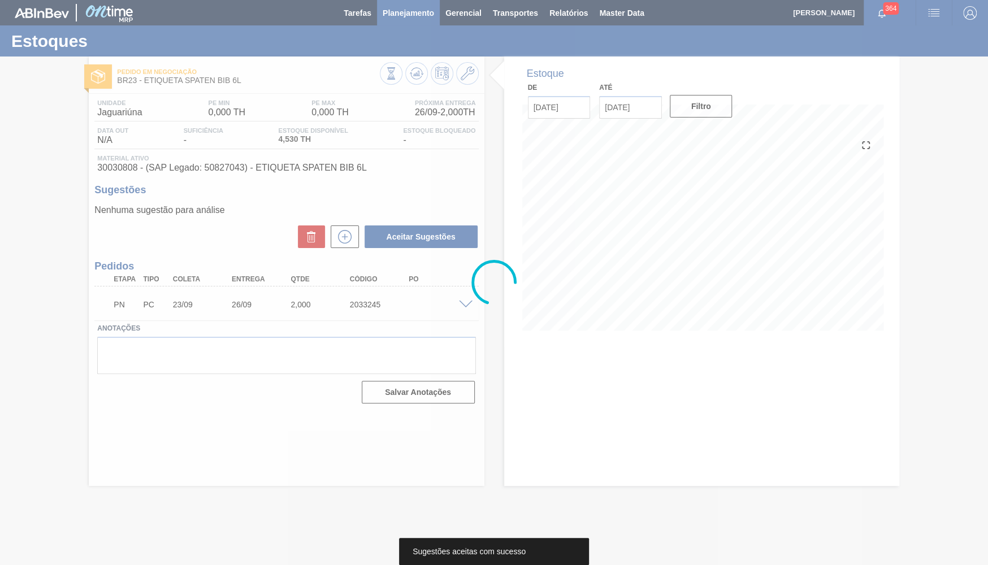
click at [418, 18] on div at bounding box center [494, 282] width 988 height 565
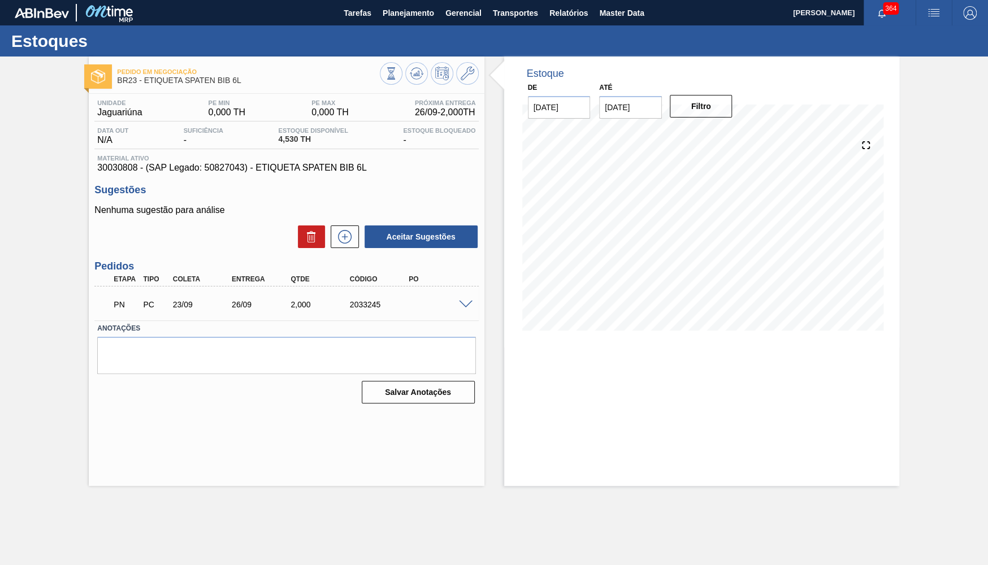
click at [118, 181] on div "Unidade Jaguariúna PE MIN 0,000 TH PE MAX 0,000 TH Próxima Entrega 26/09 - 2,00…" at bounding box center [286, 251] width 395 height 314
click at [111, 170] on span "30030808 - (SAP Legado: 50827043) - ETIQUETA SPATEN BIB 6L" at bounding box center [286, 168] width 378 height 10
copy span "30030808"
click at [398, 15] on span "Planejamento" at bounding box center [408, 13] width 51 height 14
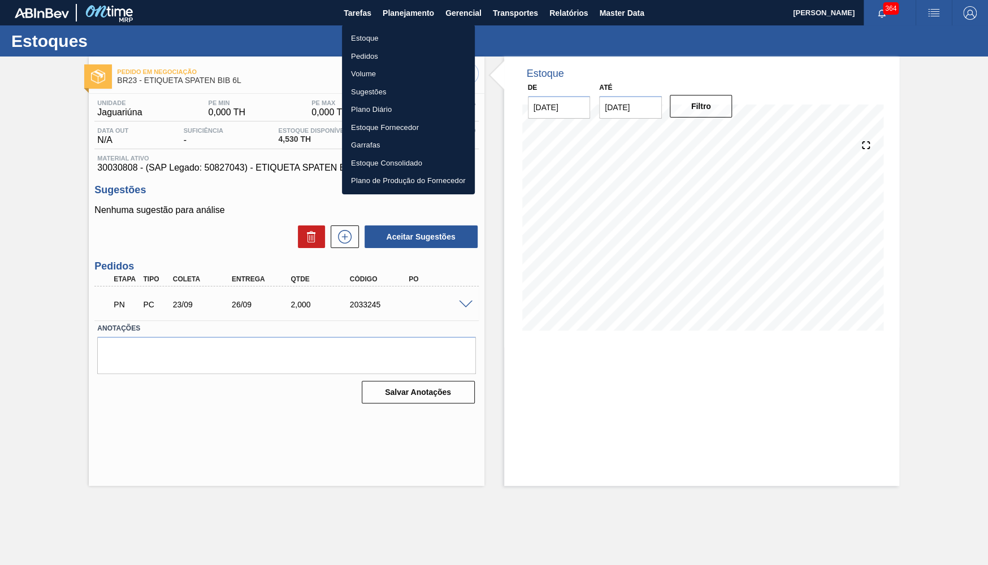
click at [385, 37] on li "Estoque" at bounding box center [408, 38] width 133 height 18
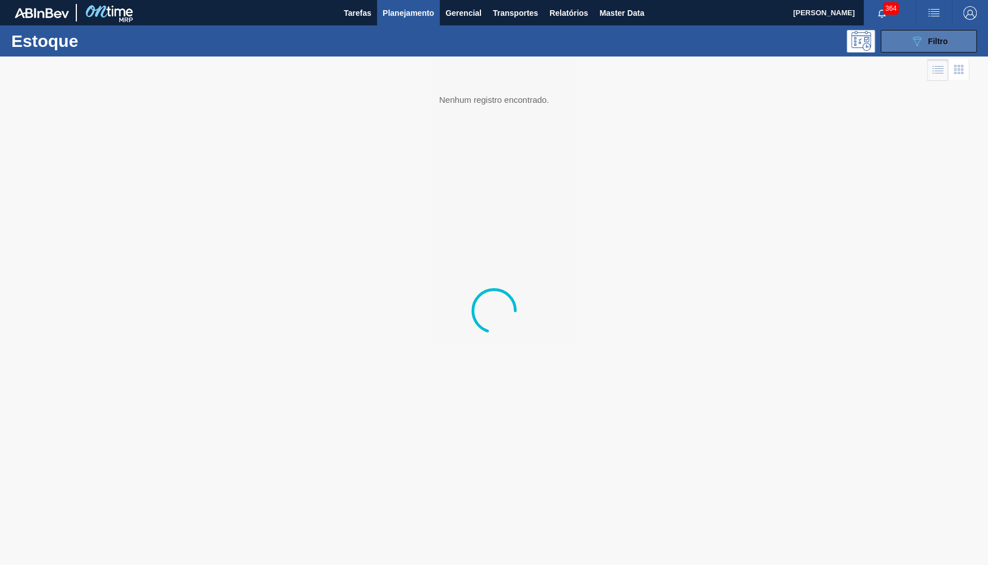
click at [977, 31] on button "089F7B8B-B2A5-4AFE-B5C0-19BA573D28AC Filtro" at bounding box center [929, 41] width 96 height 23
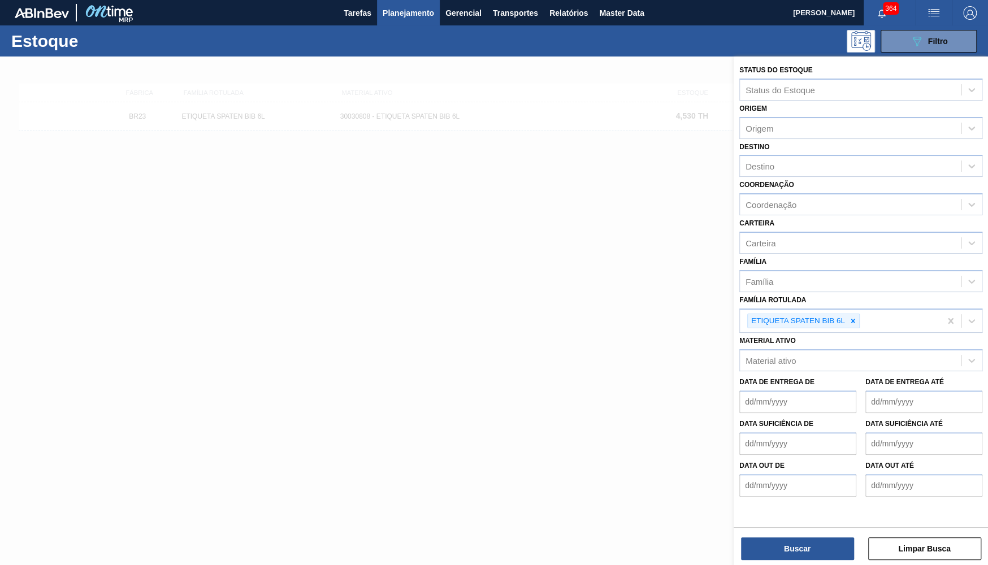
click at [856, 317] on icon at bounding box center [853, 321] width 8 height 8
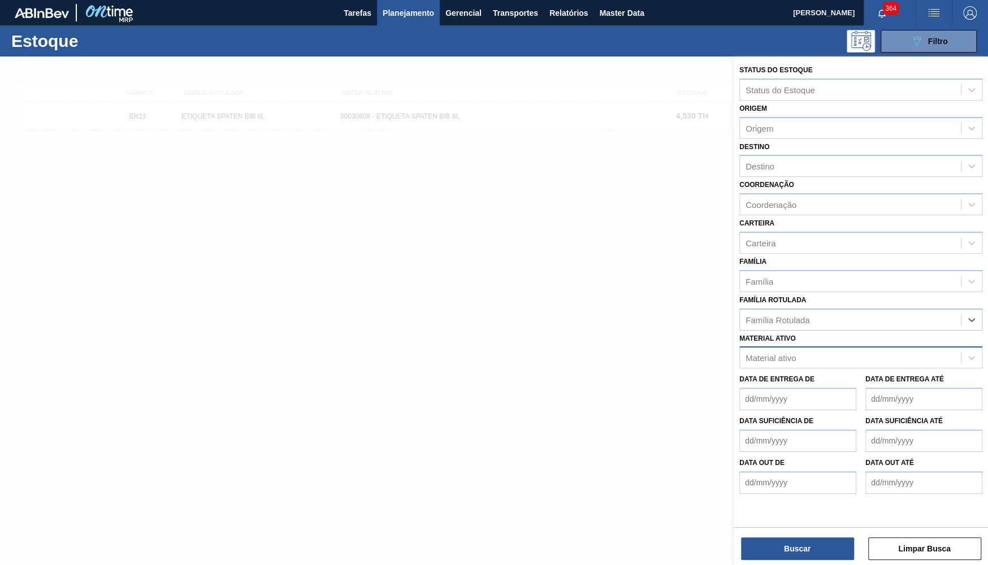
click at [875, 347] on div "Material ativo" at bounding box center [861, 358] width 243 height 22
paste ativo "30030808"
type ativo "30030809"
click at [762, 353] on ativo "30030809" at bounding box center [765, 358] width 39 height 10
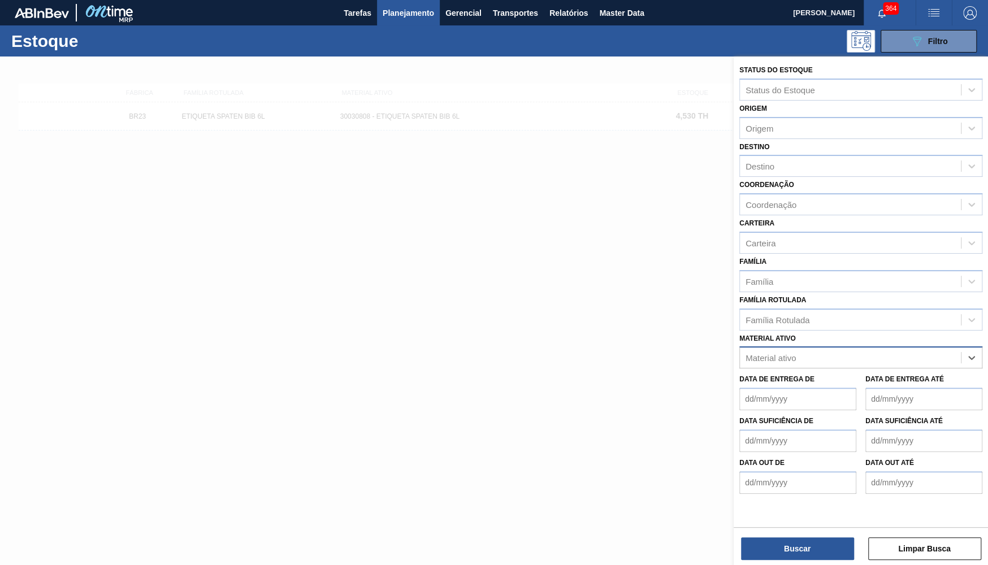
click at [787, 352] on div "Material ativo" at bounding box center [850, 358] width 221 height 16
click at [802, 331] on div "Material ativo Select is focused ,type to refine list, press Down to open the m…" at bounding box center [861, 350] width 243 height 38
drag, startPoint x: 824, startPoint y: 357, endPoint x: 806, endPoint y: 351, distance: 18.8
click at [821, 369] on div "Data de Entrega de Data de Entrega até" at bounding box center [861, 390] width 252 height 42
click at [792, 353] on div "Material ativo" at bounding box center [771, 358] width 50 height 10
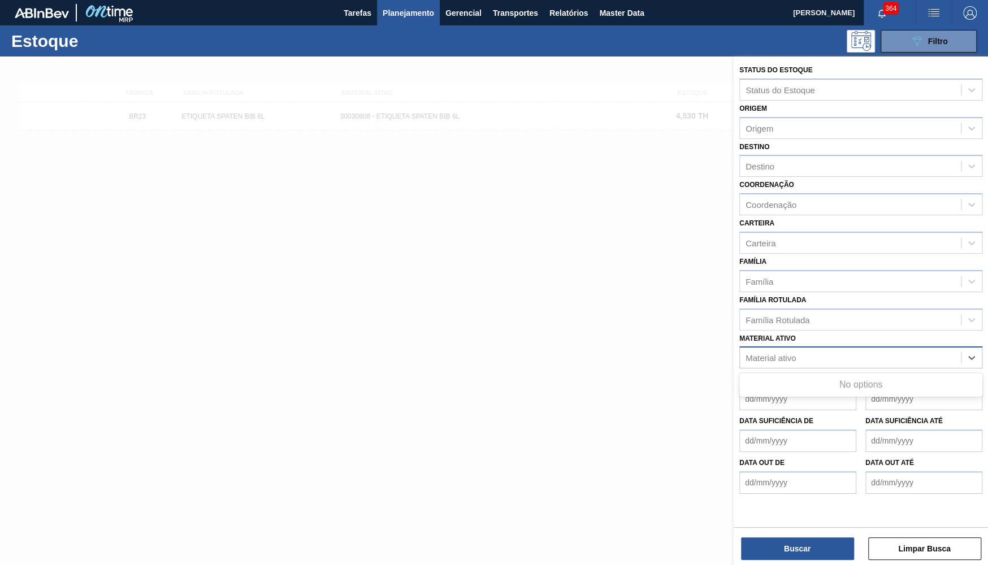
paste ativo "30030809"
type ativo "30030809"
click at [748, 353] on ativo "30030809" at bounding box center [765, 358] width 39 height 10
click at [803, 350] on div "30030809" at bounding box center [850, 358] width 221 height 16
click at [805, 350] on div "Material ativo" at bounding box center [850, 358] width 221 height 16
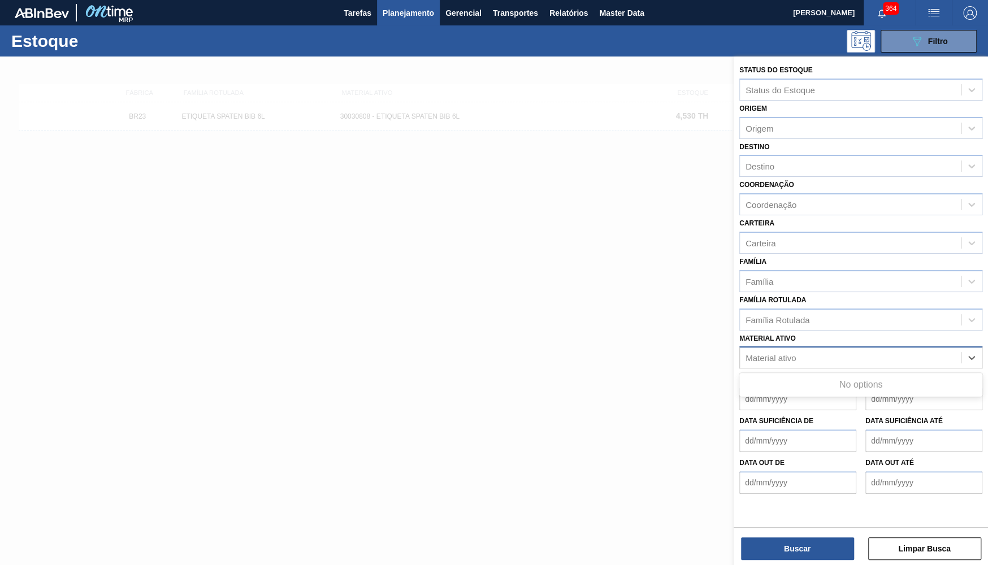
paste ativo "30030809"
type ativo "30030809"
click at [961, 18] on span "button" at bounding box center [970, 13] width 27 height 14
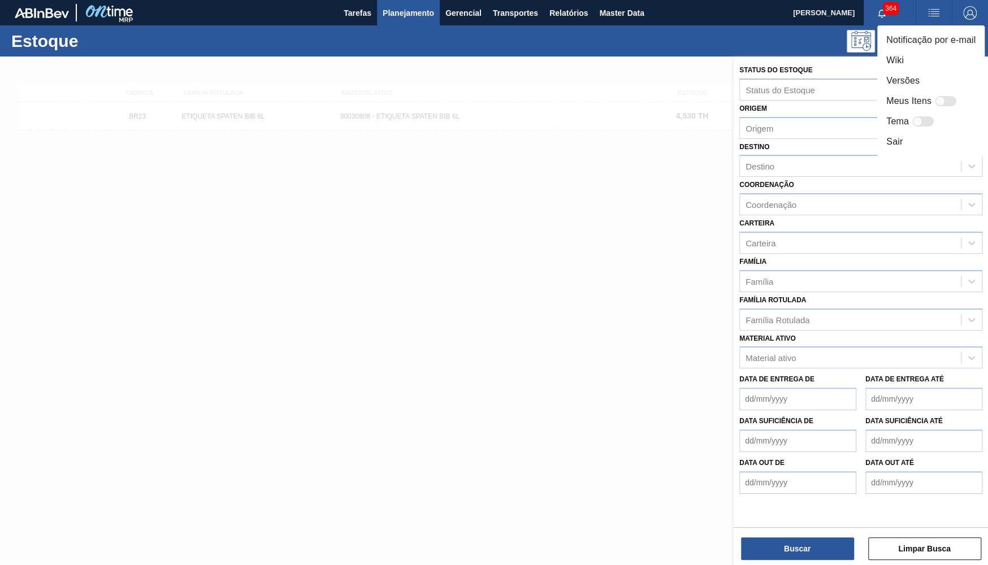
drag, startPoint x: 765, startPoint y: 321, endPoint x: 762, endPoint y: 316, distance: 6.1
click at [763, 319] on div at bounding box center [494, 282] width 988 height 565
click at [762, 310] on div "Notificação por e-mail Wiki Versões Meus Itens Tema Sair" at bounding box center [494, 282] width 988 height 565
click at [762, 315] on div "Família Rotulada" at bounding box center [778, 320] width 64 height 10
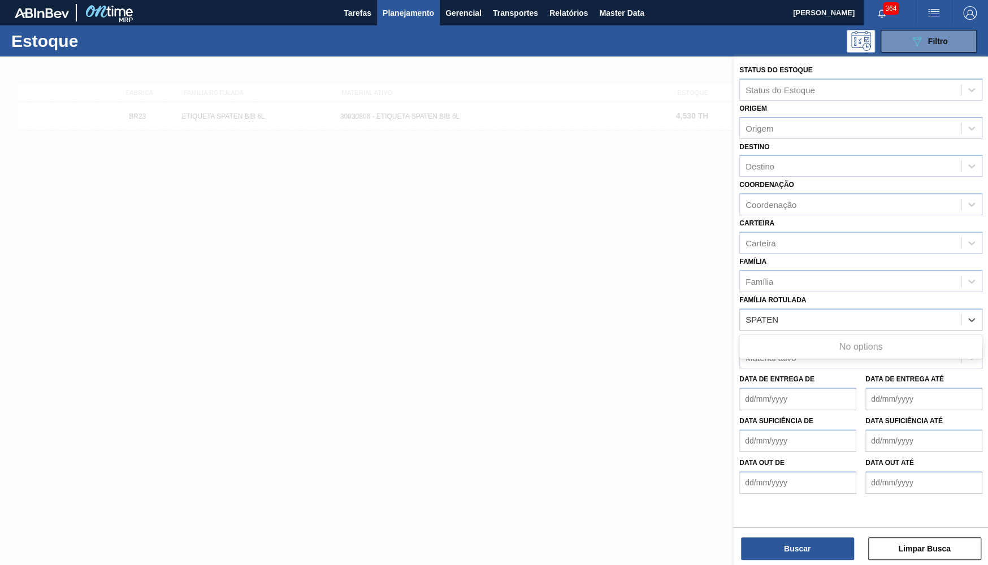
type Rotulada "SPATEN"
click at [404, 23] on button "Planejamento" at bounding box center [408, 12] width 63 height 25
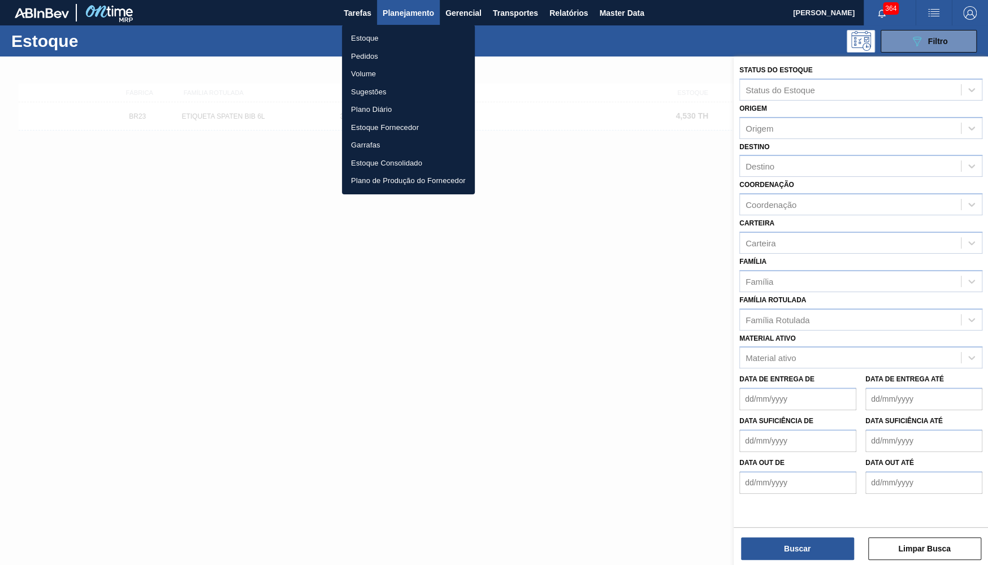
click at [386, 36] on li "Estoque" at bounding box center [408, 38] width 133 height 18
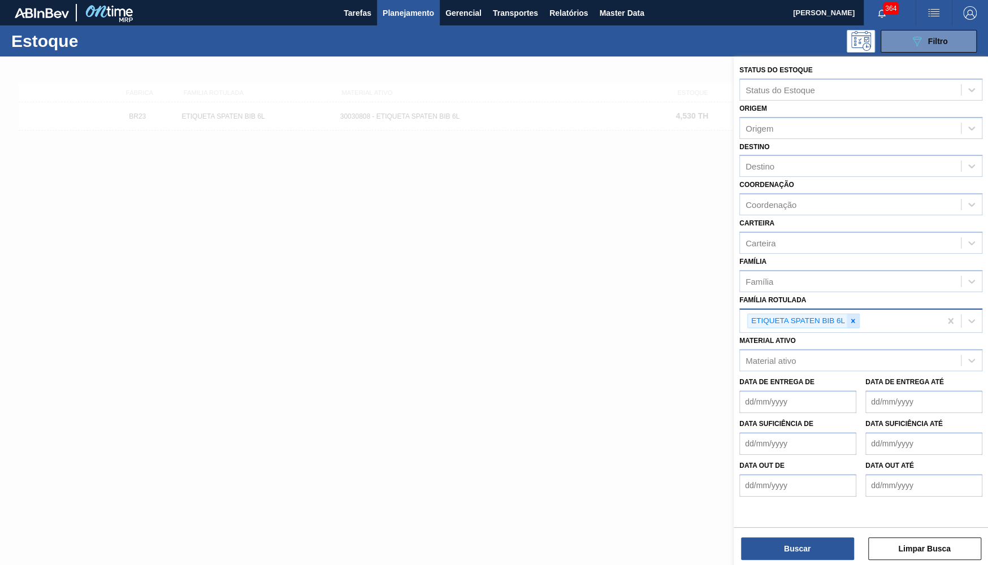
click at [851, 317] on icon at bounding box center [853, 321] width 8 height 8
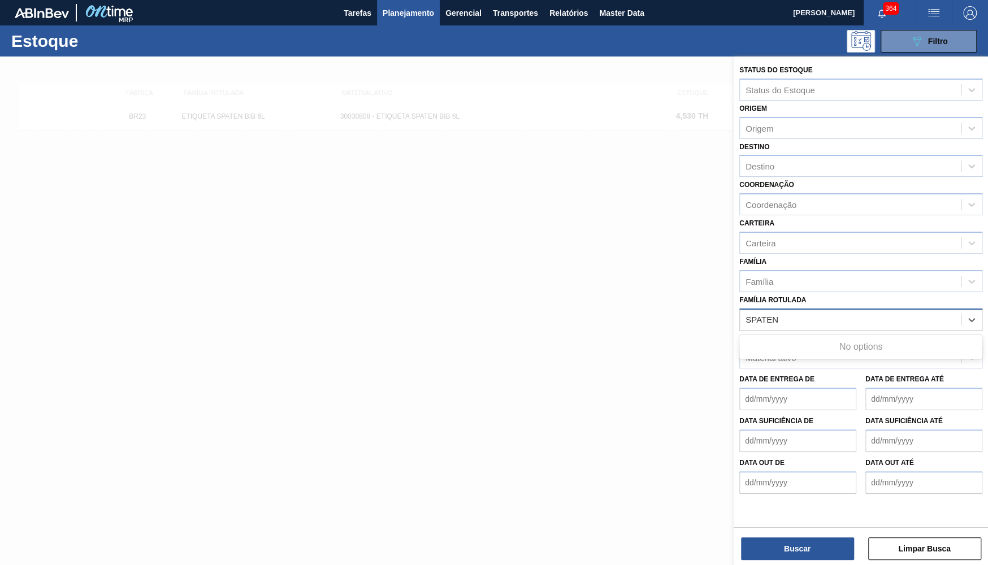
type Rotulada "SPATEN"
click at [822, 369] on div "Data de Entrega de Data de Entrega até" at bounding box center [861, 390] width 252 height 42
click at [810, 351] on div "Material ativo" at bounding box center [850, 358] width 221 height 16
type ativo "SPATEN"
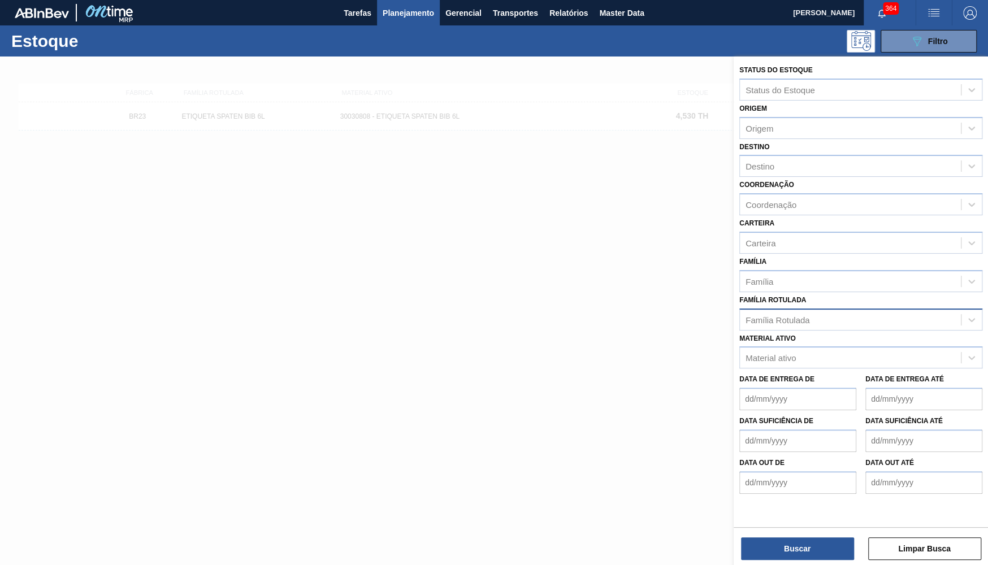
click at [878, 388] on até "Data de Entrega até" at bounding box center [924, 399] width 117 height 23
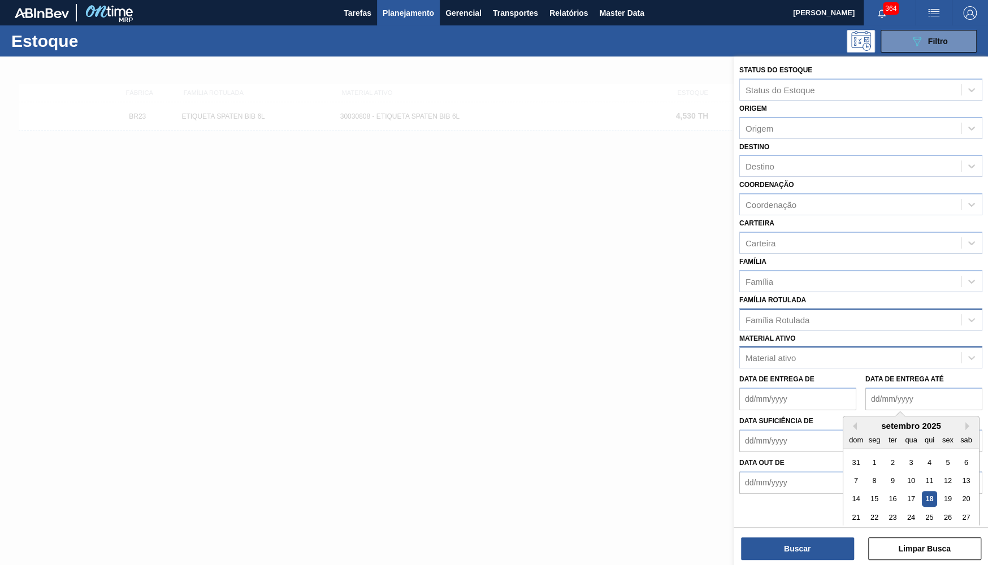
click at [848, 350] on div "Material ativo" at bounding box center [850, 358] width 221 height 16
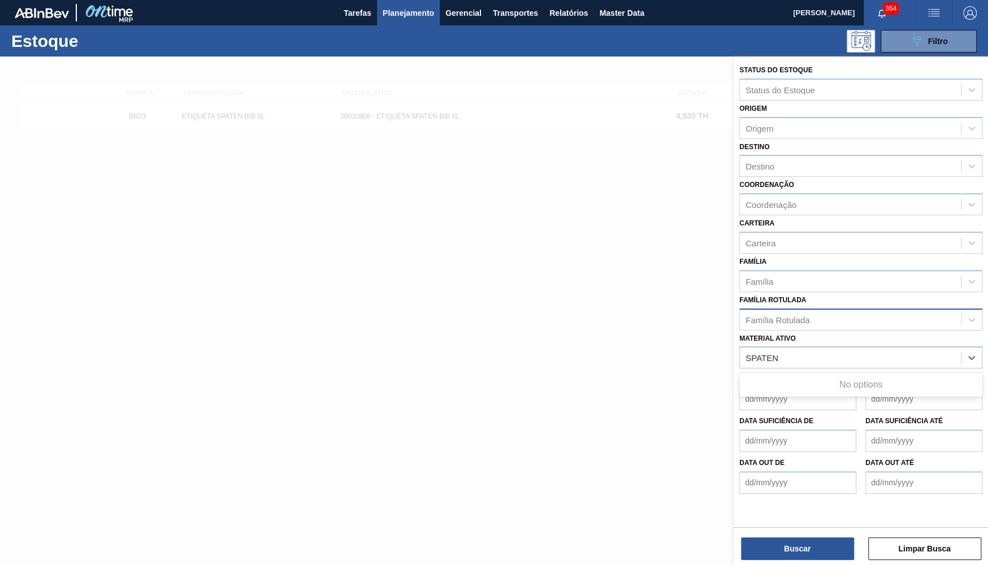
type ativo "SPATEN"
click at [913, 309] on div "Família Rotulada" at bounding box center [861, 320] width 243 height 22
click at [925, 312] on div "Família Rotulada" at bounding box center [850, 320] width 221 height 16
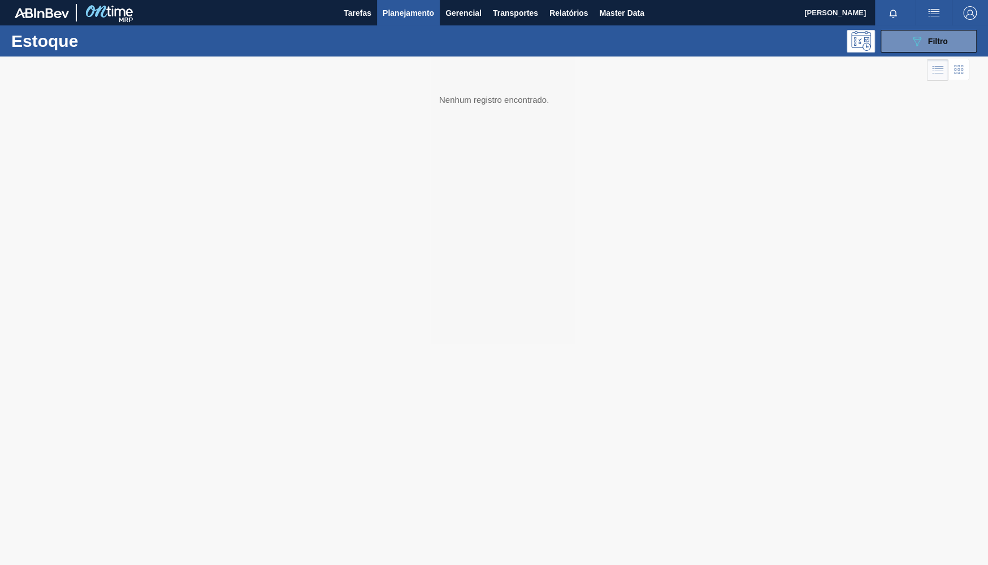
click at [479, 287] on div at bounding box center [494, 311] width 988 height 509
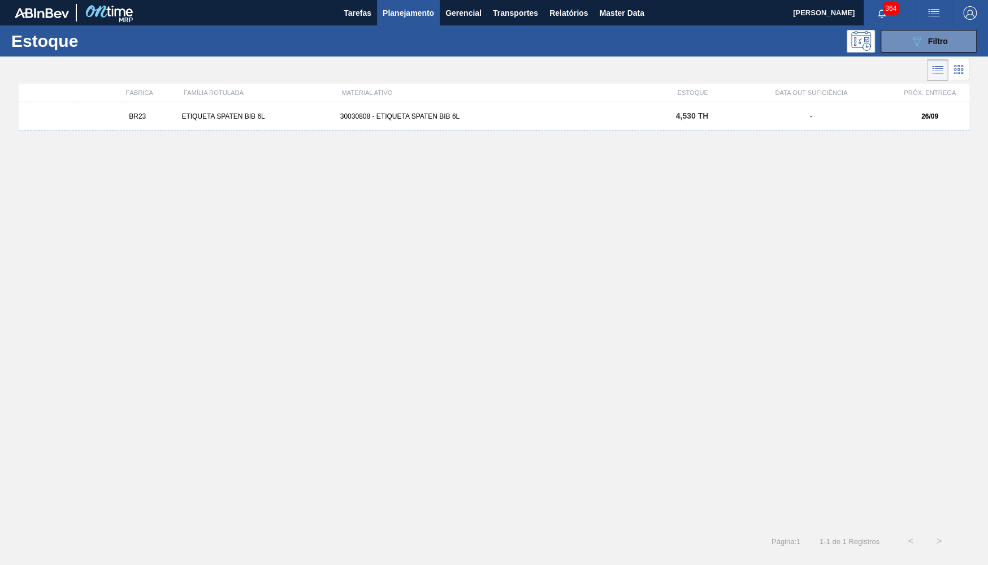
click at [290, 192] on div "BR23 ETIQUETA SPATEN BIB 6L 30030808 - ETIQUETA SPATEN BIB 6L 4,530 TH - 26/09" at bounding box center [494, 311] width 951 height 418
click at [964, 29] on div "Estoque 089F7B8B-B2A5-4AFE-B5C0-19BA573D28AC Filtro" at bounding box center [494, 40] width 988 height 31
click at [926, 36] on div "089F7B8B-B2A5-4AFE-B5C0-19BA573D28AC Filtro" at bounding box center [929, 41] width 38 height 14
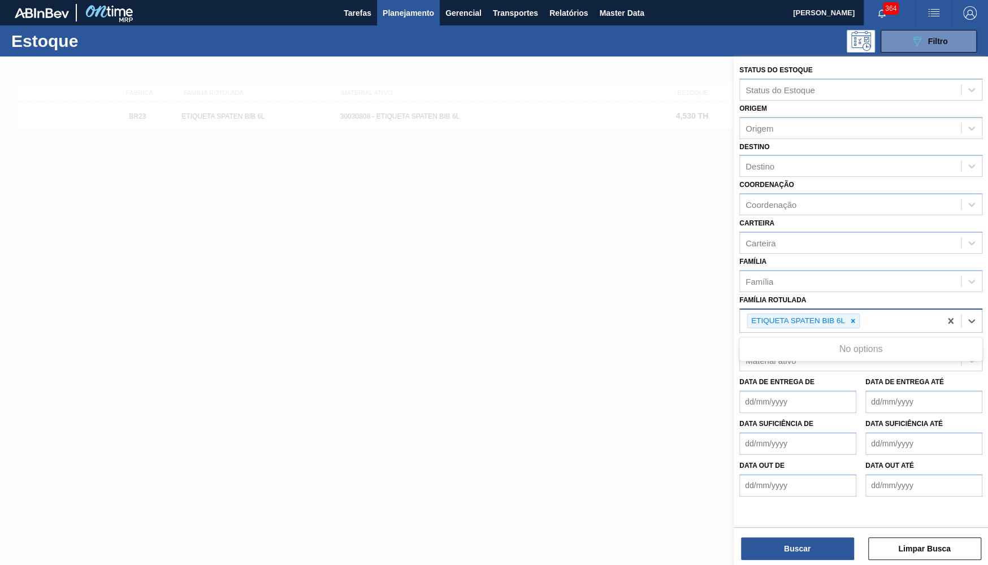
click at [850, 310] on div "ETIQUETA SPATEN BIB 6L" at bounding box center [840, 321] width 201 height 23
click at [854, 314] on div at bounding box center [853, 321] width 12 height 14
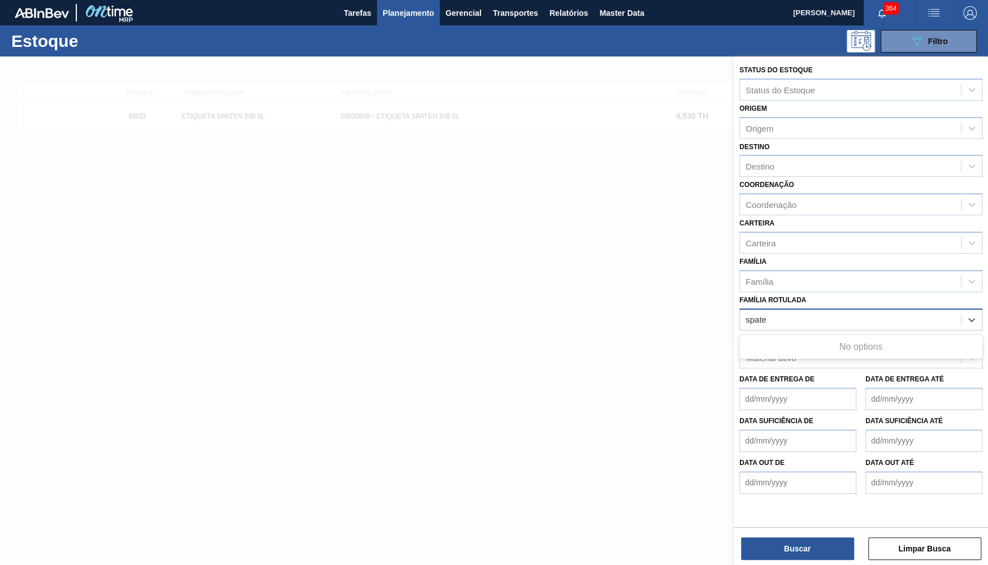
type Rotulada "spate"
click at [869, 352] on div "Material ativo" at bounding box center [850, 358] width 221 height 16
type ativo "spate"
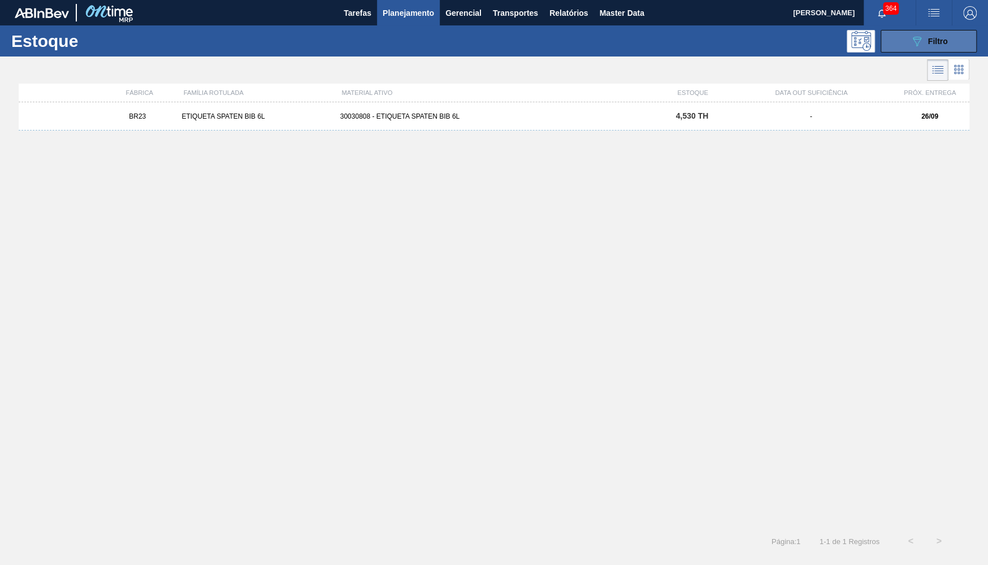
click at [946, 34] on button "089F7B8B-B2A5-4AFE-B5C0-19BA573D28AC Filtro" at bounding box center [929, 41] width 96 height 23
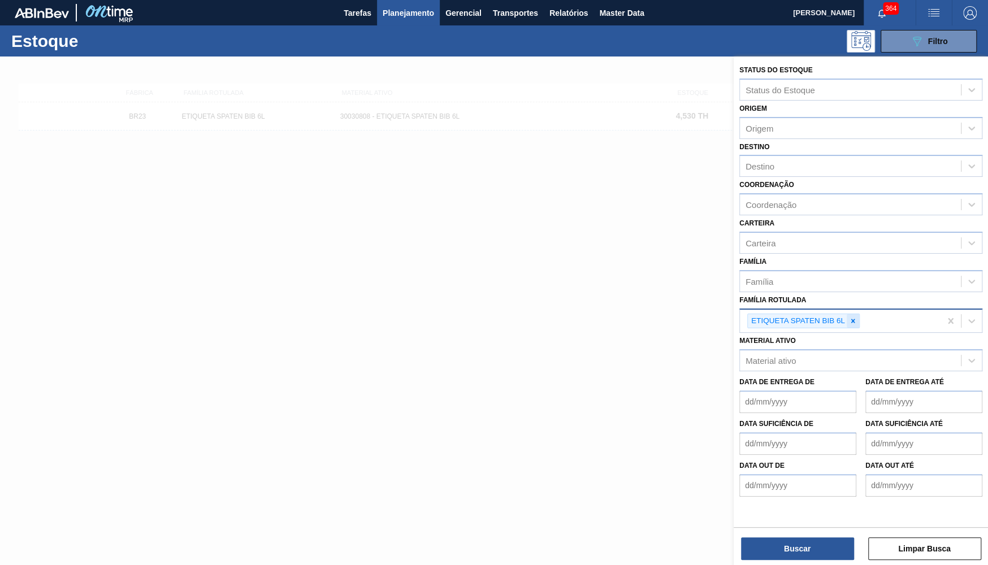
click at [849, 314] on div at bounding box center [853, 321] width 12 height 14
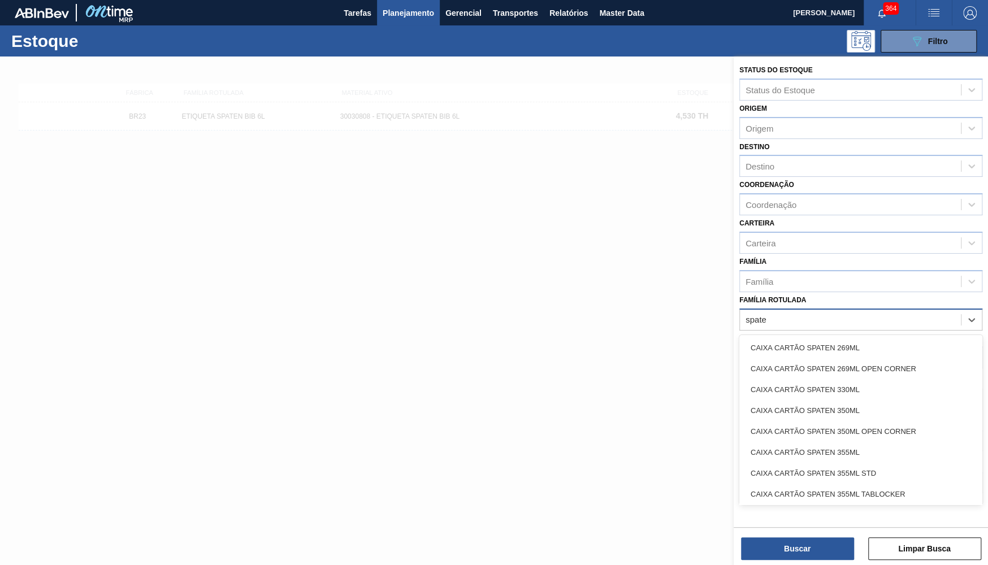
type Rotulada "spaten"
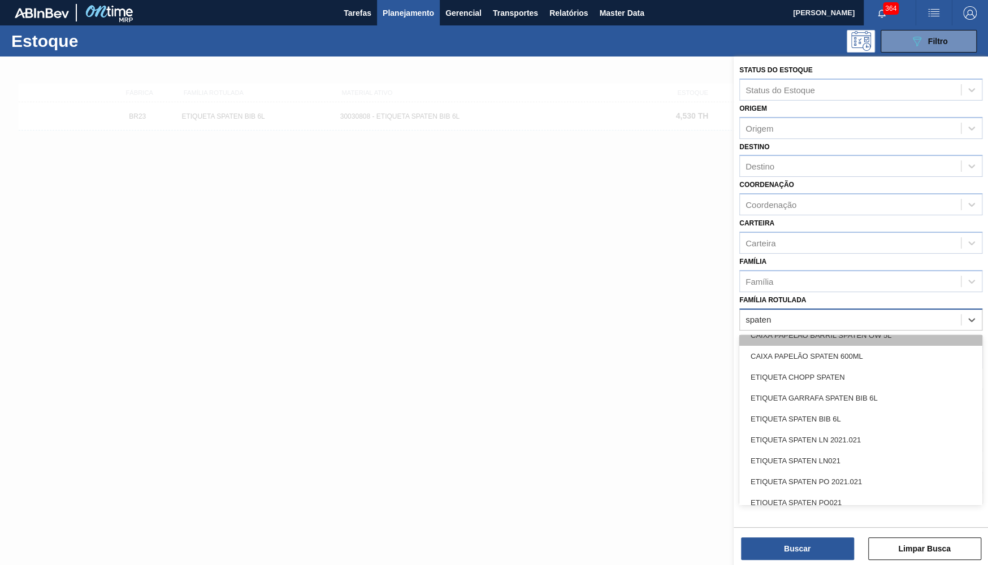
scroll to position [276, 0]
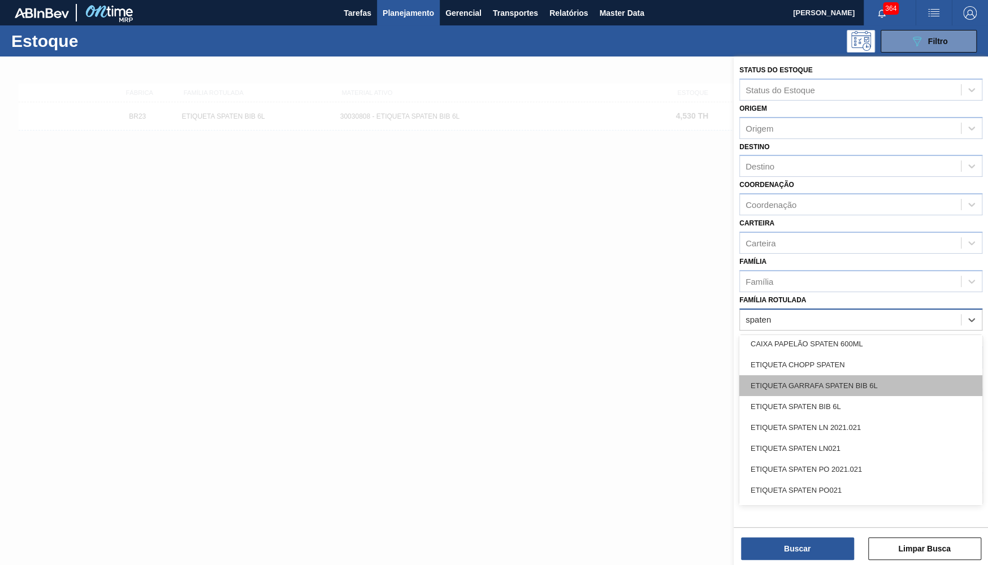
click at [901, 379] on div "ETIQUETA GARRAFA SPATEN BIB 6L" at bounding box center [861, 385] width 243 height 21
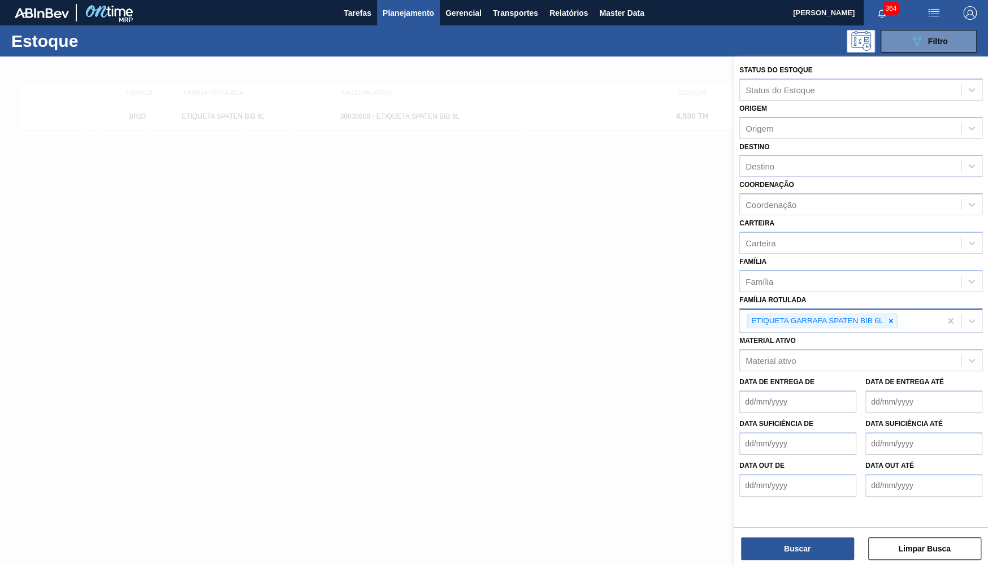
click at [826, 536] on div "Buscar Limpar Busca" at bounding box center [861, 544] width 254 height 32
click at [819, 538] on button "Buscar" at bounding box center [797, 549] width 113 height 23
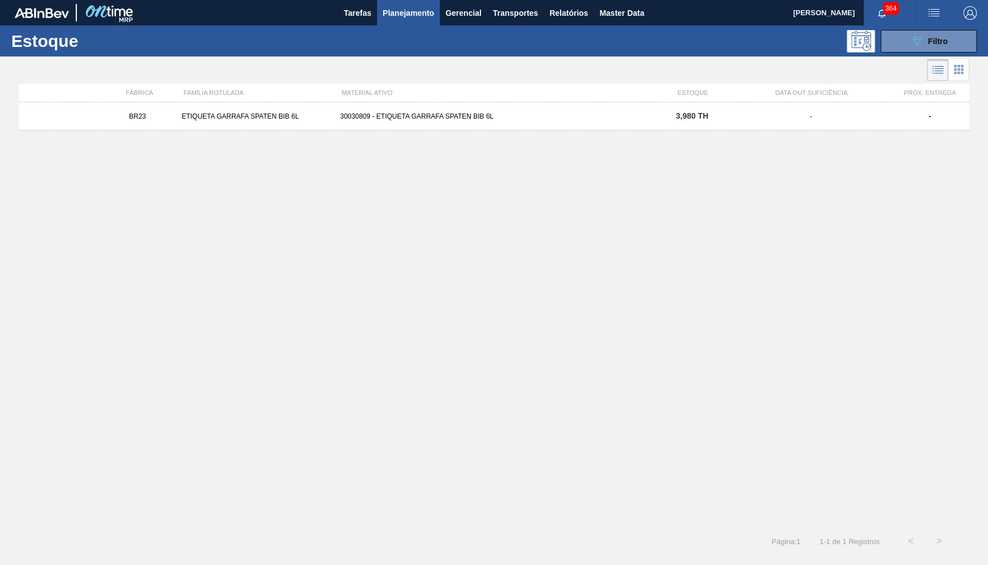
click at [470, 110] on div "BR23 ETIQUETA GARRAFA SPATEN BIB 6L 30030809 - ETIQUETA GARRAFA SPATEN BIB 6L 3…" at bounding box center [494, 116] width 951 height 28
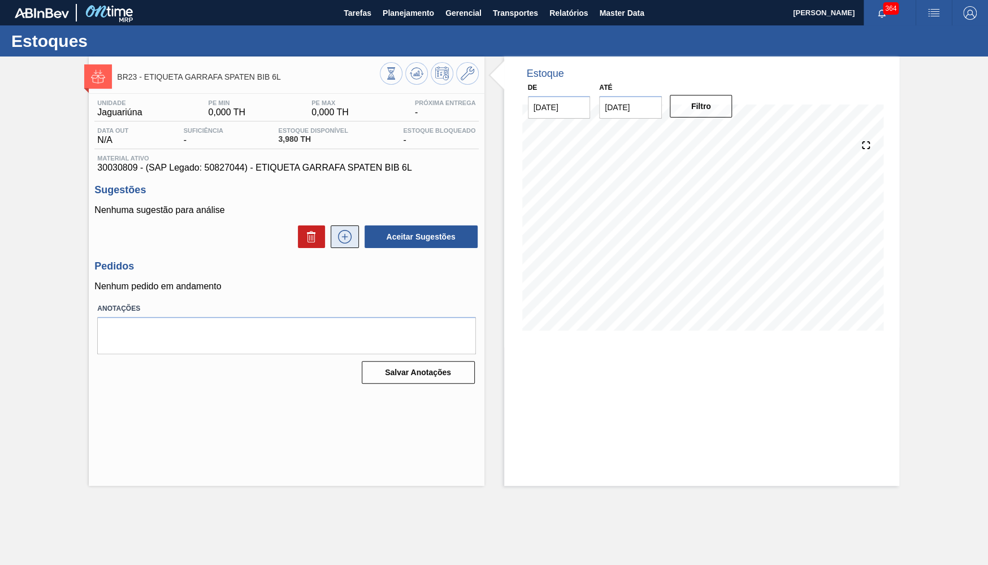
click at [347, 244] on button at bounding box center [345, 237] width 28 height 23
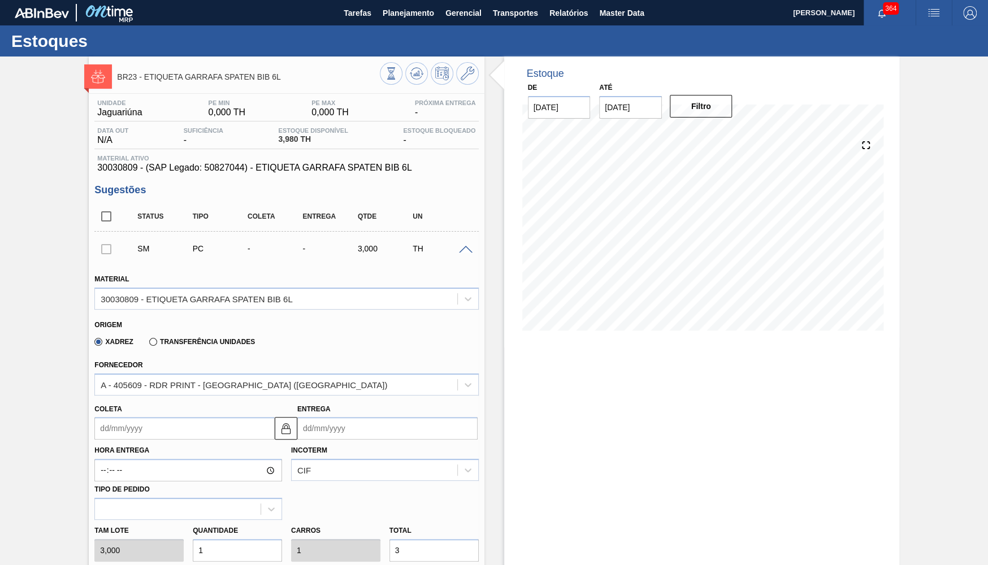
scroll to position [221, 0]
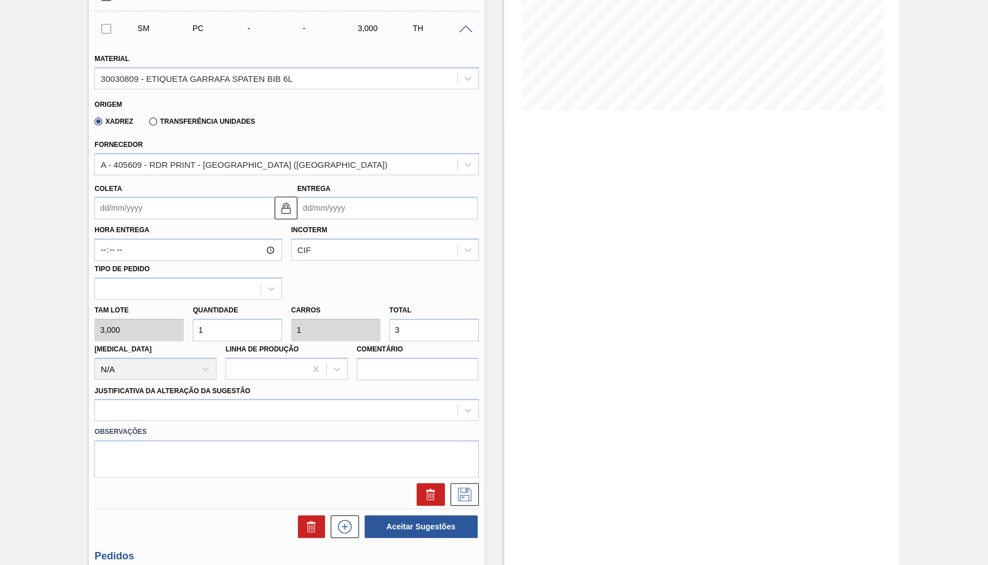
drag, startPoint x: 403, startPoint y: 325, endPoint x: 371, endPoint y: 323, distance: 31.7
click at [390, 323] on input "3" at bounding box center [434, 330] width 89 height 23
click at [288, 407] on div at bounding box center [286, 410] width 384 height 22
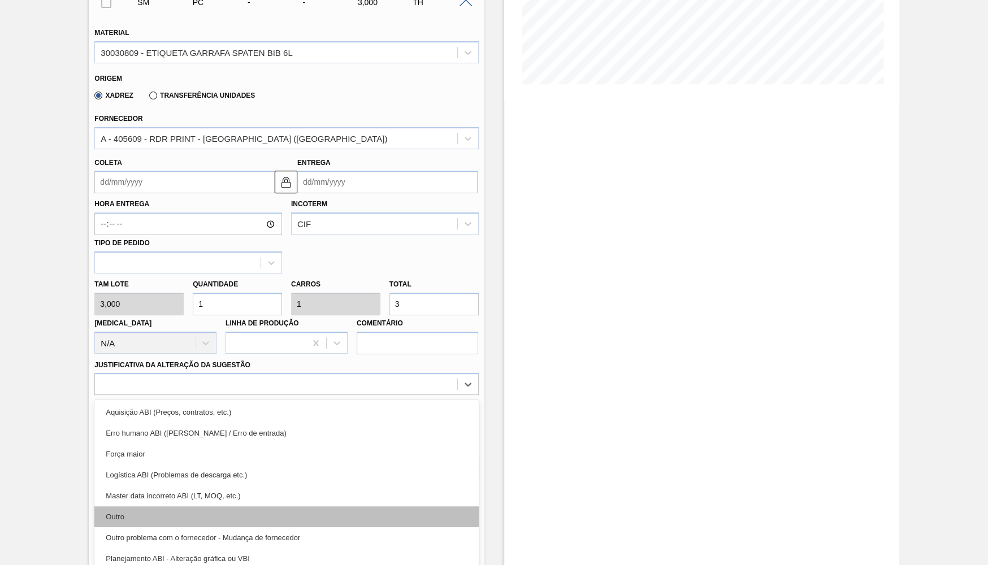
drag, startPoint x: 135, startPoint y: 496, endPoint x: 160, endPoint y: 507, distance: 27.6
click at [160, 507] on div "Aquisição ABI (Preços, contratos, etc.) Erro humano ABI (Cálculo / Erro de entr…" at bounding box center [286, 485] width 384 height 170
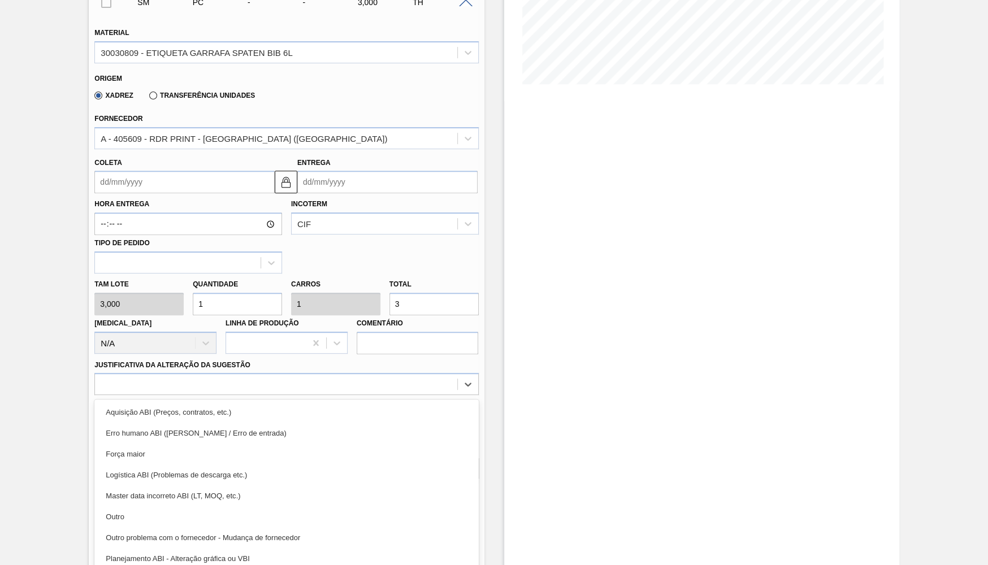
click at [153, 511] on div "Outro" at bounding box center [286, 517] width 384 height 21
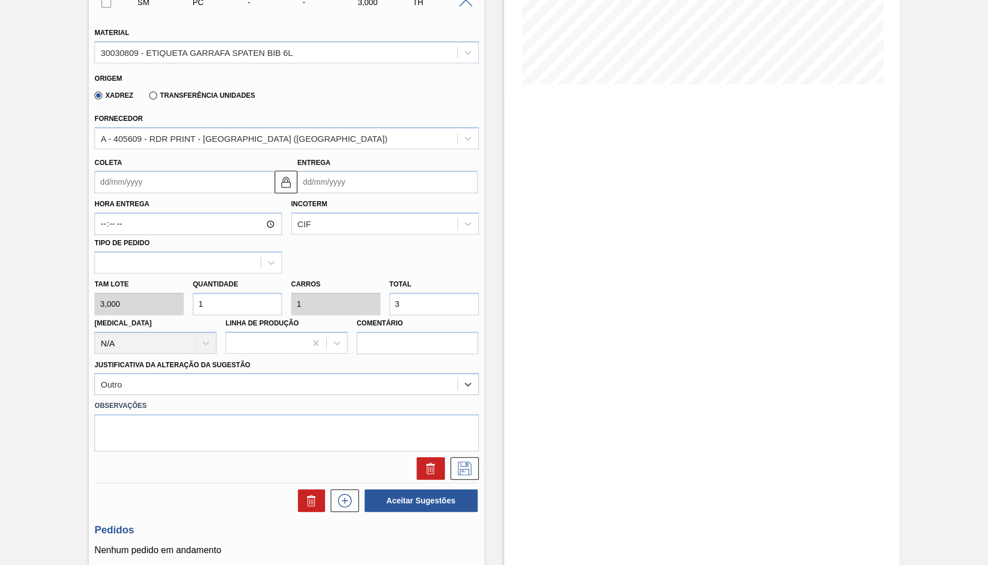
click at [363, 122] on div "Fornecedor A - 405609 - RDR PRINT - PETRÓPOLIS (RJ)" at bounding box center [286, 130] width 384 height 38
click at [358, 167] on div "Entrega" at bounding box center [387, 174] width 180 height 39
click at [361, 179] on input "Entrega" at bounding box center [387, 182] width 180 height 23
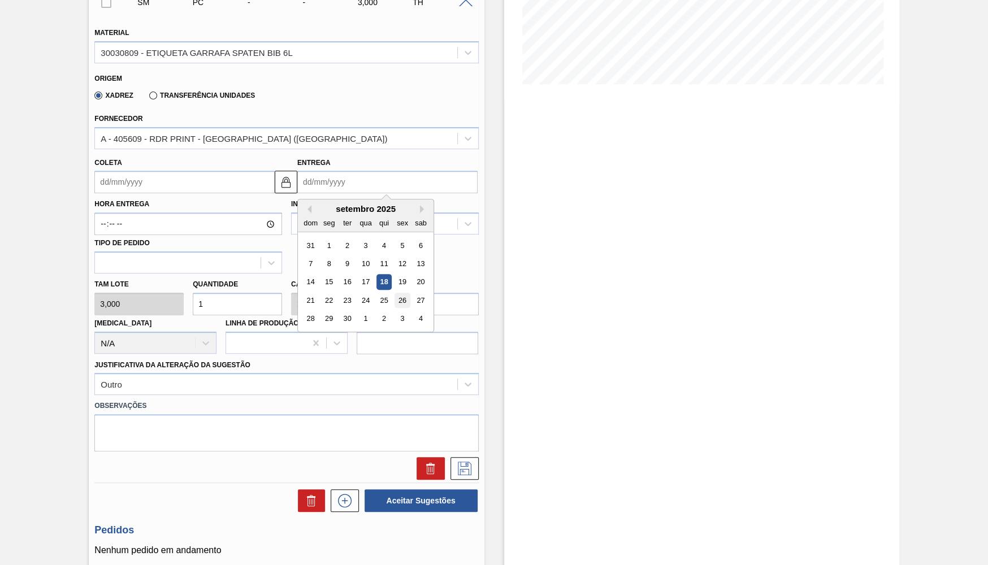
click at [397, 293] on div "26" at bounding box center [402, 300] width 15 height 15
type input "[DATE]"
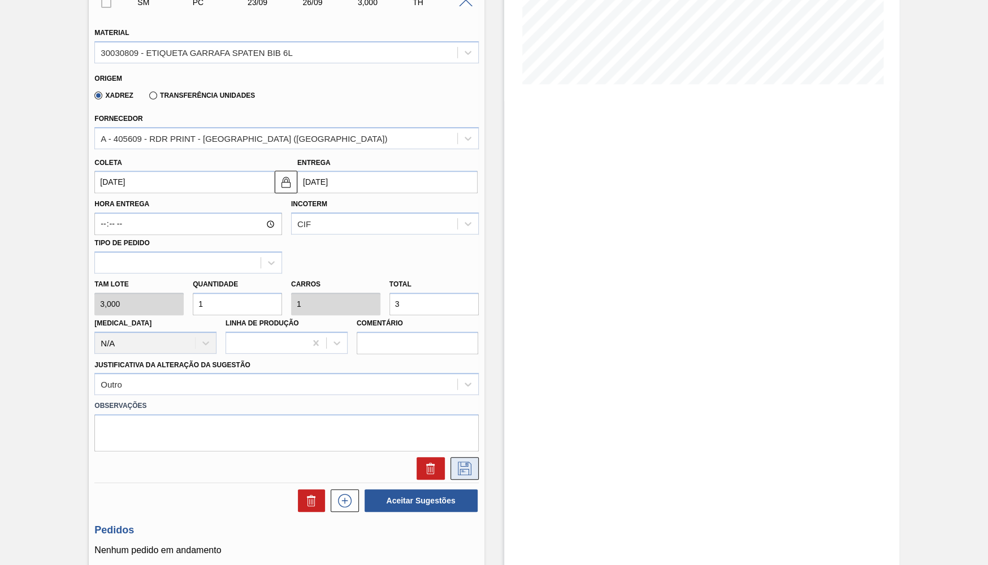
click at [464, 462] on icon at bounding box center [465, 469] width 14 height 14
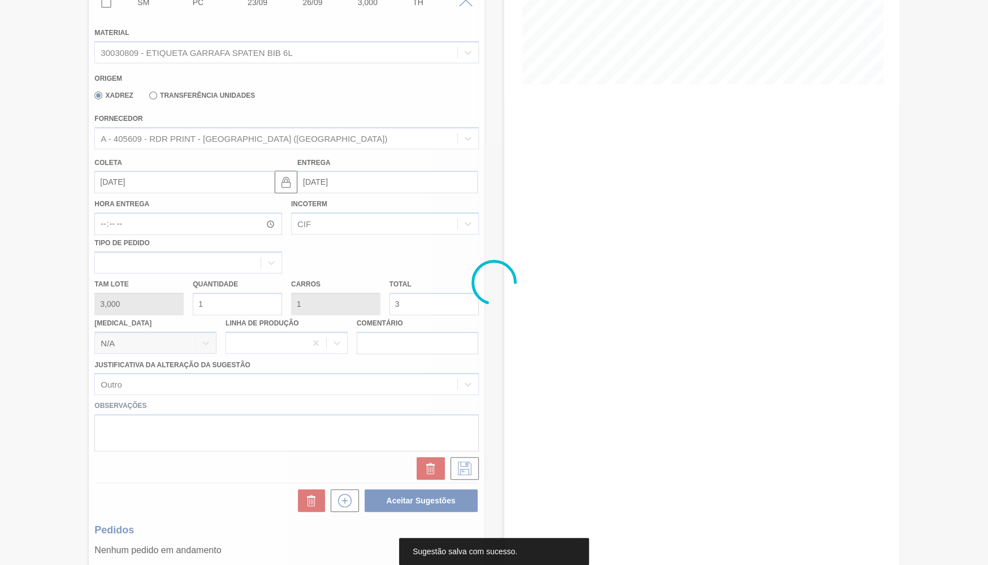
scroll to position [0, 0]
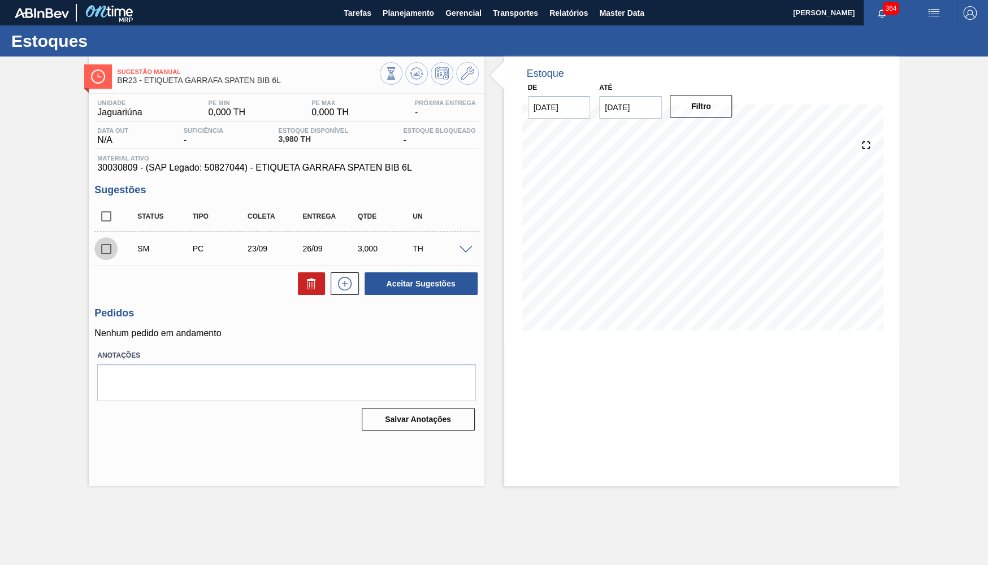
drag, startPoint x: 115, startPoint y: 241, endPoint x: 187, endPoint y: 296, distance: 90.4
click at [114, 242] on input "checkbox" at bounding box center [106, 249] width 24 height 24
click at [421, 286] on button "Aceitar Sugestões" at bounding box center [421, 284] width 113 height 23
checkbox input "false"
